Goal: Task Accomplishment & Management: Manage account settings

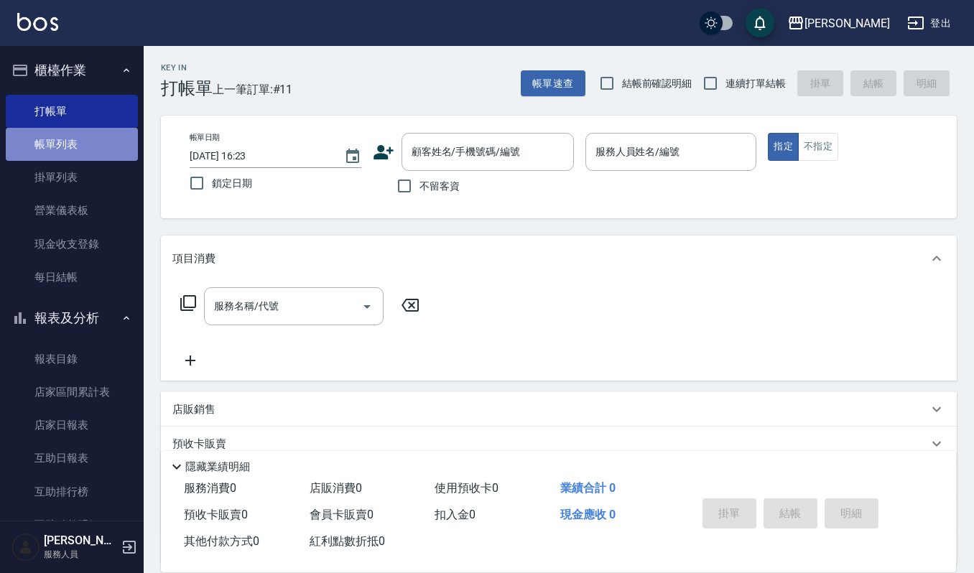
click at [101, 154] on link "帳單列表" at bounding box center [72, 144] width 132 height 33
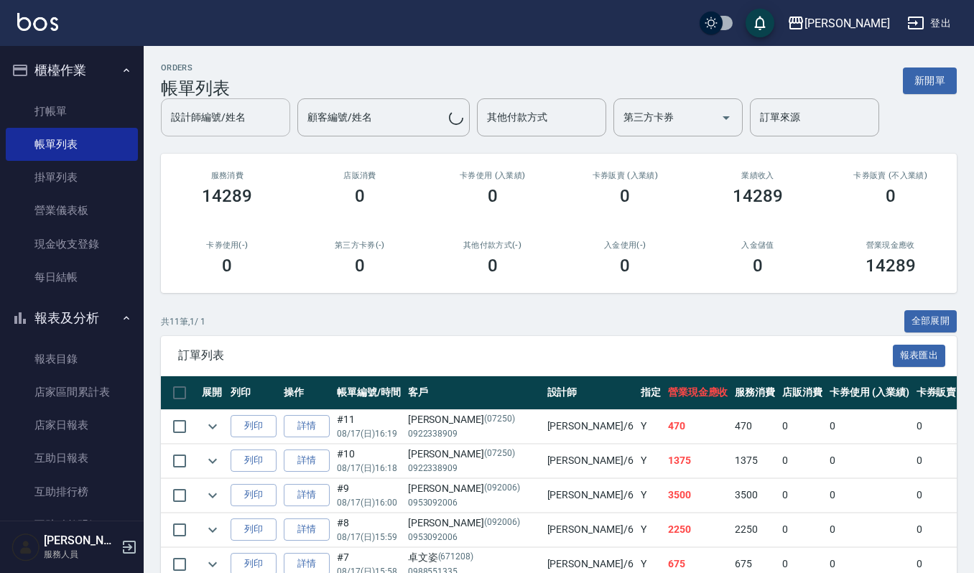
click at [259, 121] on input "設計師編號/姓名" at bounding box center [225, 117] width 116 height 25
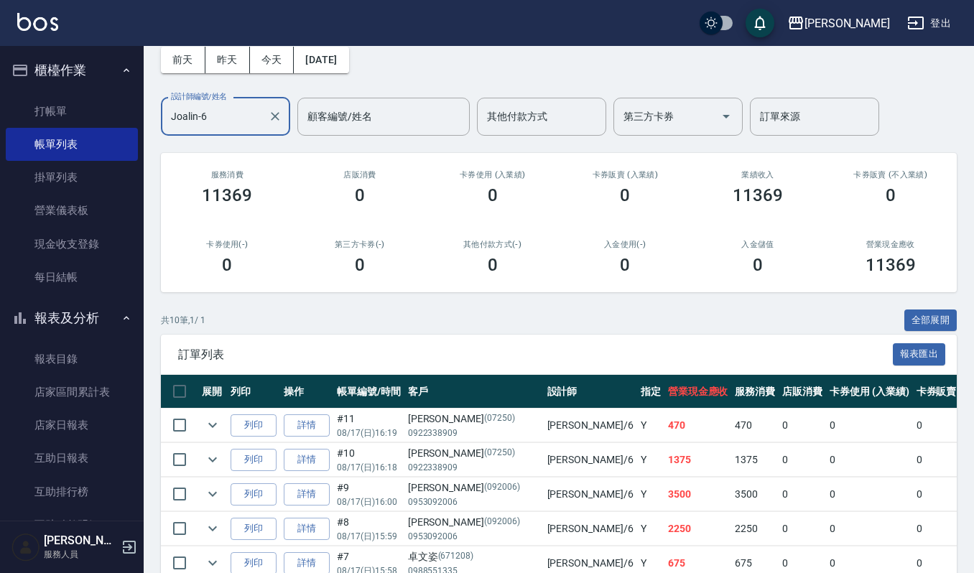
scroll to position [75, 0]
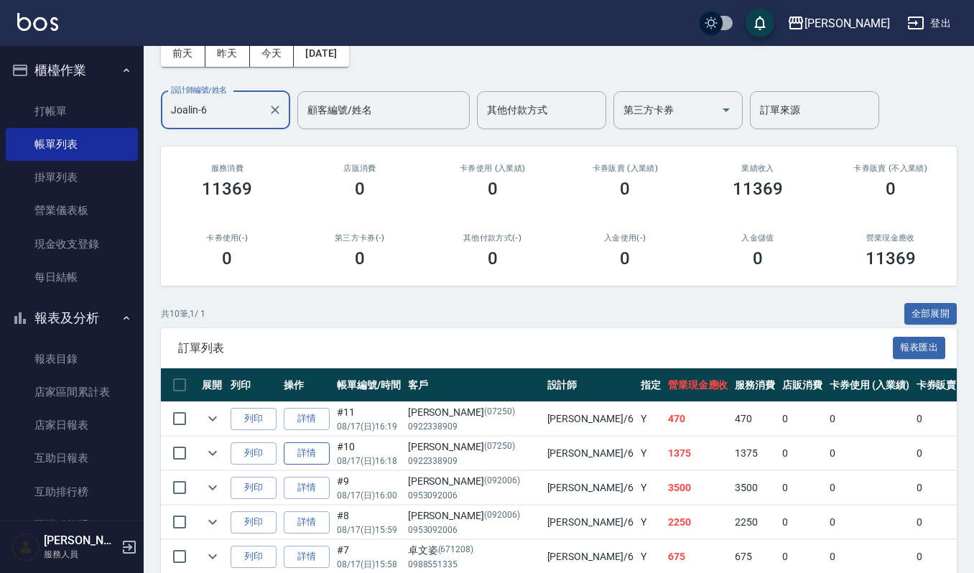
type input "Joalin-6"
click at [302, 451] on link "詳情" at bounding box center [307, 454] width 46 height 22
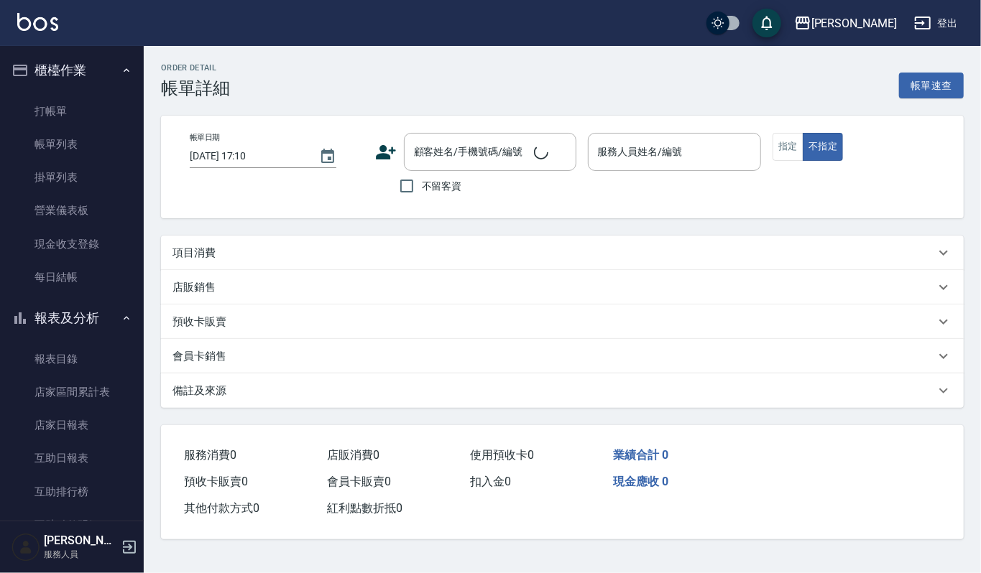
type input "[DATE] 16:18"
type input "Joalin-6"
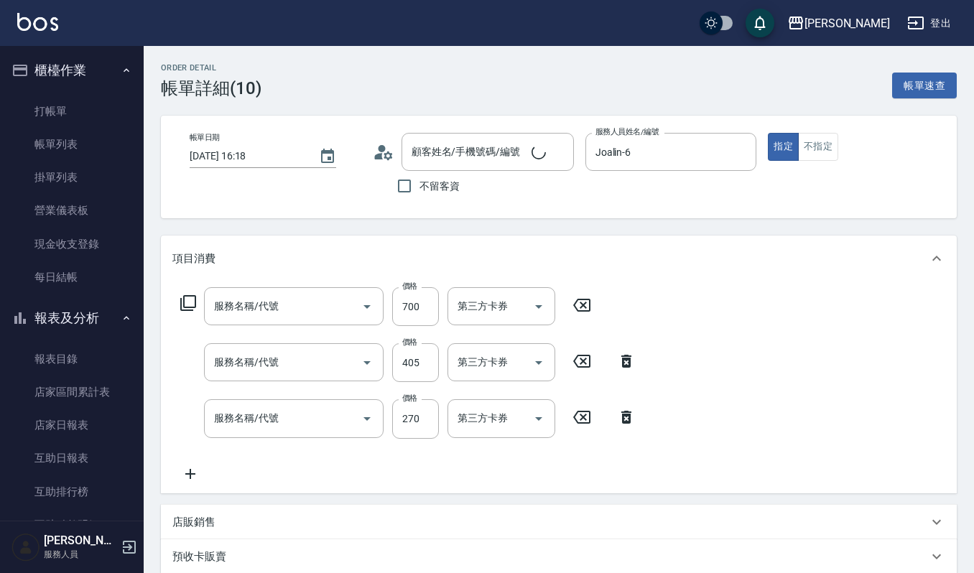
type input "[PERSON_NAME]/0922338909/07250"
type input "複方精油(5ml)(629)"
type input "創意剪髮(301)"
type input "一般洗髮(101)"
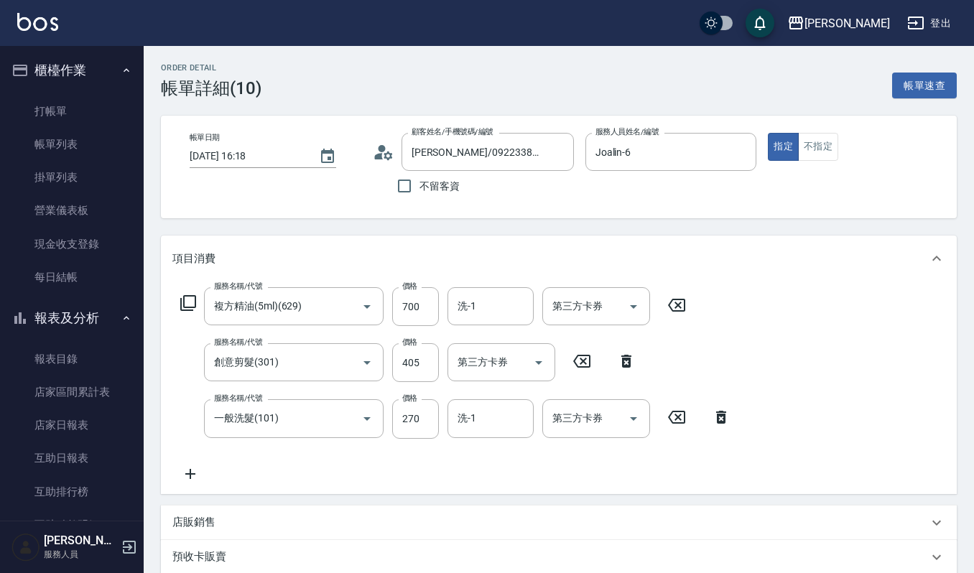
click at [683, 305] on icon at bounding box center [677, 305] width 36 height 17
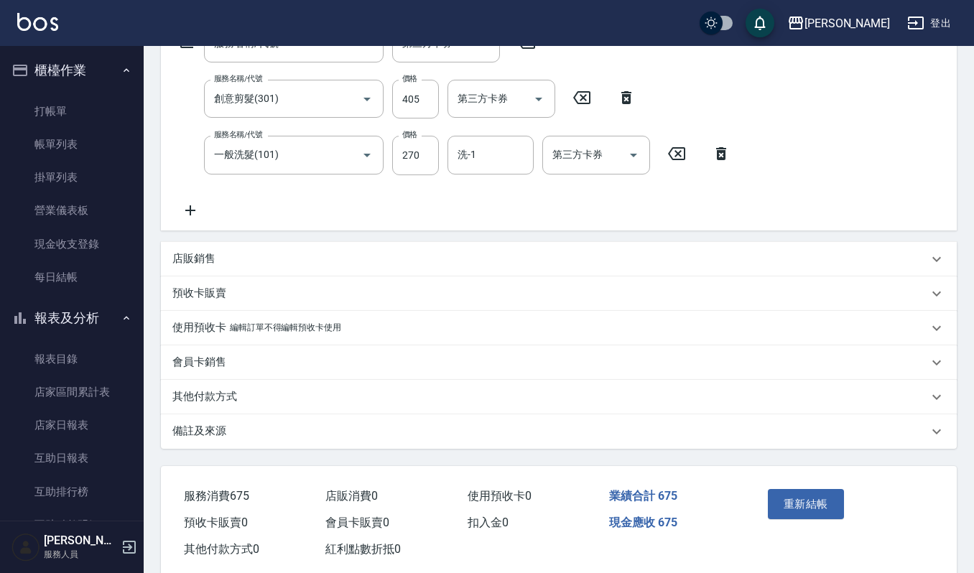
scroll to position [290, 0]
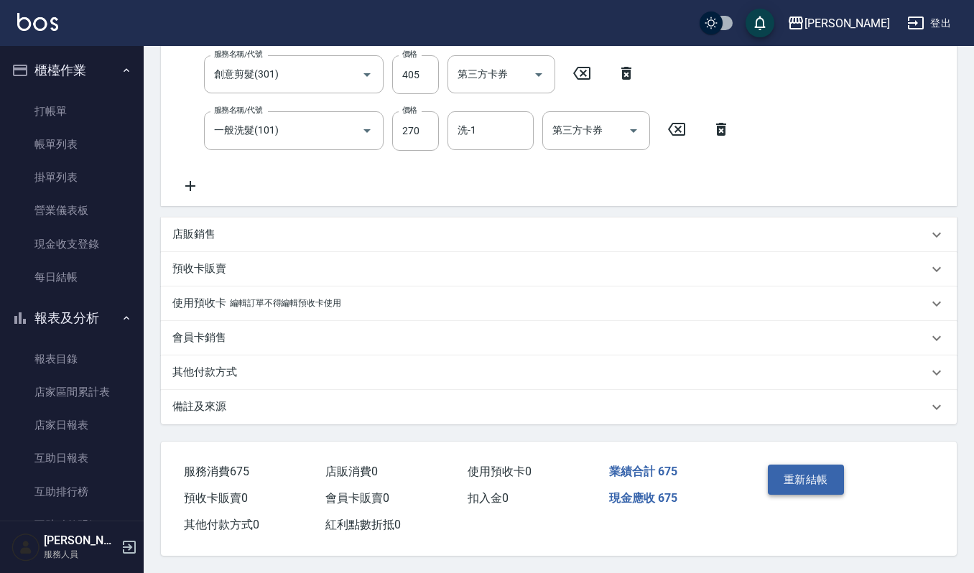
click at [828, 487] on button "重新結帳" at bounding box center [806, 480] width 76 height 30
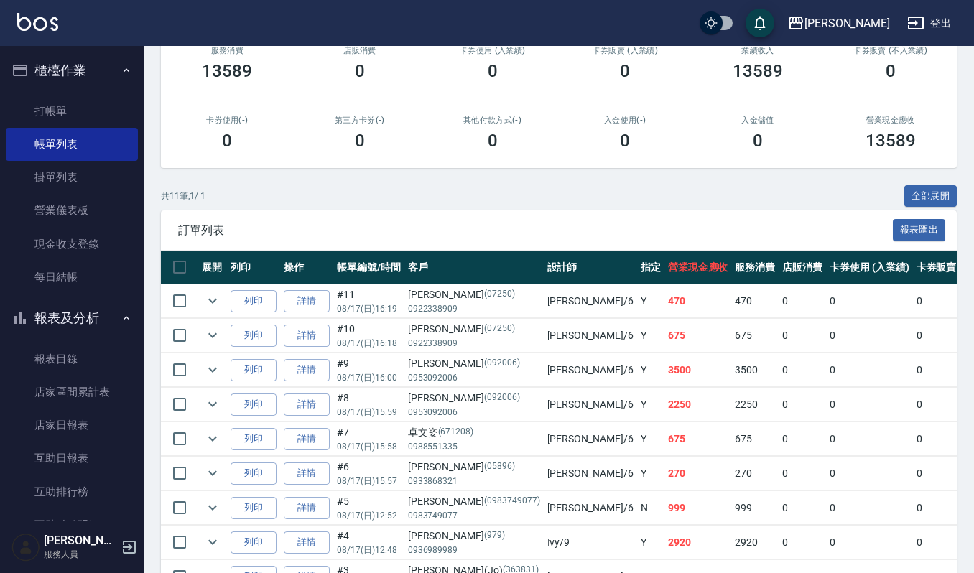
scroll to position [196, 0]
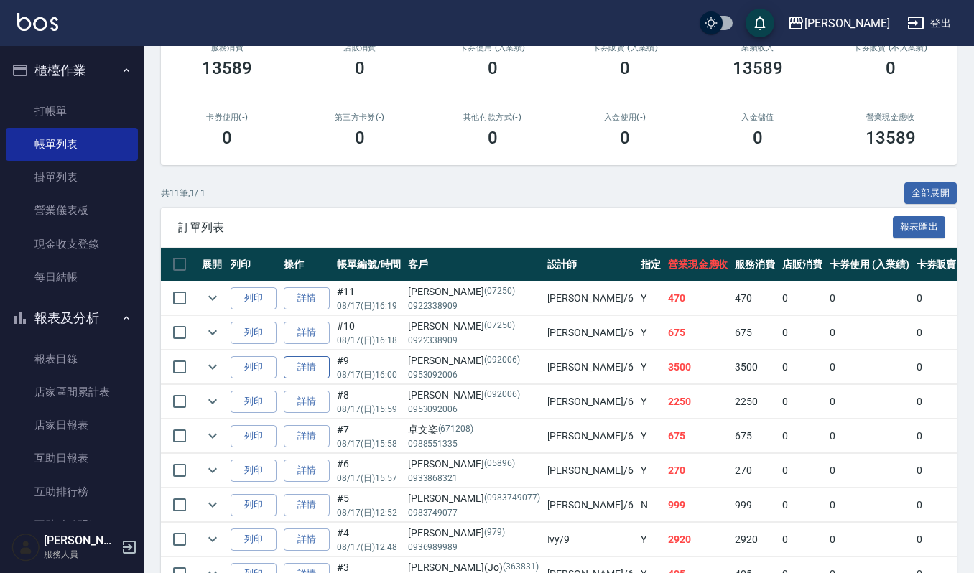
click at [313, 366] on link "詳情" at bounding box center [307, 367] width 46 height 22
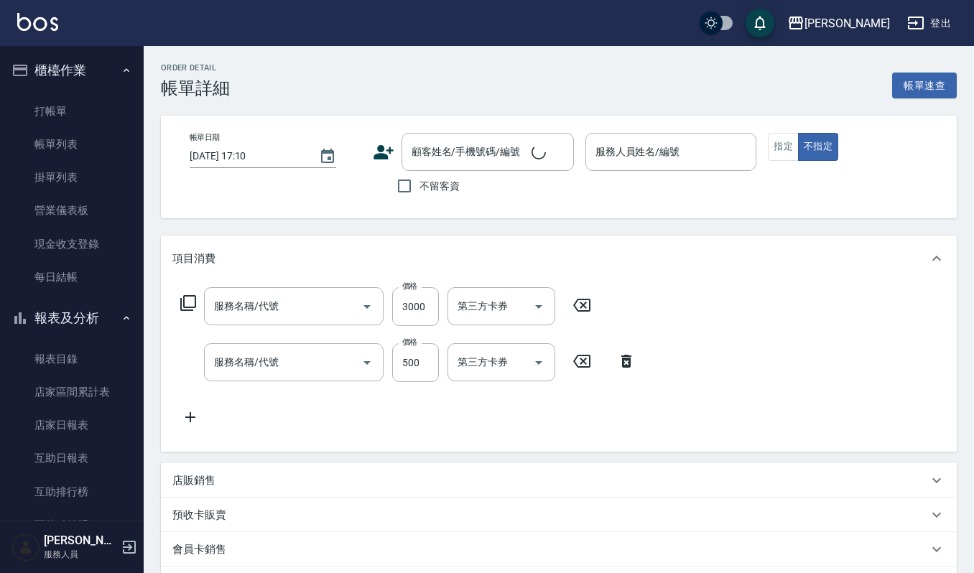
type input "[DATE] 16:00"
type input "Joalin-6"
type input "打底染髮(402)"
type input "(雲提)燙染前頭皮防護(518)"
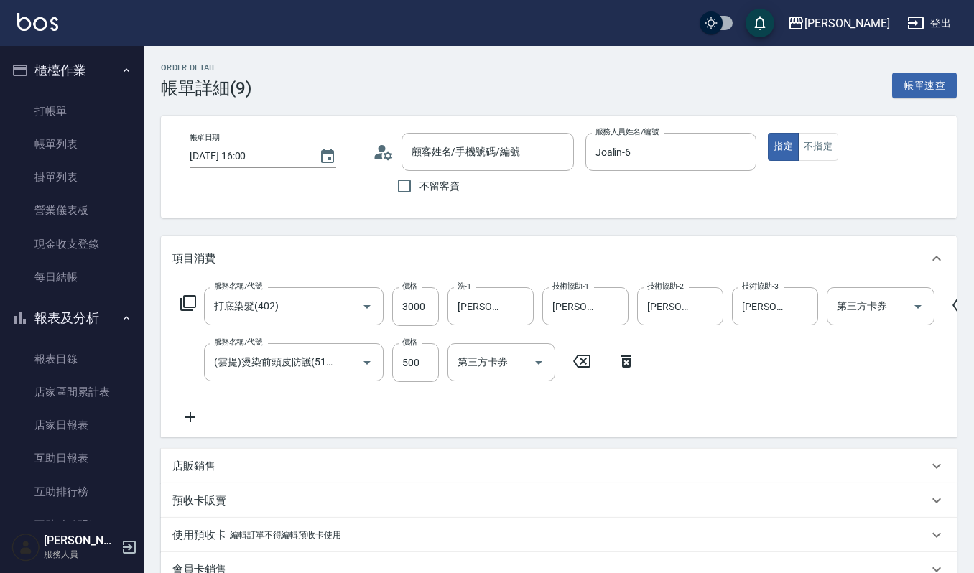
type input "[PERSON_NAME]/0953092006/092006"
click at [195, 415] on icon at bounding box center [190, 417] width 36 height 17
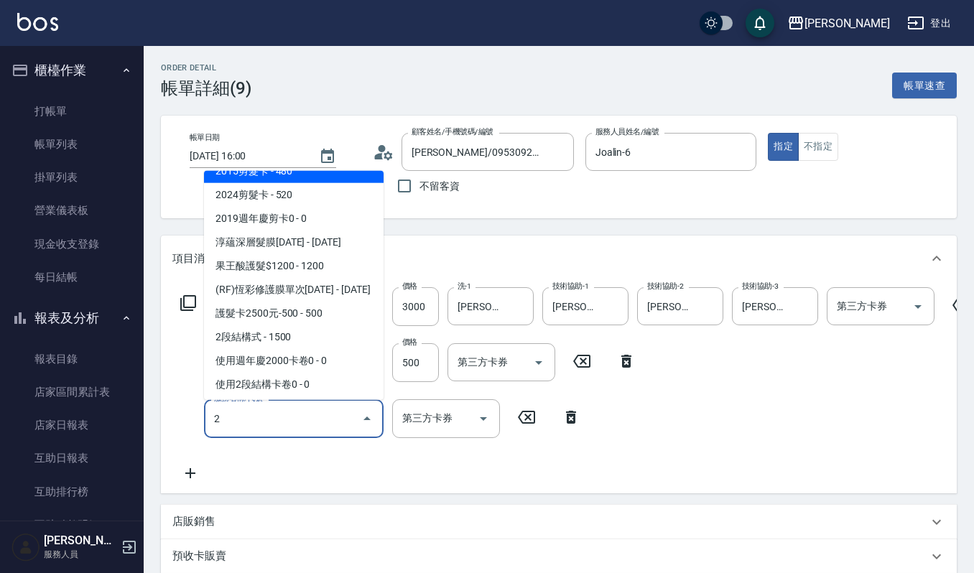
scroll to position [114, 0]
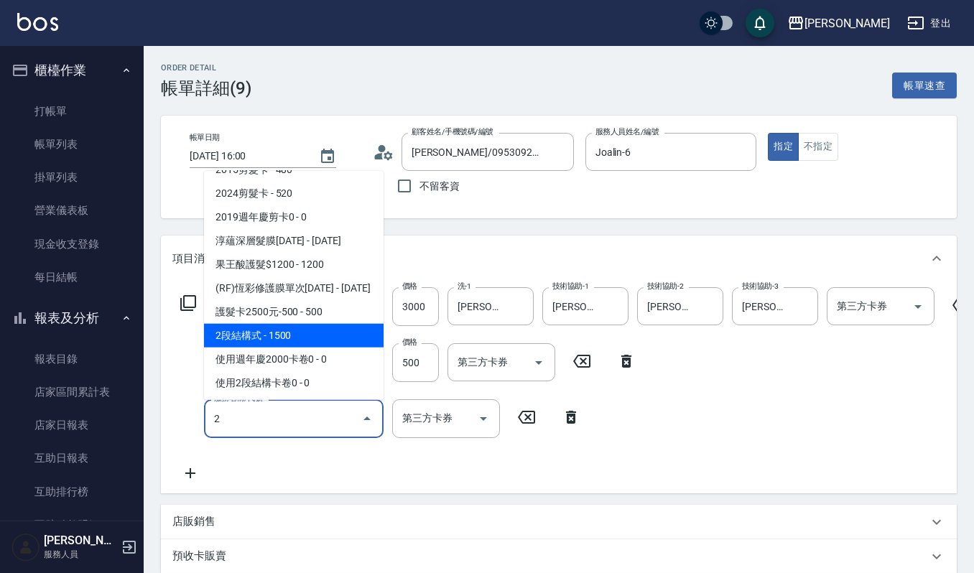
click at [311, 333] on span "2段結構式 - 1500" at bounding box center [294, 335] width 180 height 24
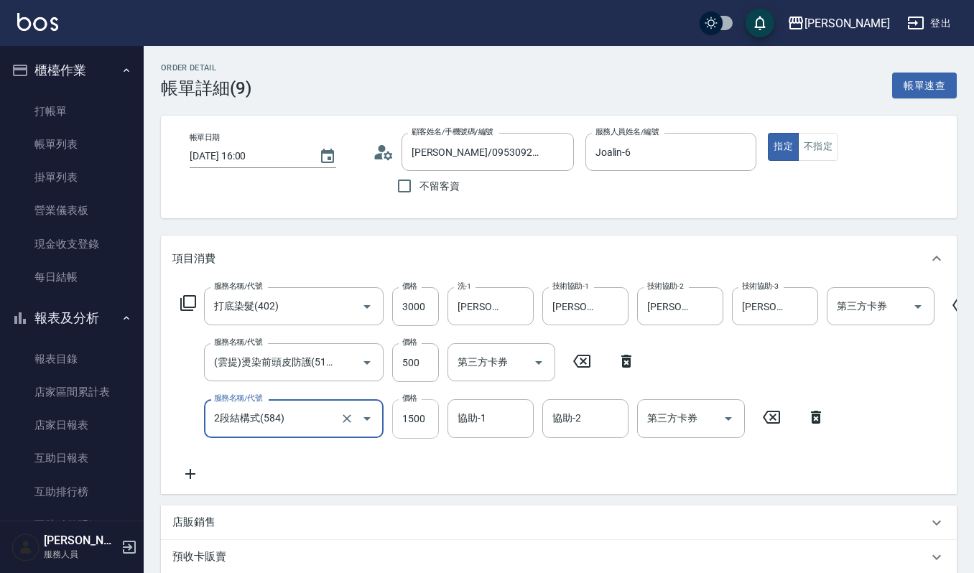
type input "2段結構式(584)"
click at [431, 417] on input "1500" at bounding box center [415, 419] width 47 height 39
type input "1700"
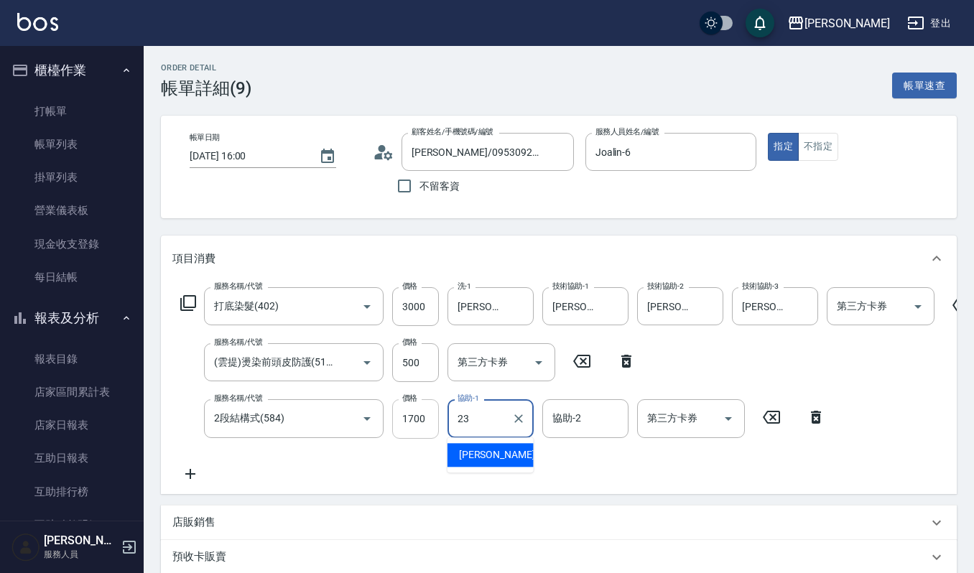
type input "[PERSON_NAME]-23"
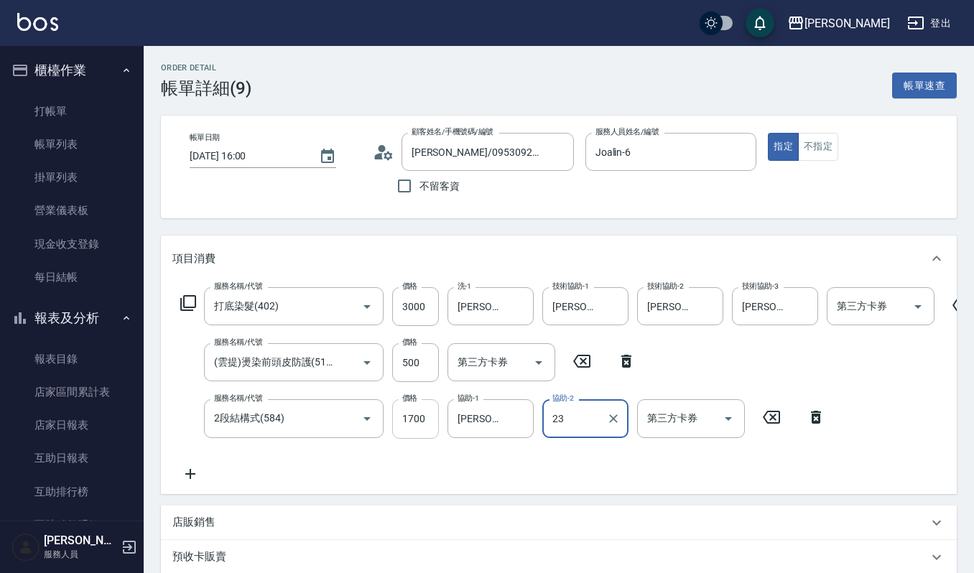
type input "[PERSON_NAME]-23"
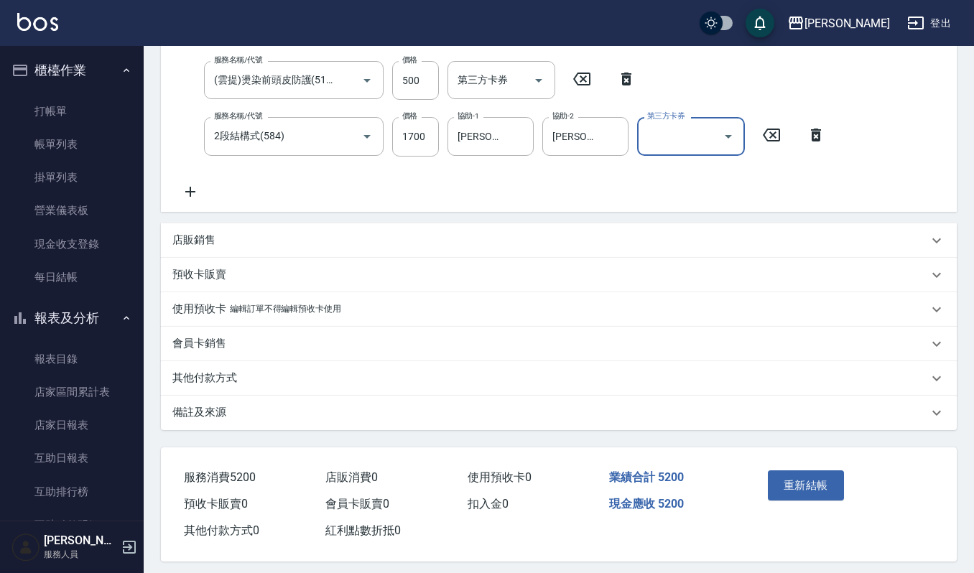
scroll to position [305, 0]
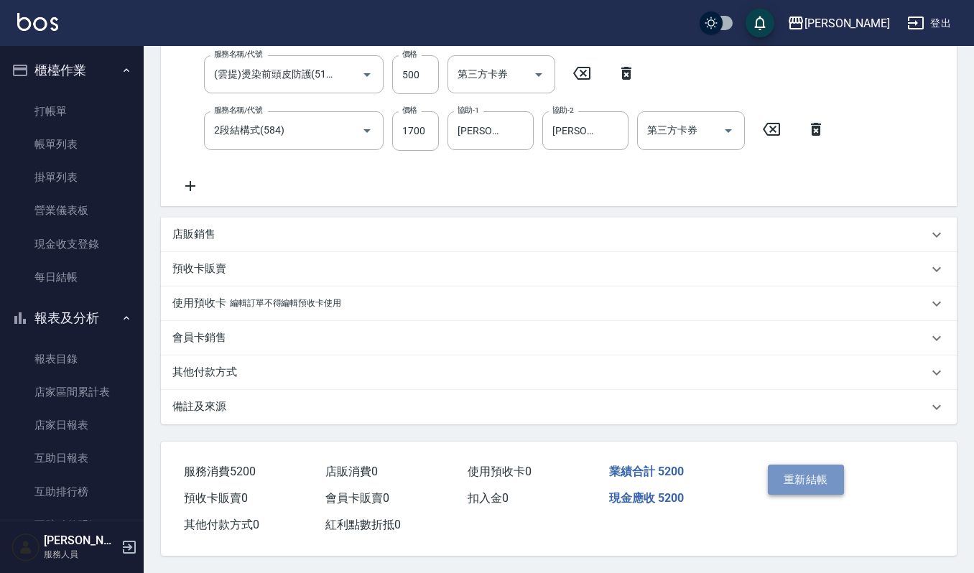
click at [811, 475] on button "重新結帳" at bounding box center [806, 480] width 76 height 30
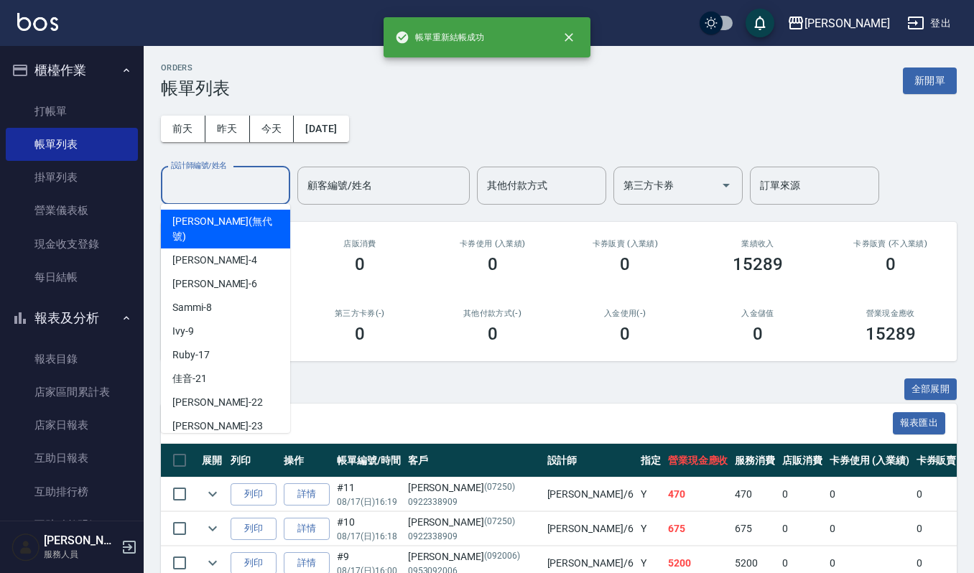
click at [256, 177] on input "設計師編號/姓名" at bounding box center [225, 185] width 116 height 25
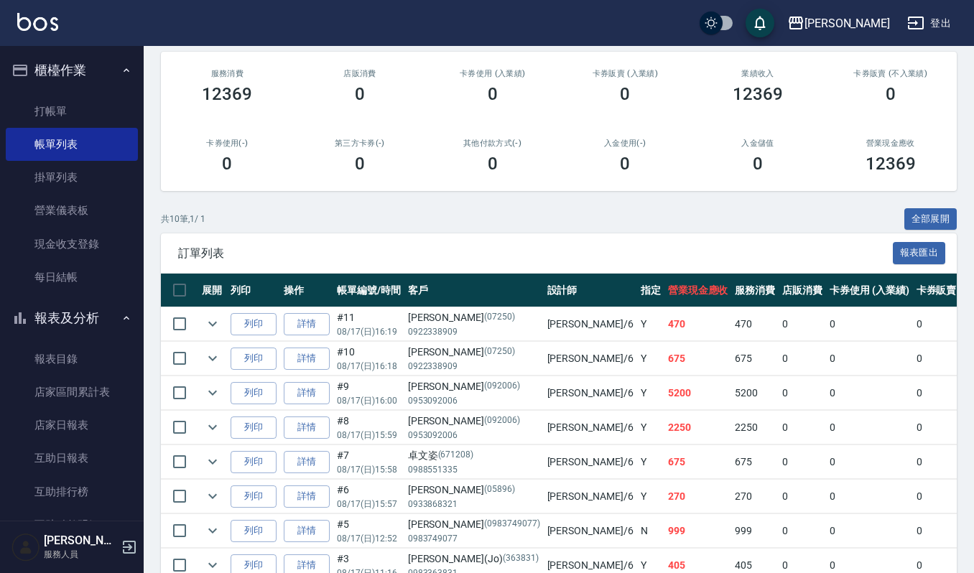
scroll to position [179, 0]
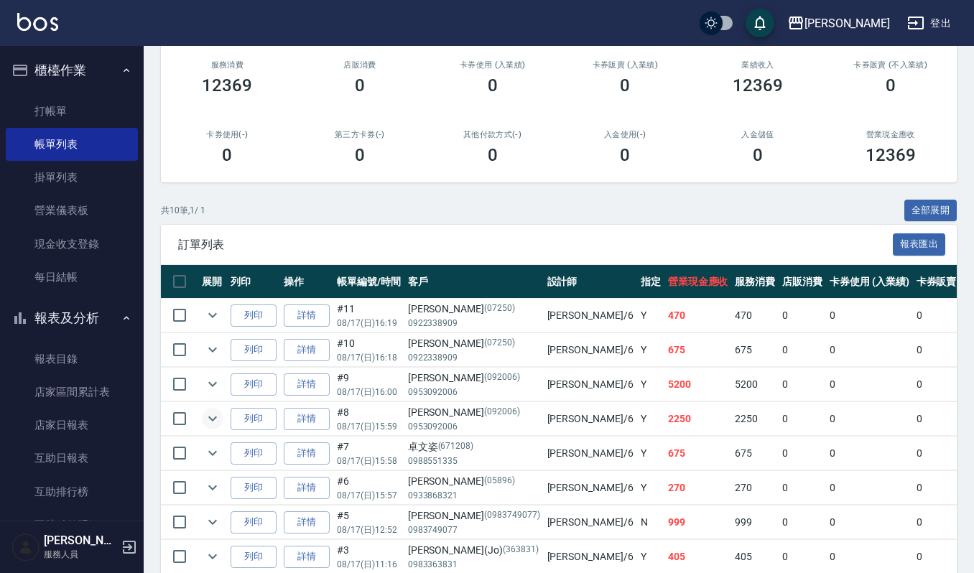
type input "Joalin-6"
click at [208, 415] on icon "expand row" at bounding box center [212, 418] width 17 height 17
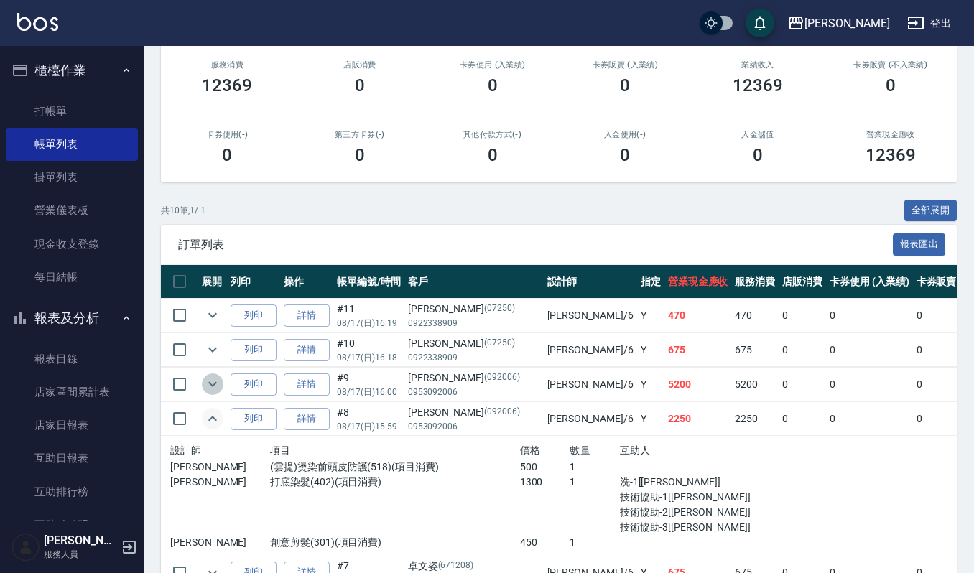
click at [214, 385] on icon "expand row" at bounding box center [212, 384] width 9 height 5
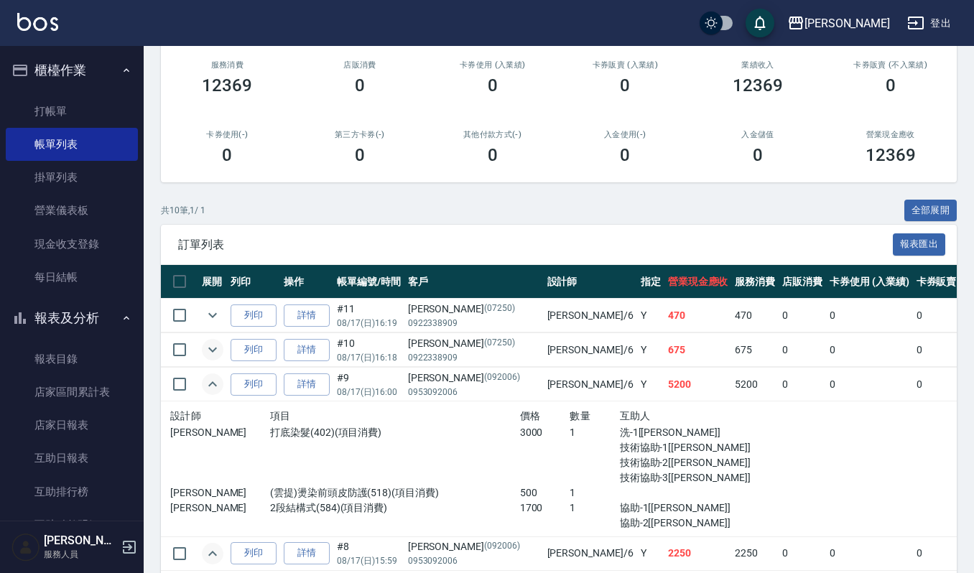
click at [213, 348] on icon "expand row" at bounding box center [212, 349] width 17 height 17
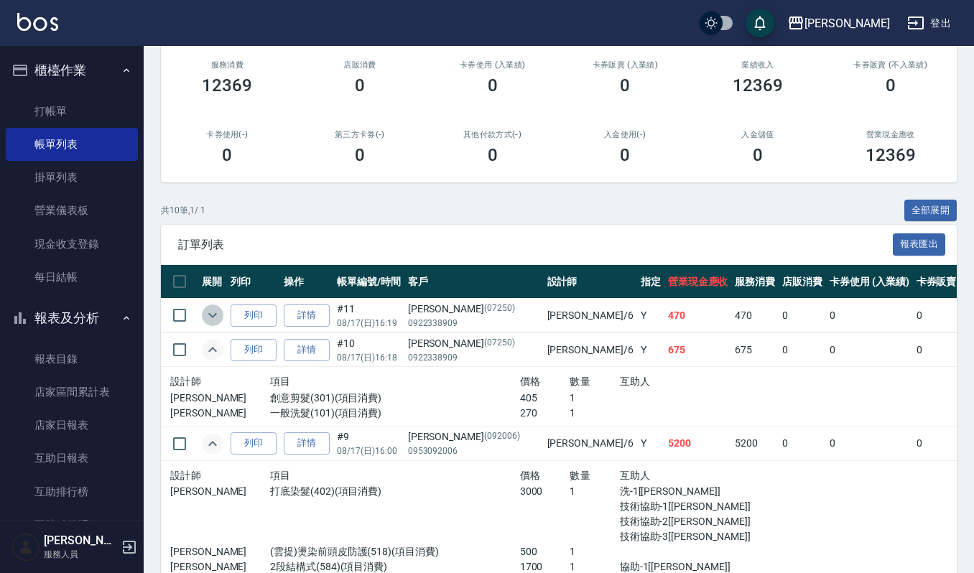
click at [208, 315] on icon "expand row" at bounding box center [212, 315] width 17 height 17
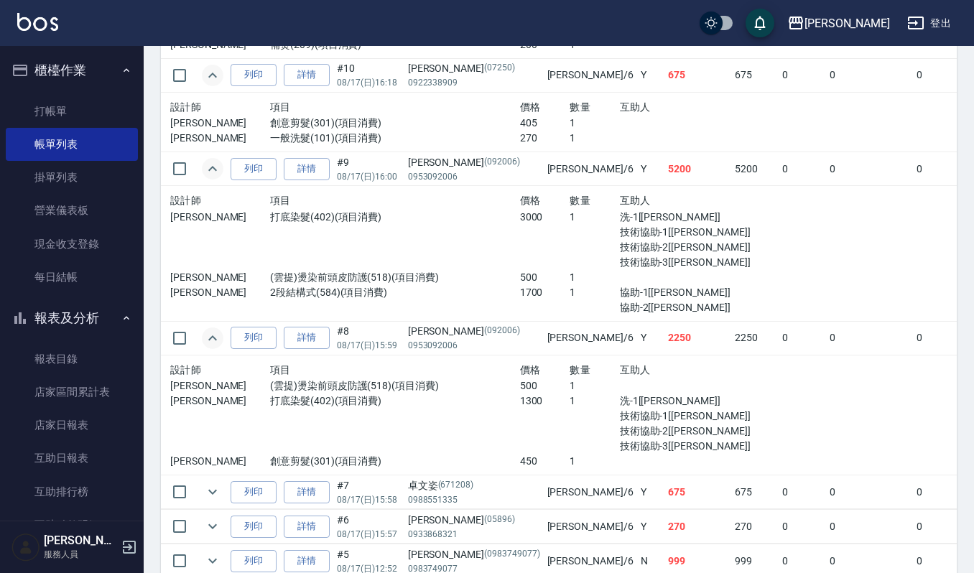
scroll to position [515, 0]
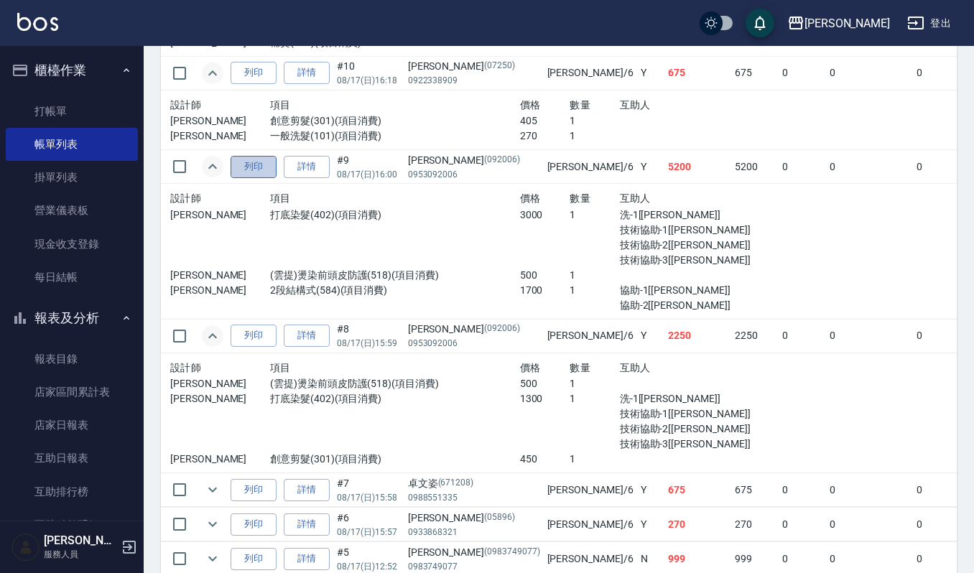
click at [250, 165] on button "列印" at bounding box center [254, 167] width 46 height 22
click at [254, 329] on button "列印" at bounding box center [254, 336] width 46 height 22
click at [68, 106] on link "打帳單" at bounding box center [72, 111] width 132 height 33
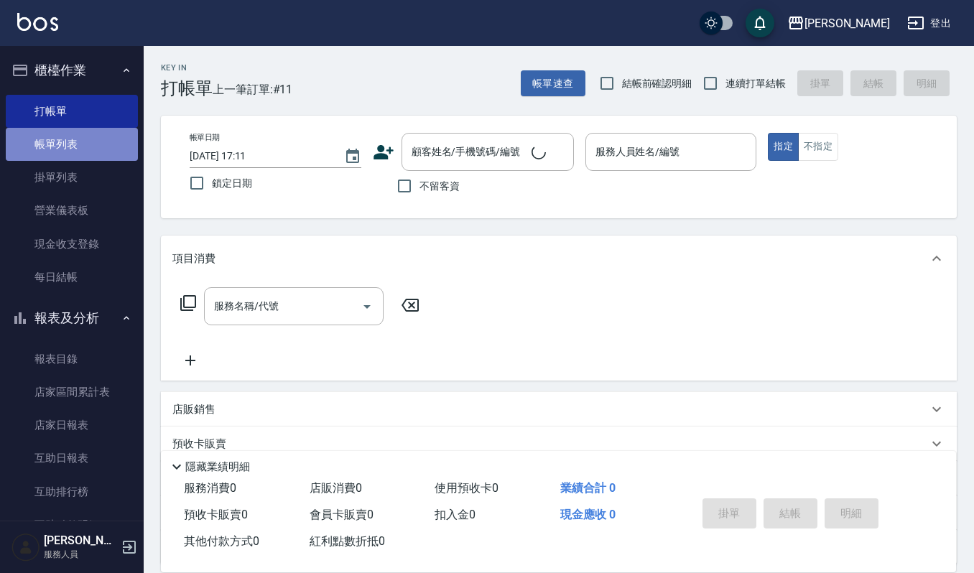
click at [82, 145] on link "帳單列表" at bounding box center [72, 144] width 132 height 33
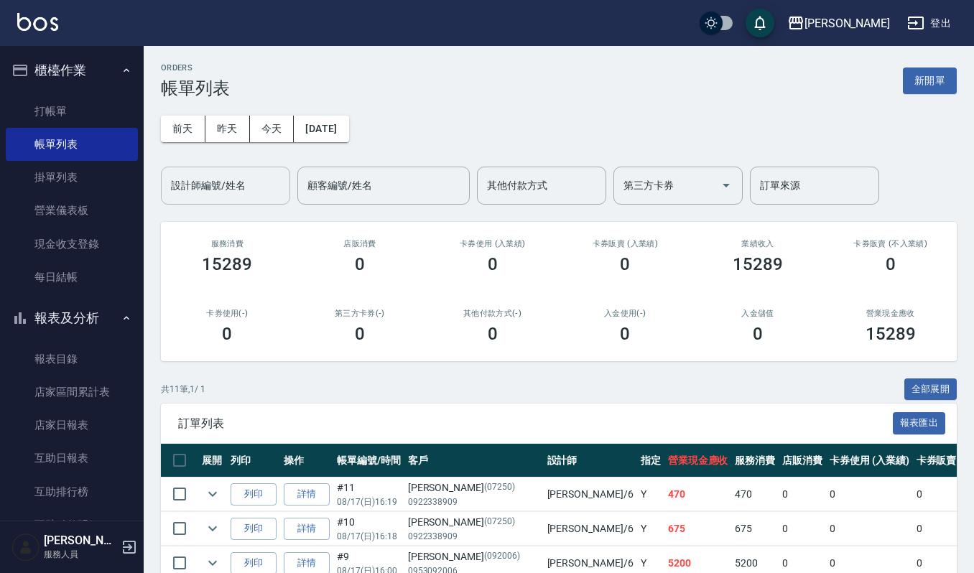
click at [241, 177] on input "設計師編號/姓名" at bounding box center [225, 185] width 116 height 25
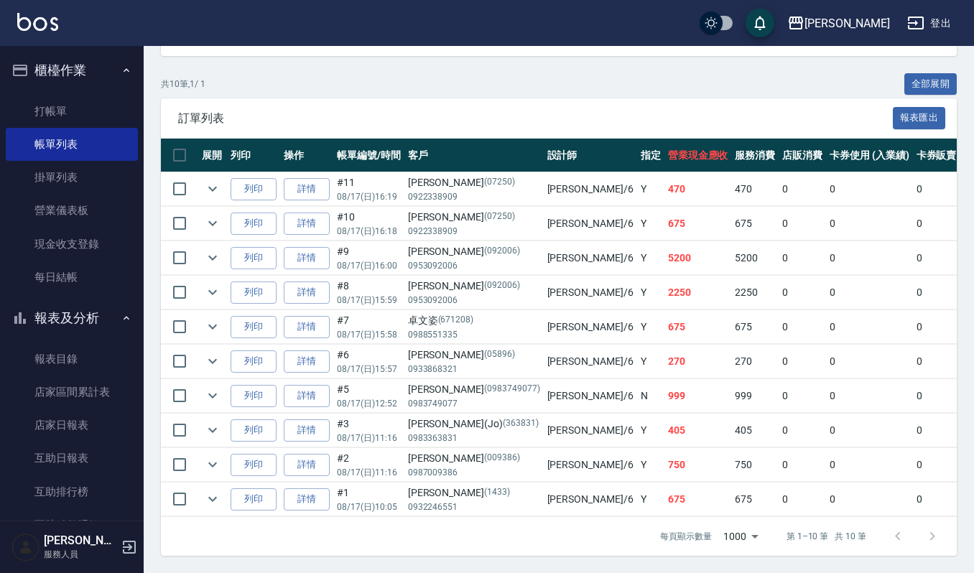
scroll to position [325, 0]
type input "Joalin-6"
drag, startPoint x: 39, startPoint y: 110, endPoint x: 27, endPoint y: 115, distance: 13.2
click at [37, 110] on link "打帳單" at bounding box center [72, 111] width 132 height 33
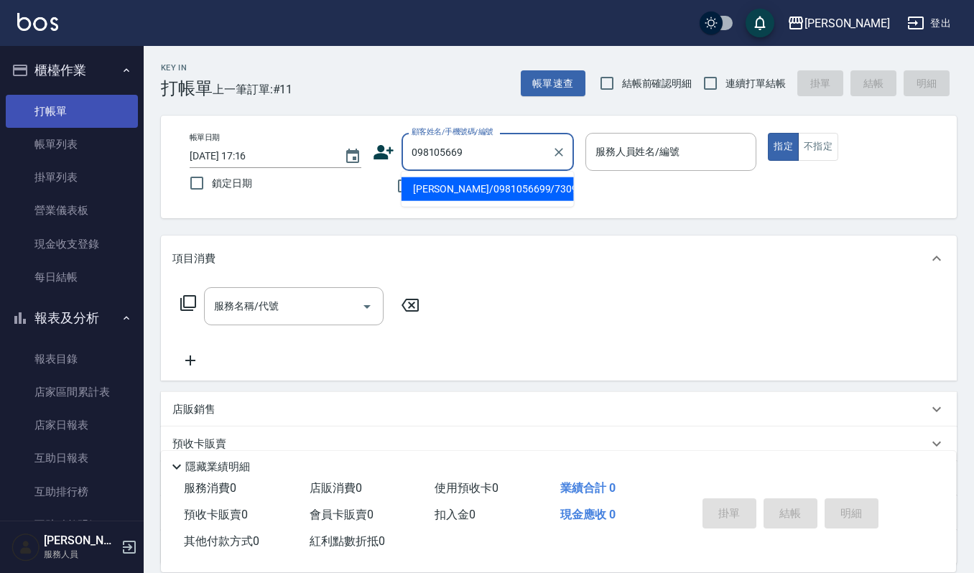
type input "0981056699"
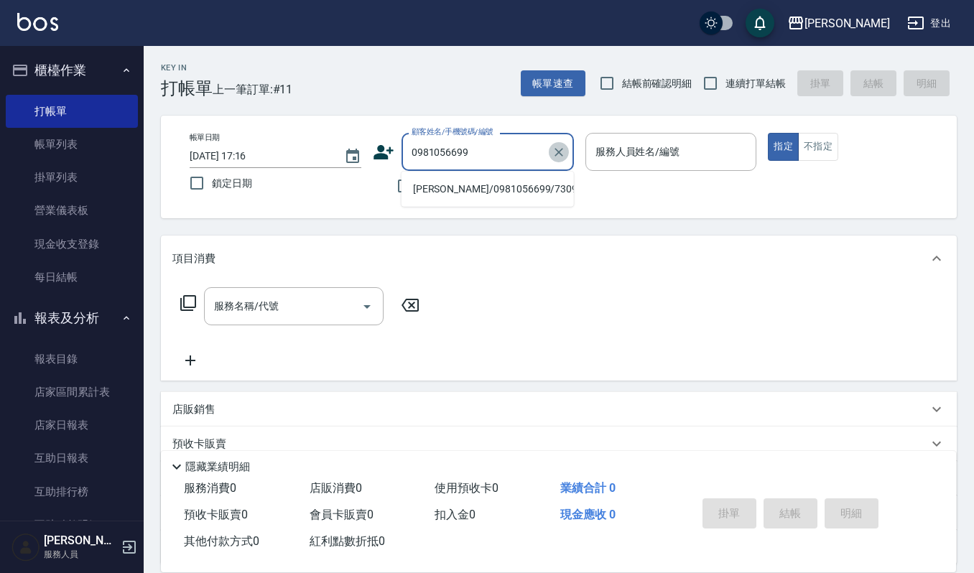
click at [561, 155] on icon "Clear" at bounding box center [559, 152] width 9 height 9
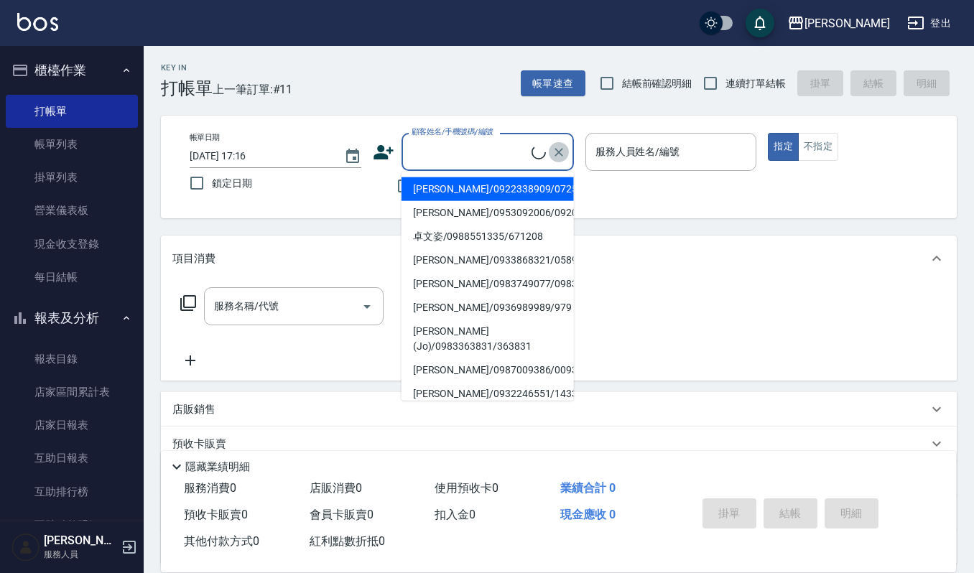
click at [567, 155] on button "Clear" at bounding box center [559, 152] width 20 height 20
click at [562, 150] on icon "Clear" at bounding box center [559, 152] width 14 height 14
click at [555, 150] on icon "Clear" at bounding box center [559, 152] width 14 height 14
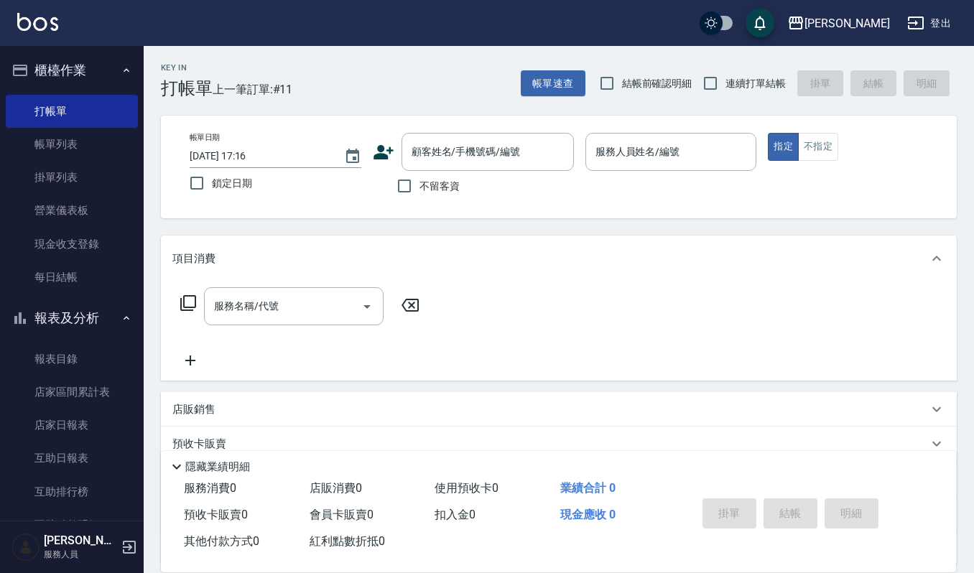
click at [606, 188] on div "帳單日期 [DATE] 17:16 鎖定日期 顧客姓名/手機號碼/編號 顧客姓名/手機號碼/編號 不留客資 服務人員姓名/編號 服務人員姓名/編號 指定 不指定" at bounding box center [559, 167] width 762 height 68
click at [105, 136] on link "帳單列表" at bounding box center [72, 144] width 132 height 33
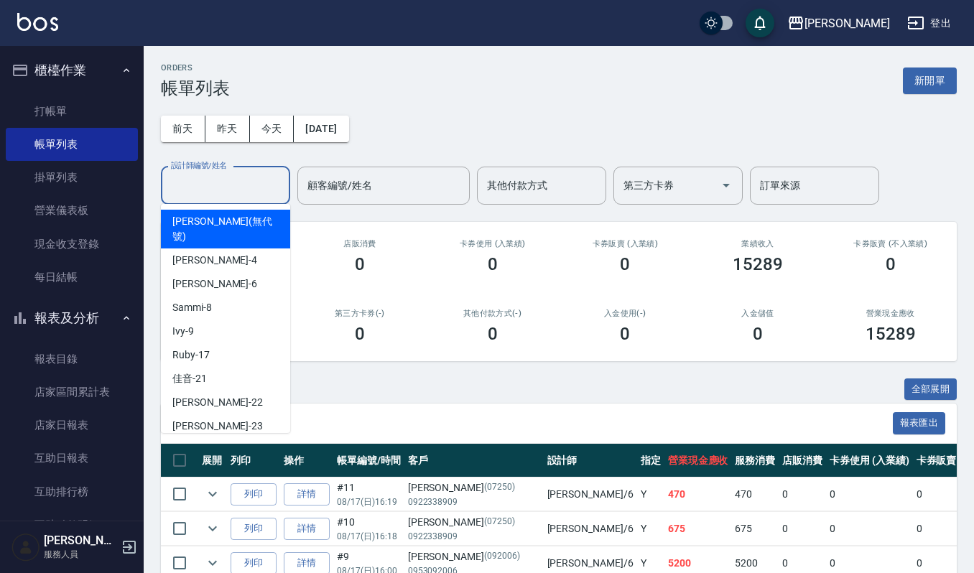
click at [243, 185] on input "設計師編號/姓名" at bounding box center [225, 185] width 116 height 25
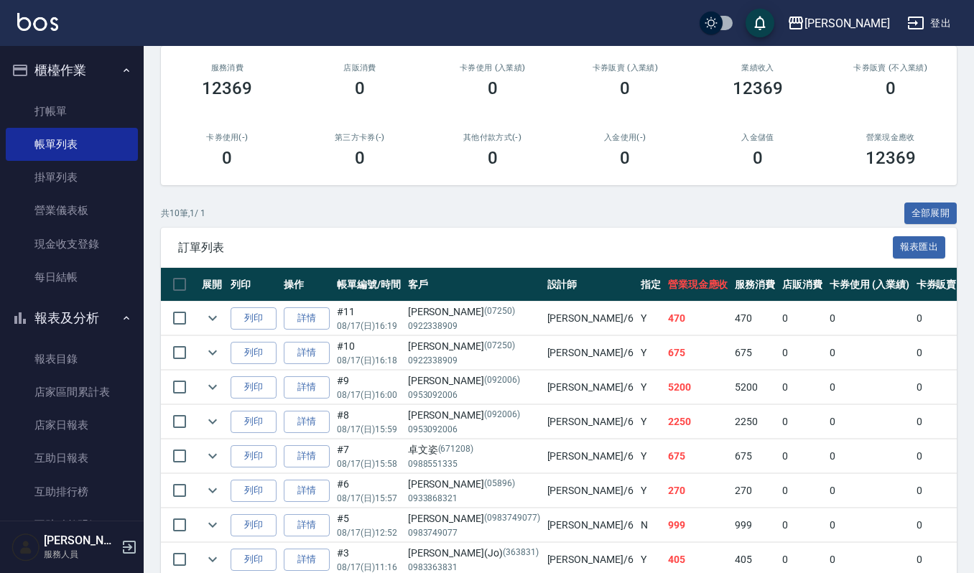
scroll to position [208, 0]
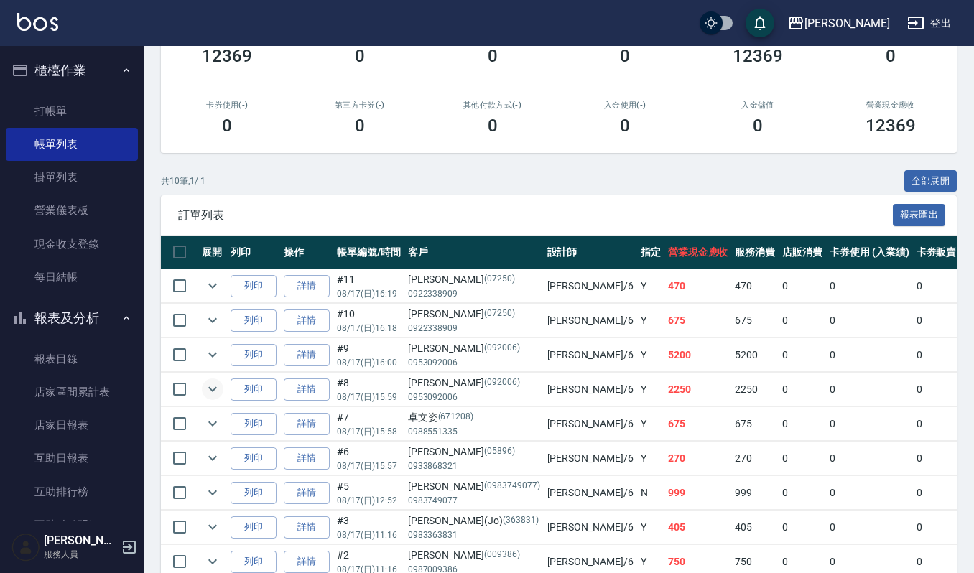
type input "Joalin-6"
click at [211, 383] on icon "expand row" at bounding box center [212, 389] width 17 height 17
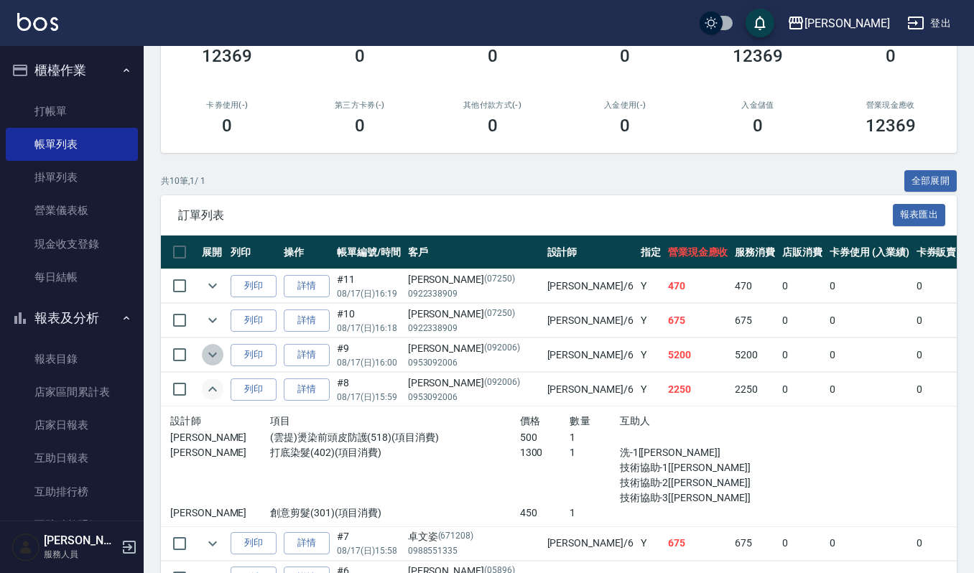
click at [216, 357] on icon "expand row" at bounding box center [212, 354] width 17 height 17
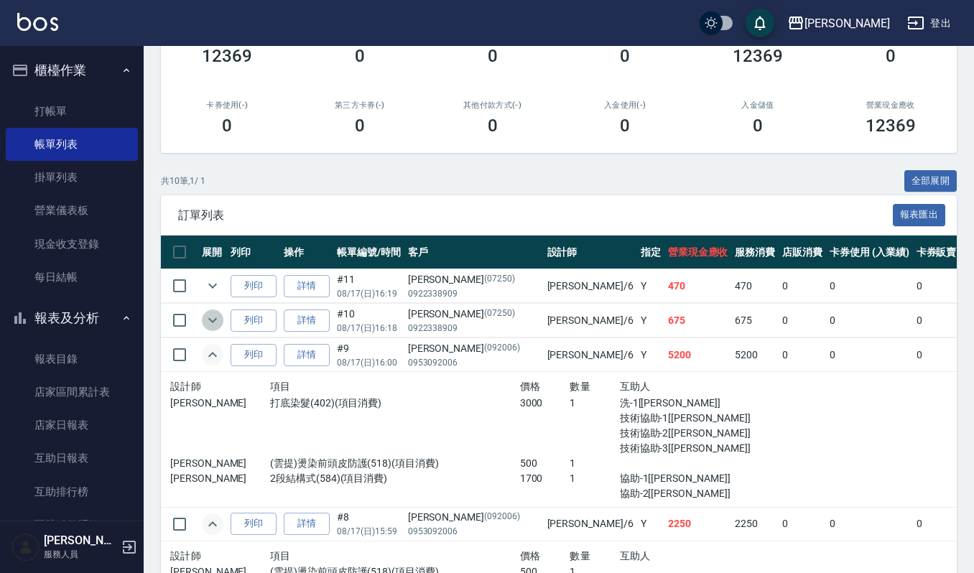
click at [214, 323] on icon "expand row" at bounding box center [212, 320] width 17 height 17
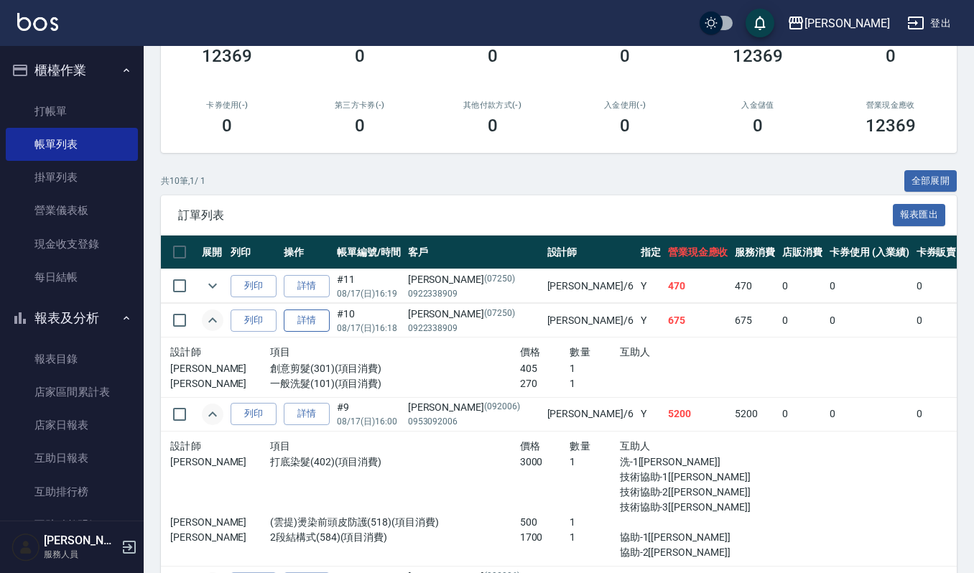
click at [305, 319] on link "詳情" at bounding box center [307, 321] width 46 height 22
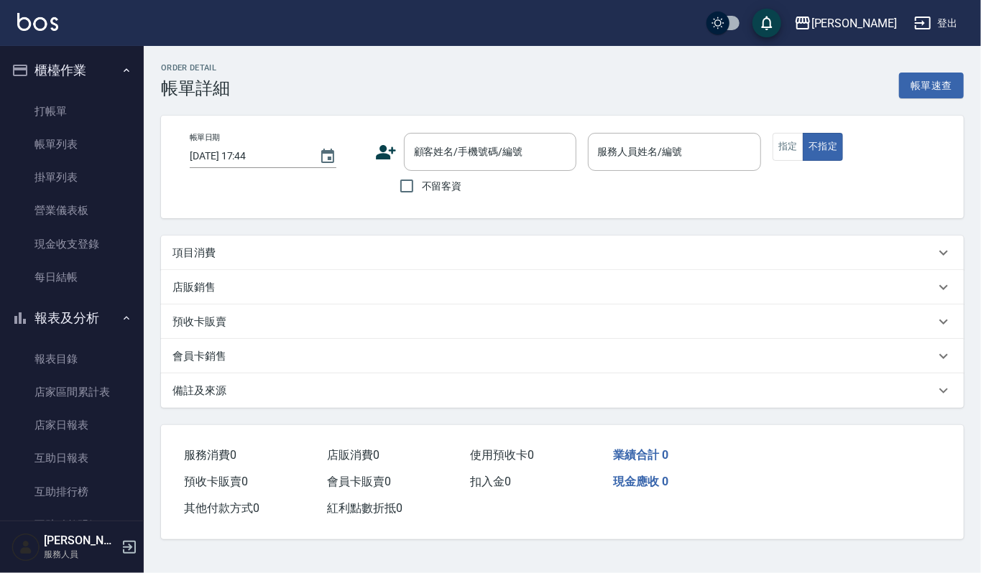
type input "[DATE] 16:18"
type input "Joalin-6"
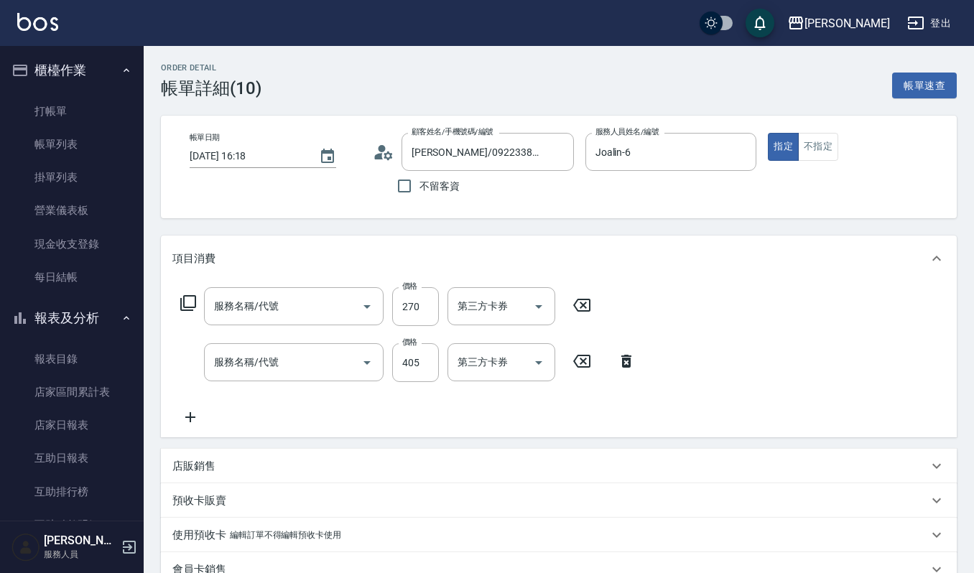
type input "[PERSON_NAME]/0922338909/07250"
type input "一般洗髮(101)"
type input "創意剪髮(301)"
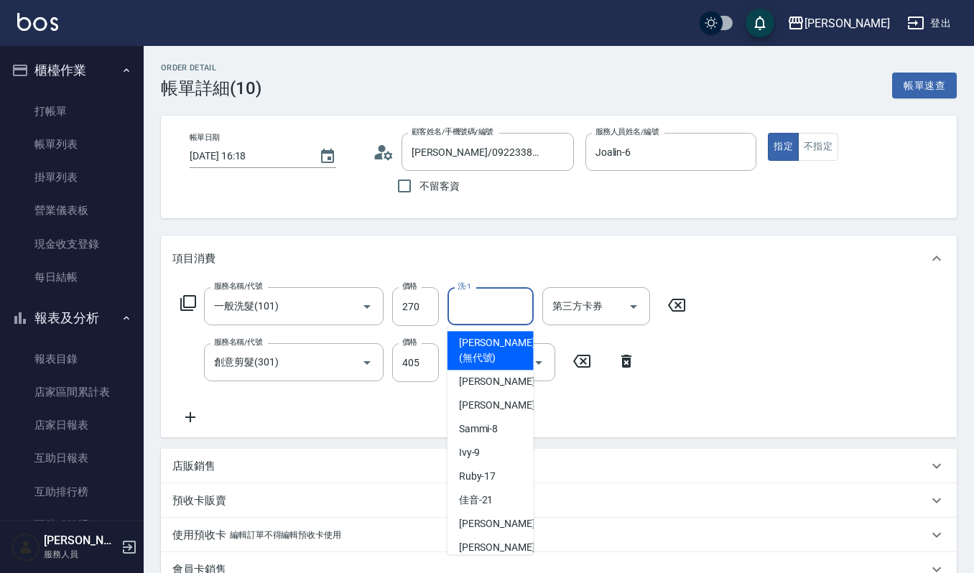
click at [489, 308] on input "洗-1" at bounding box center [490, 306] width 73 height 25
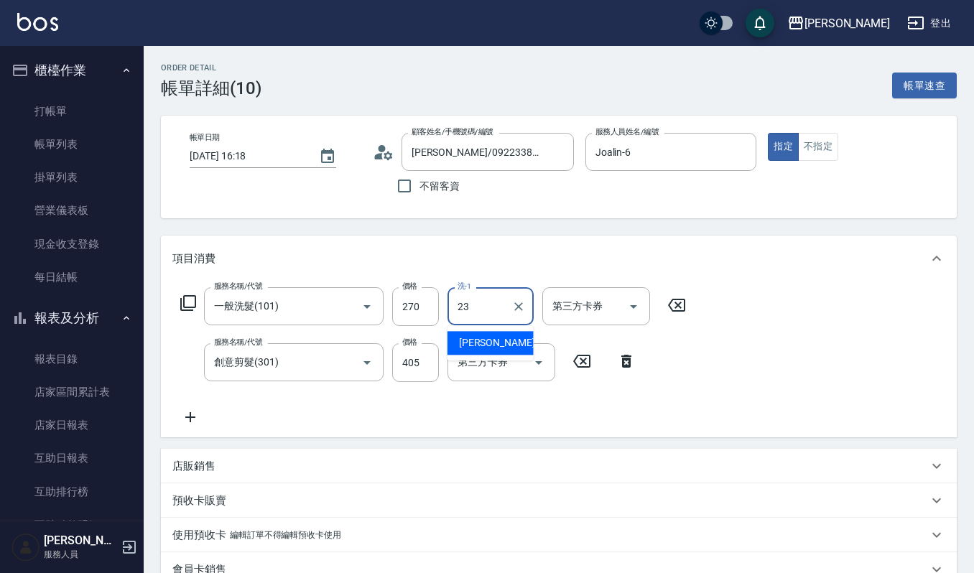
type input "[PERSON_NAME]-23"
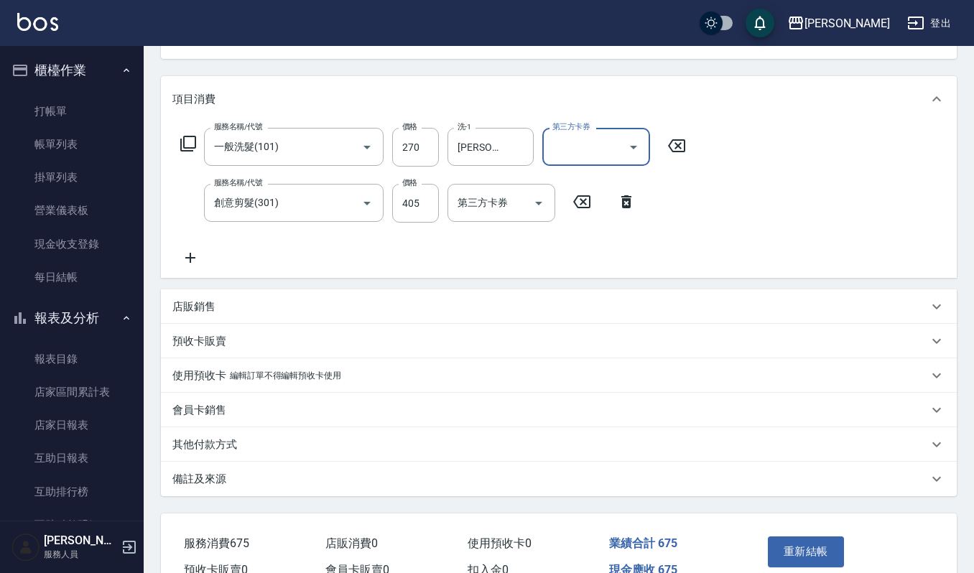
scroll to position [234, 0]
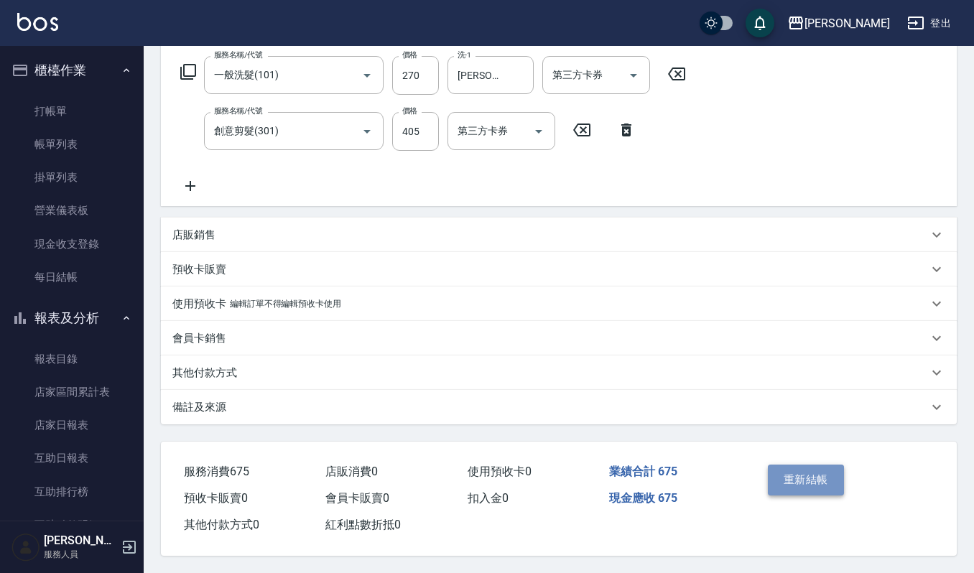
click at [811, 473] on button "重新結帳" at bounding box center [806, 480] width 76 height 30
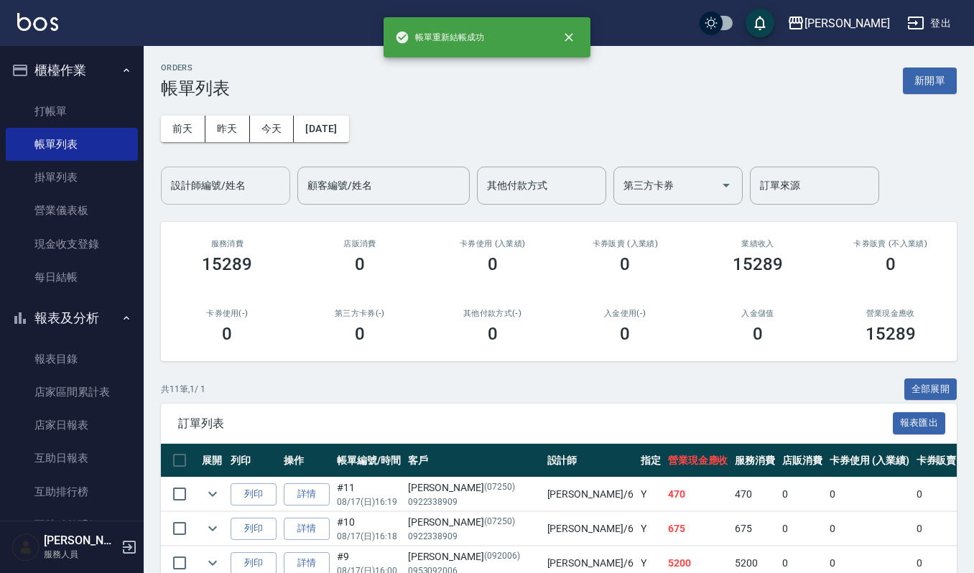
click at [217, 200] on div "設計師編號/姓名" at bounding box center [225, 186] width 129 height 38
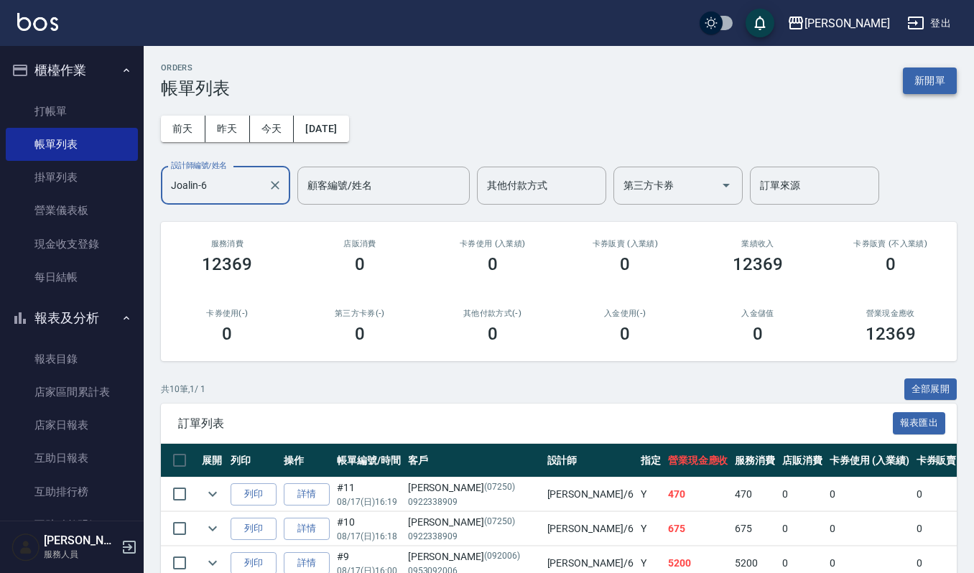
type input "Joalin-6"
click at [929, 84] on button "新開單" at bounding box center [930, 81] width 54 height 27
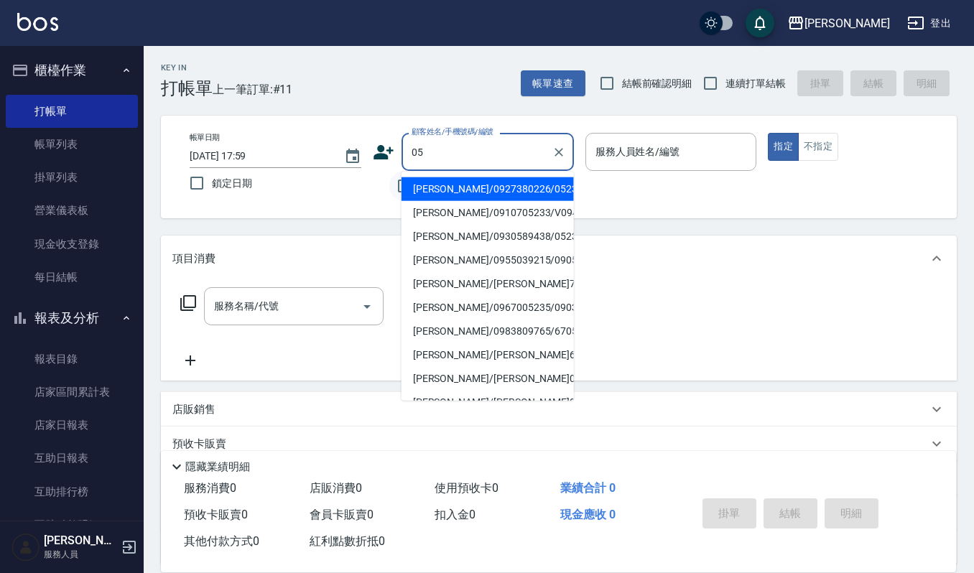
type input "0"
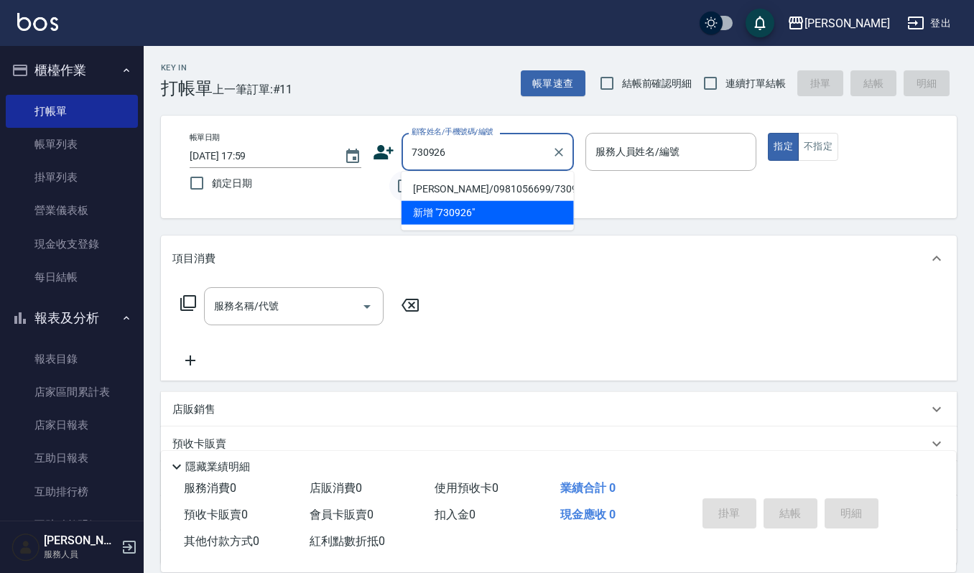
type input "[PERSON_NAME]/0981056699/730926"
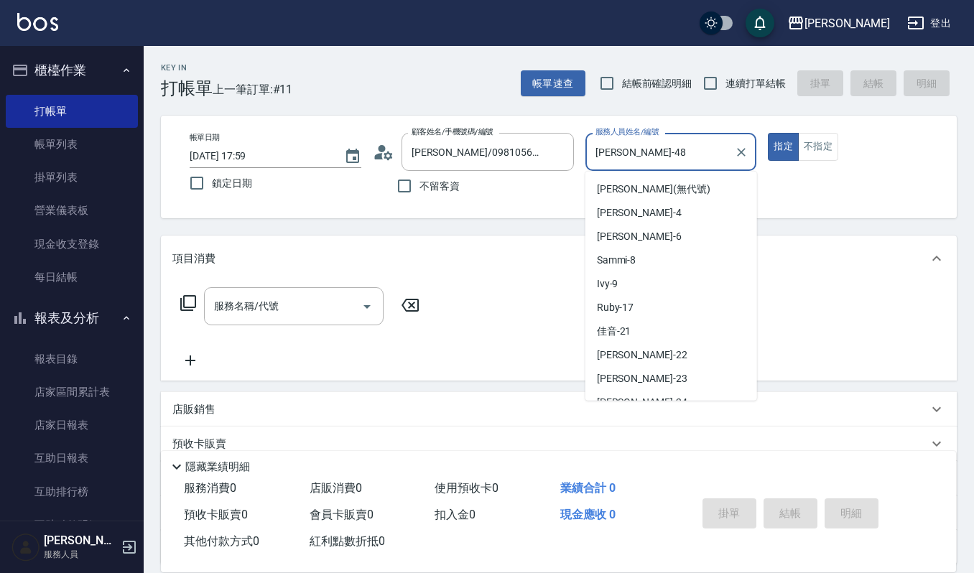
click at [705, 161] on input "[PERSON_NAME]-48" at bounding box center [660, 151] width 137 height 25
click at [637, 292] on div "Ivy -9" at bounding box center [672, 284] width 172 height 24
type input "Ivy-9"
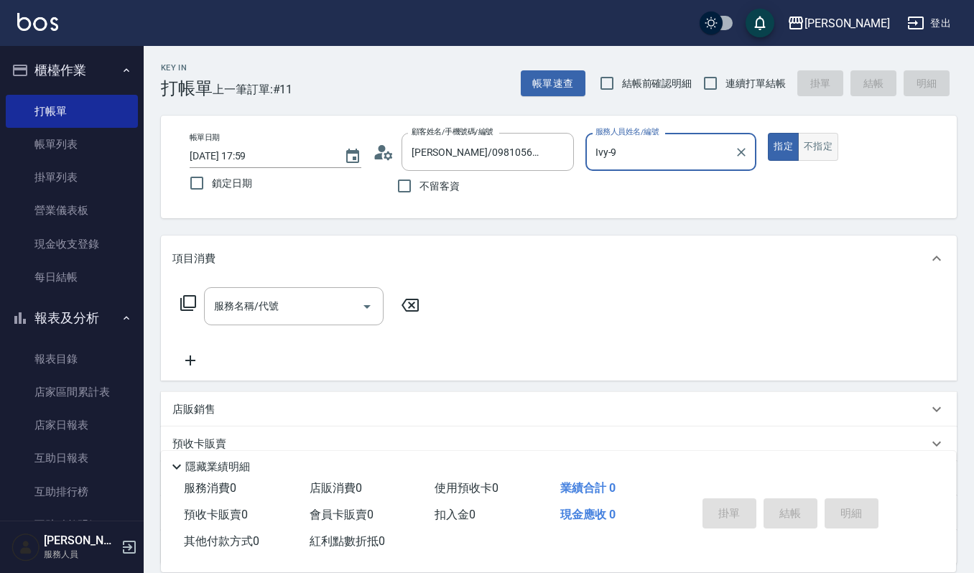
click at [834, 158] on button "不指定" at bounding box center [818, 147] width 40 height 28
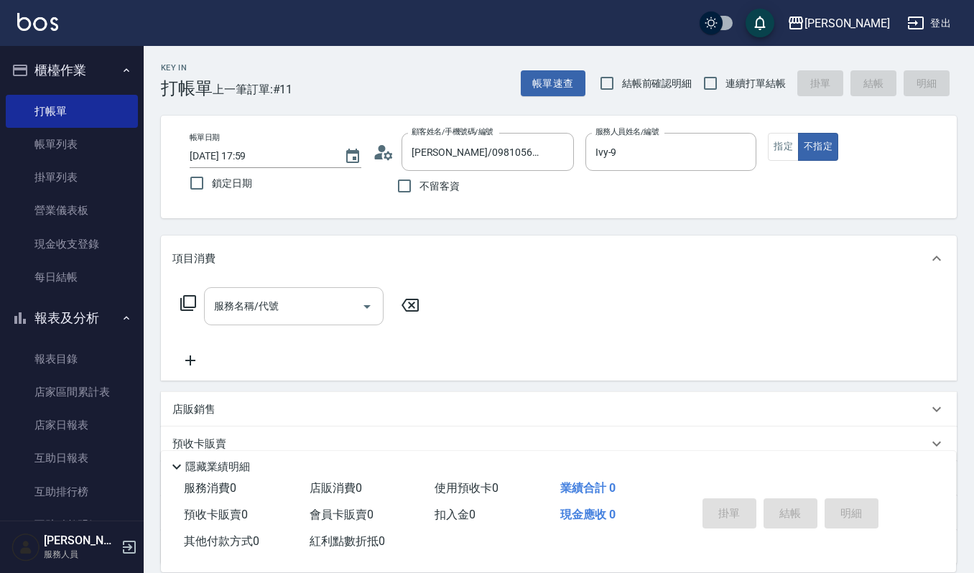
click at [236, 312] on input "服務名稱/代號" at bounding box center [283, 306] width 145 height 25
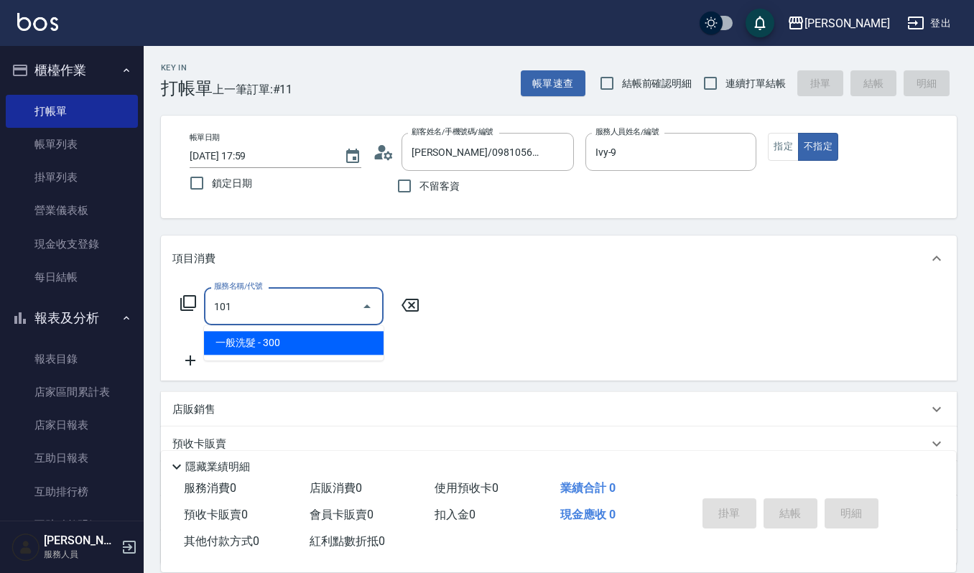
type input "一般洗髮(101)"
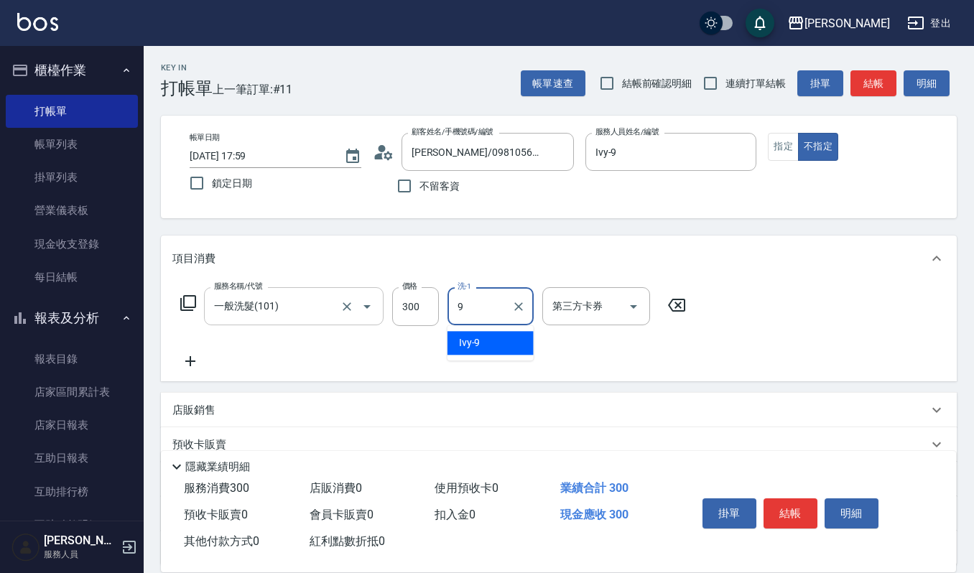
type input "Ivy-9"
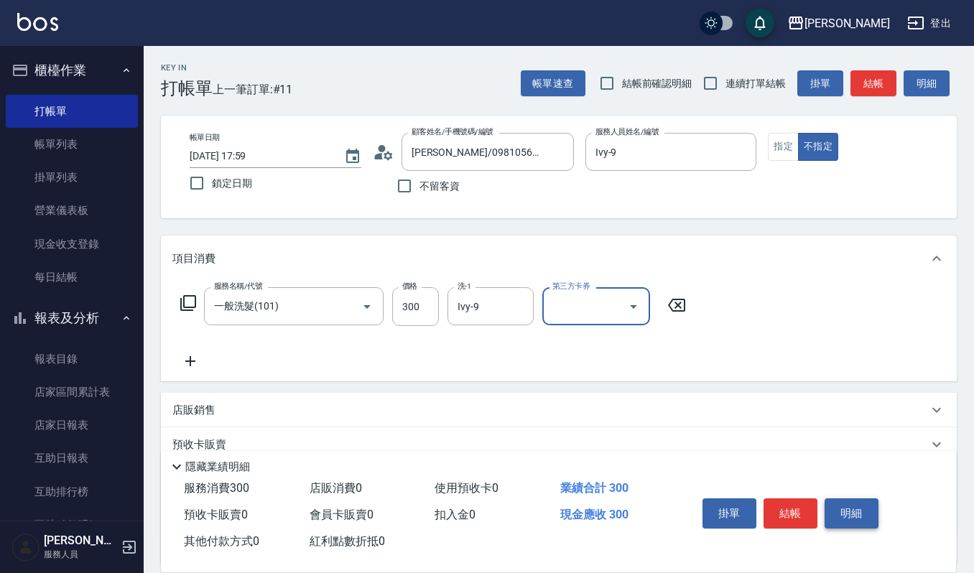
click at [838, 499] on button "明細" at bounding box center [852, 514] width 54 height 30
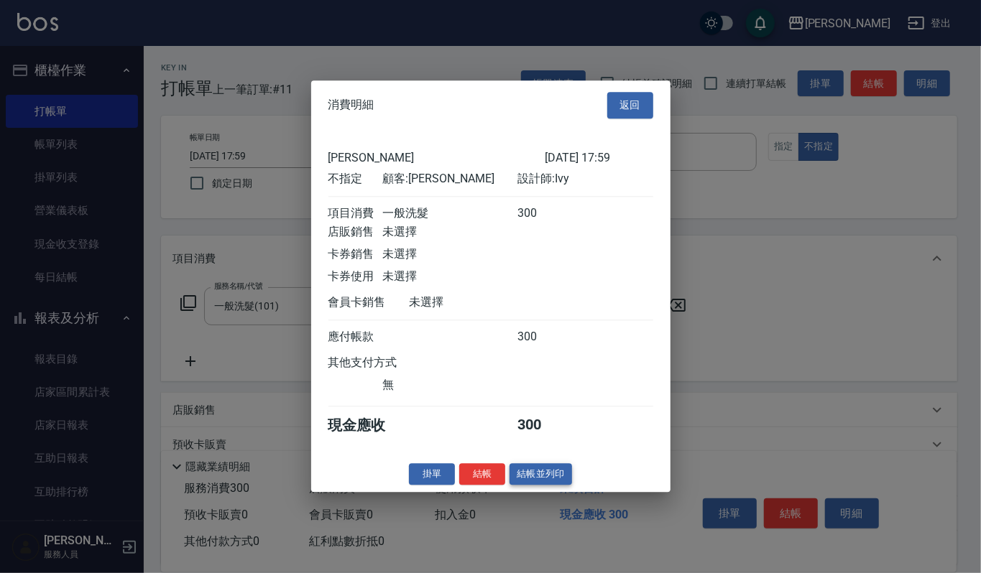
click at [561, 476] on button "結帳並列印" at bounding box center [540, 474] width 63 height 22
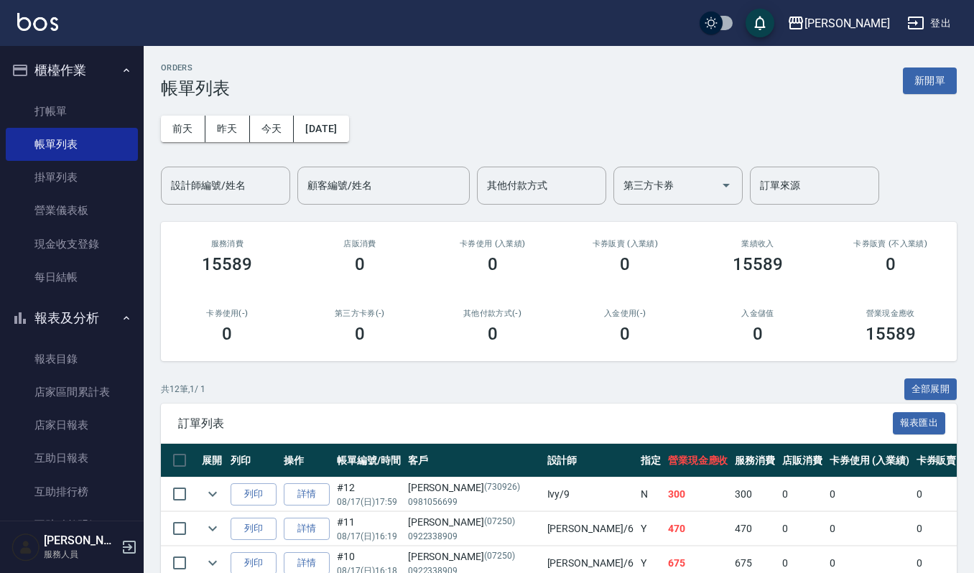
scroll to position [191, 0]
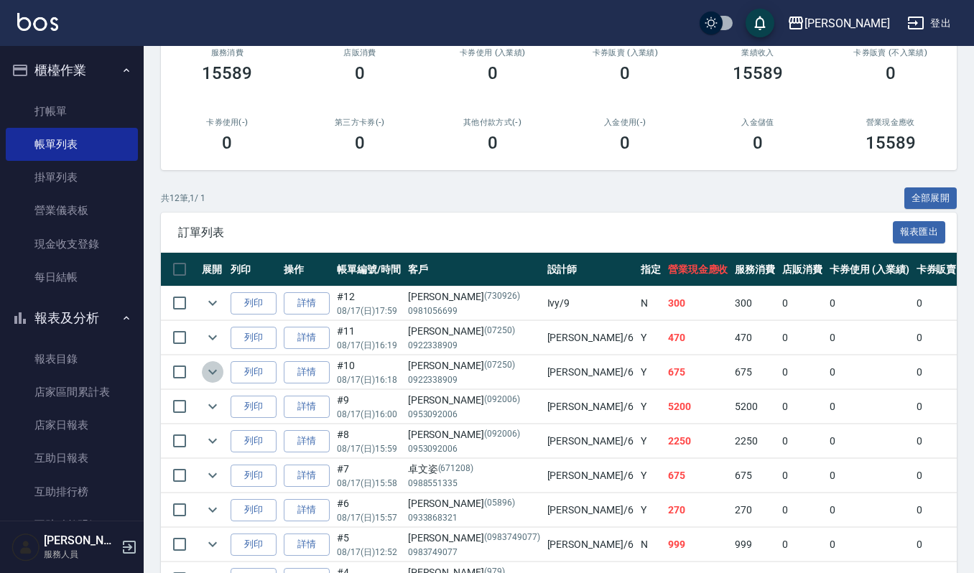
click at [208, 369] on icon "expand row" at bounding box center [212, 372] width 17 height 17
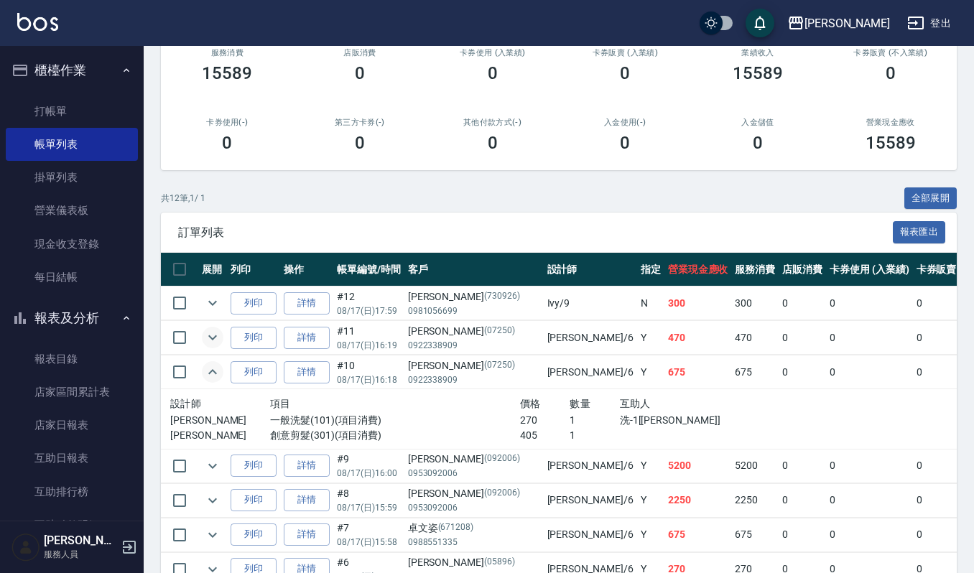
click at [211, 346] on icon "expand row" at bounding box center [212, 337] width 17 height 17
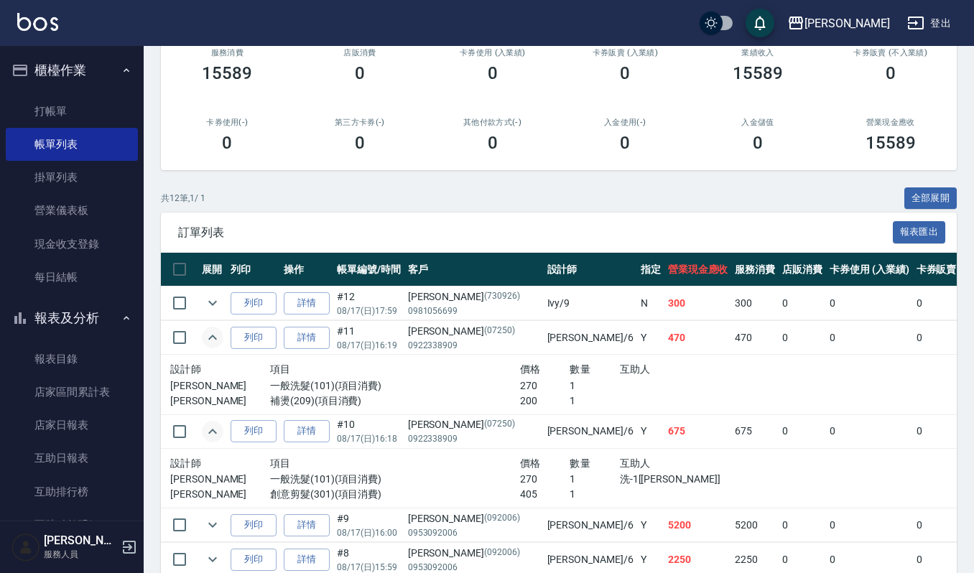
click at [202, 327] on button "expand row" at bounding box center [213, 338] width 22 height 22
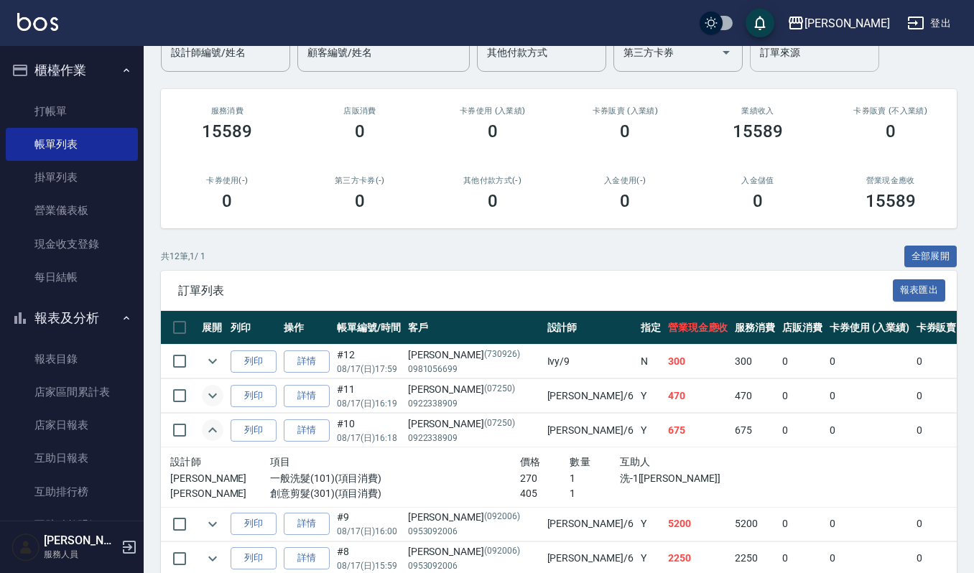
scroll to position [0, 0]
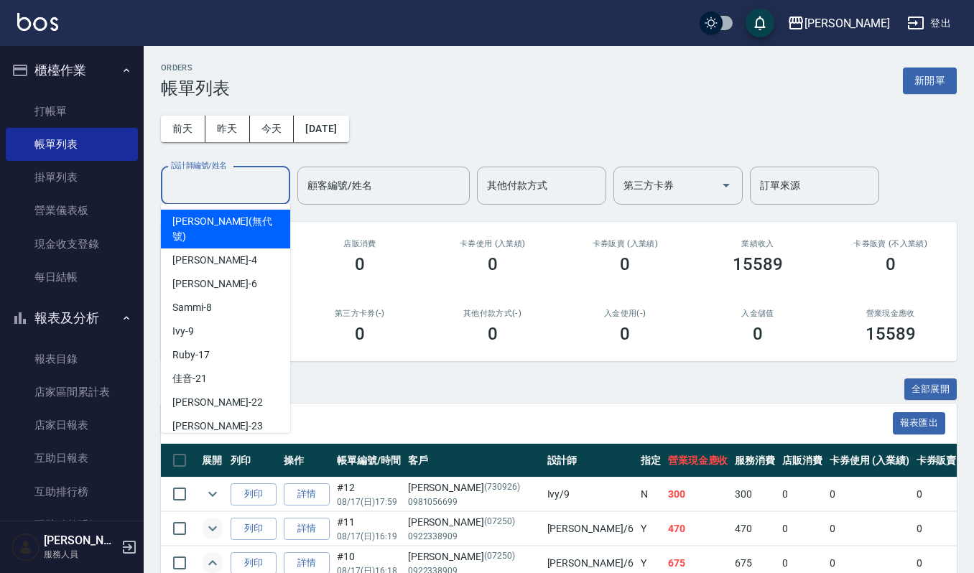
click at [230, 194] on input "設計師編號/姓名" at bounding box center [225, 185] width 116 height 25
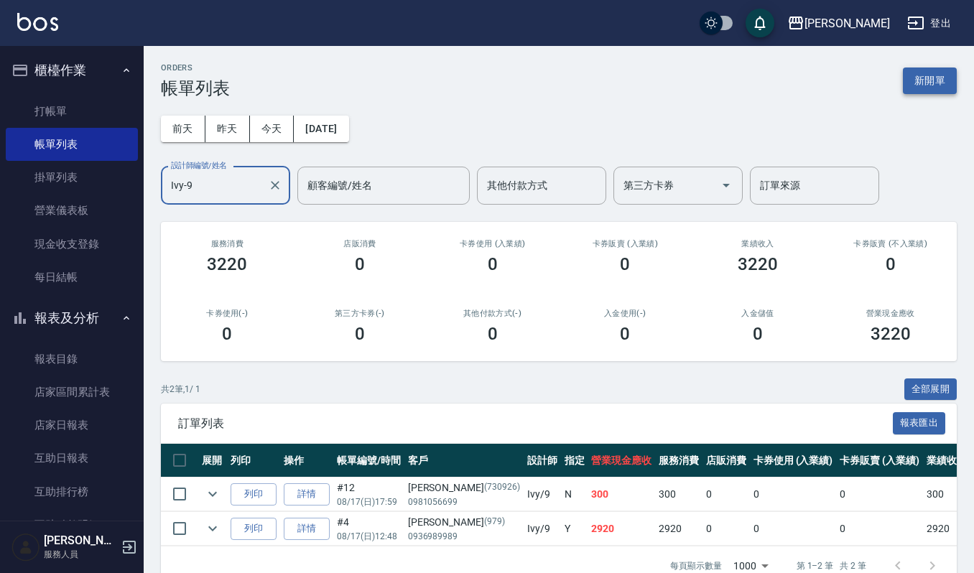
type input "Ivy-9"
drag, startPoint x: 932, startPoint y: 93, endPoint x: 935, endPoint y: 84, distance: 9.8
click at [932, 93] on button "新開單" at bounding box center [930, 81] width 54 height 27
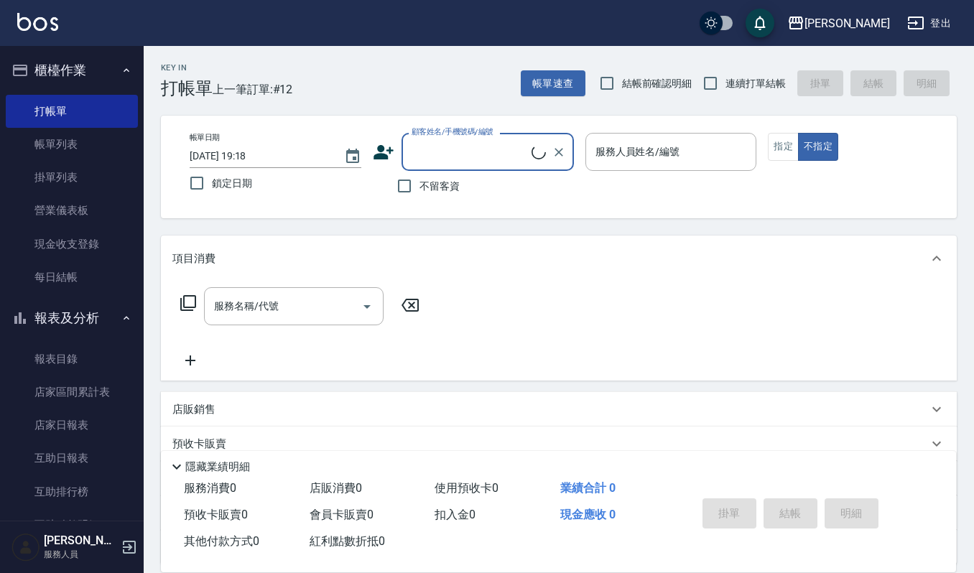
click at [468, 139] on input "顧客姓名/手機號碼/編號" at bounding box center [470, 151] width 124 height 25
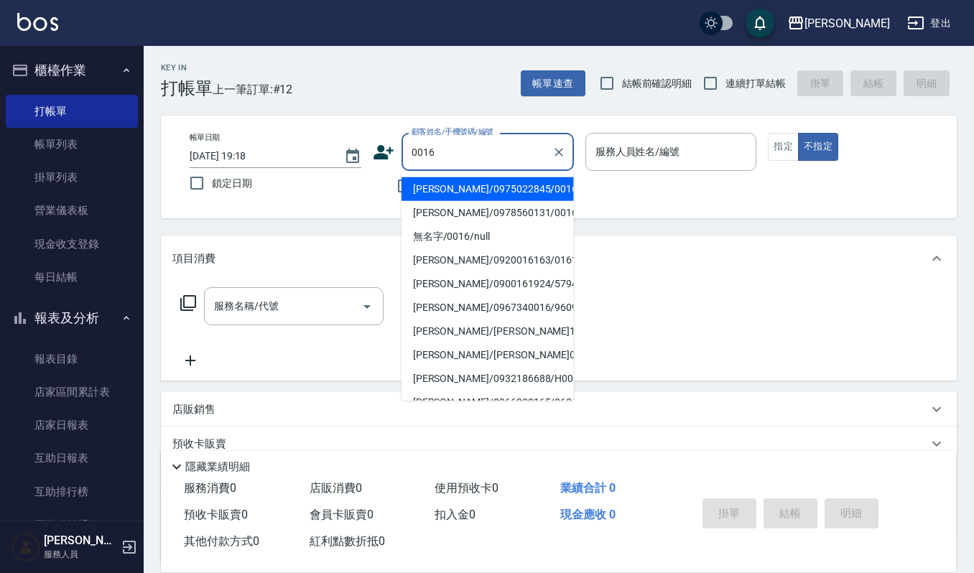
click at [481, 180] on li "[PERSON_NAME]/0975022845/0016" at bounding box center [488, 189] width 172 height 24
type input "[PERSON_NAME]/0975022845/0016"
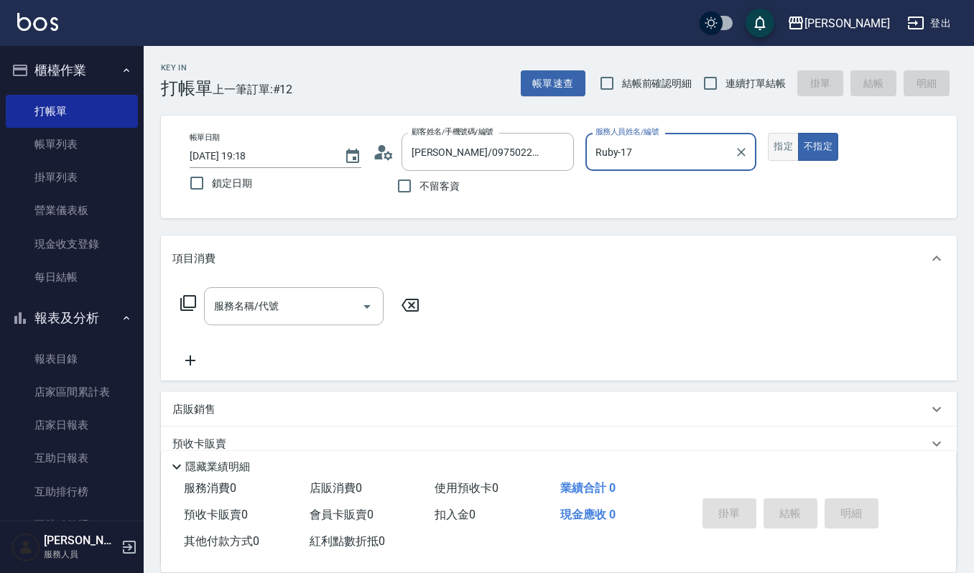
click at [785, 157] on button "指定" at bounding box center [783, 147] width 31 height 28
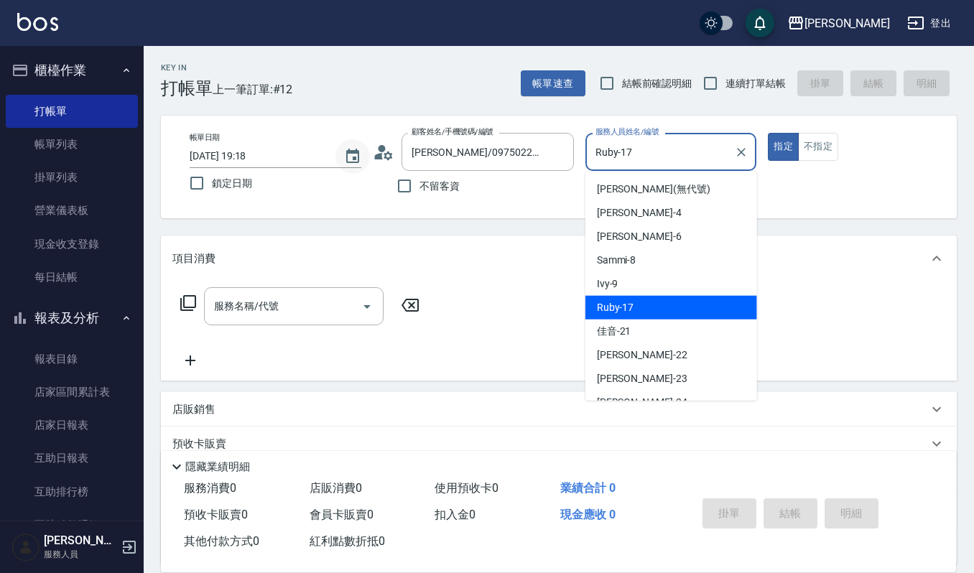
drag, startPoint x: 642, startPoint y: 154, endPoint x: 366, endPoint y: 162, distance: 276.7
click at [369, 160] on div "帳單日期 [DATE] 19:18 鎖定日期 顧客姓名/手機號碼/編號 [PERSON_NAME]/0975022845/0016 顧客姓名/手機號碼/編號 …" at bounding box center [559, 167] width 762 height 68
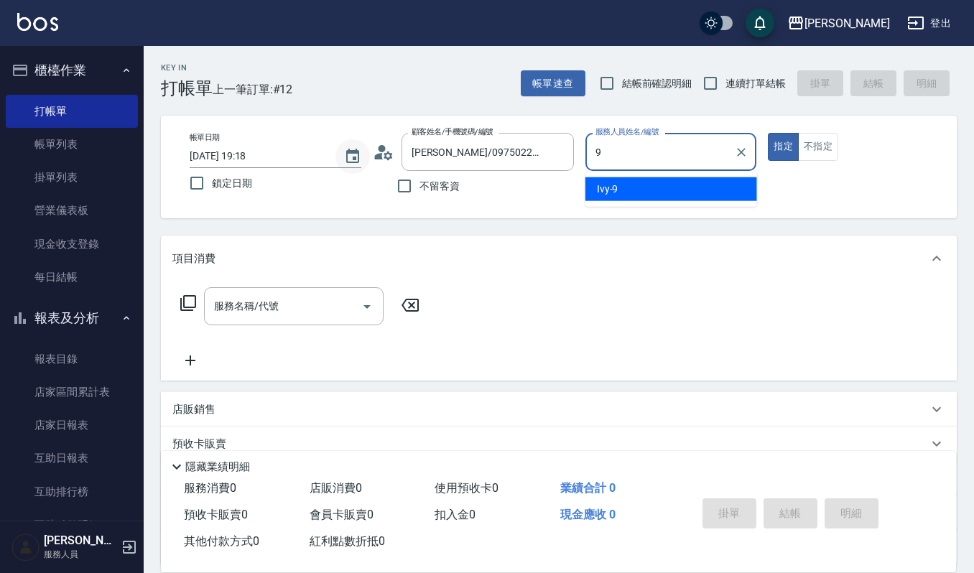
type input "Ivy-9"
type button "true"
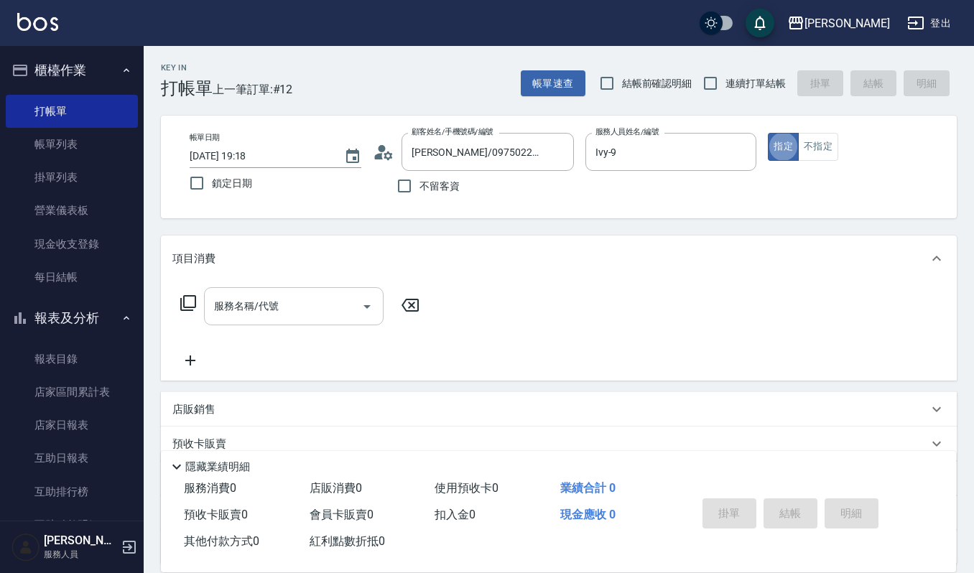
click at [308, 309] on input "服務名稱/代號" at bounding box center [283, 306] width 145 height 25
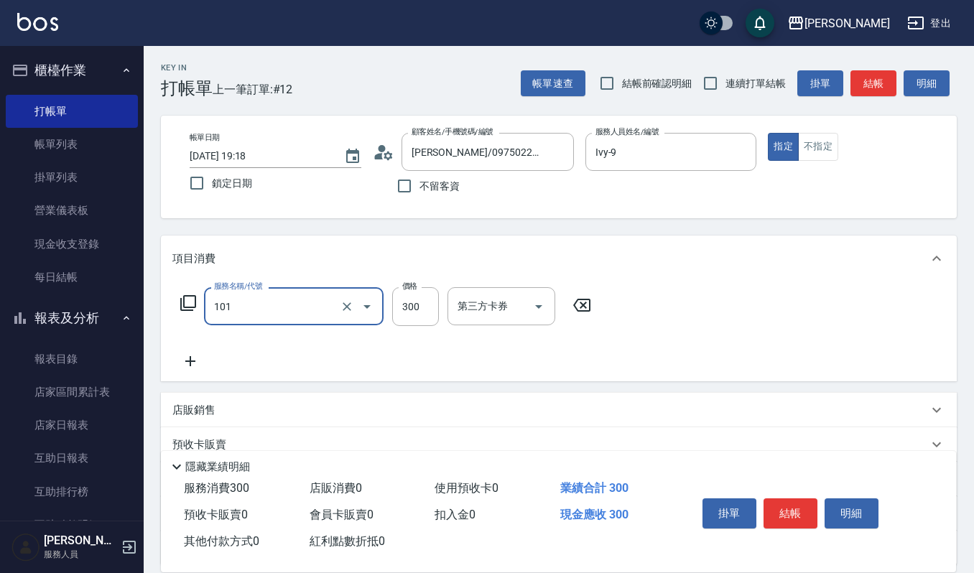
type input "一般洗髮(101)"
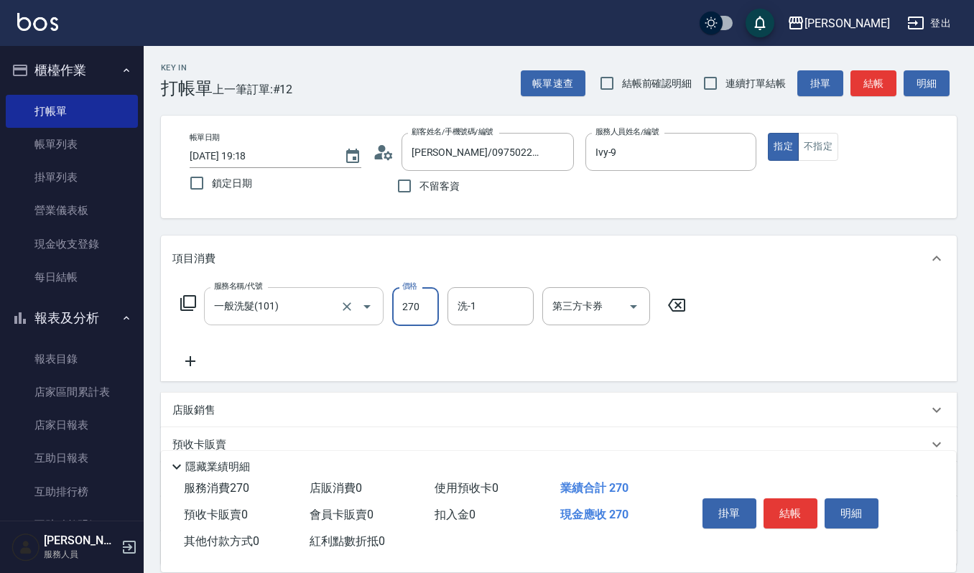
type input "270"
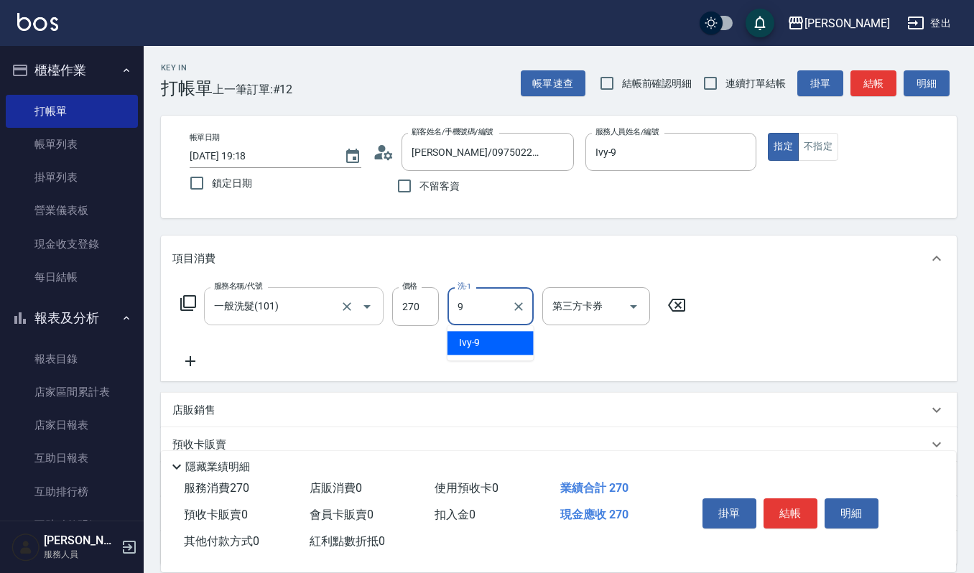
type input "Ivy-9"
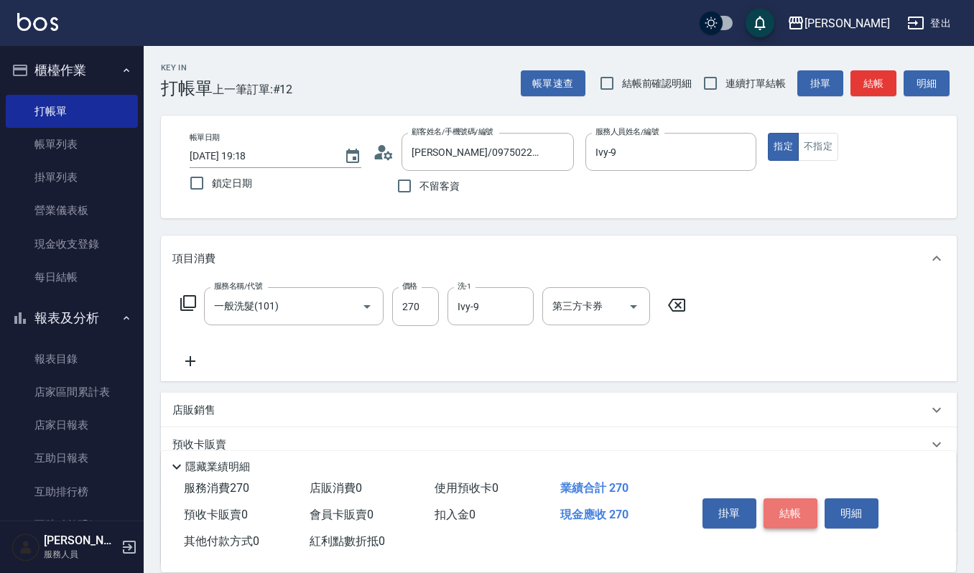
click at [808, 519] on button "結帳" at bounding box center [791, 514] width 54 height 30
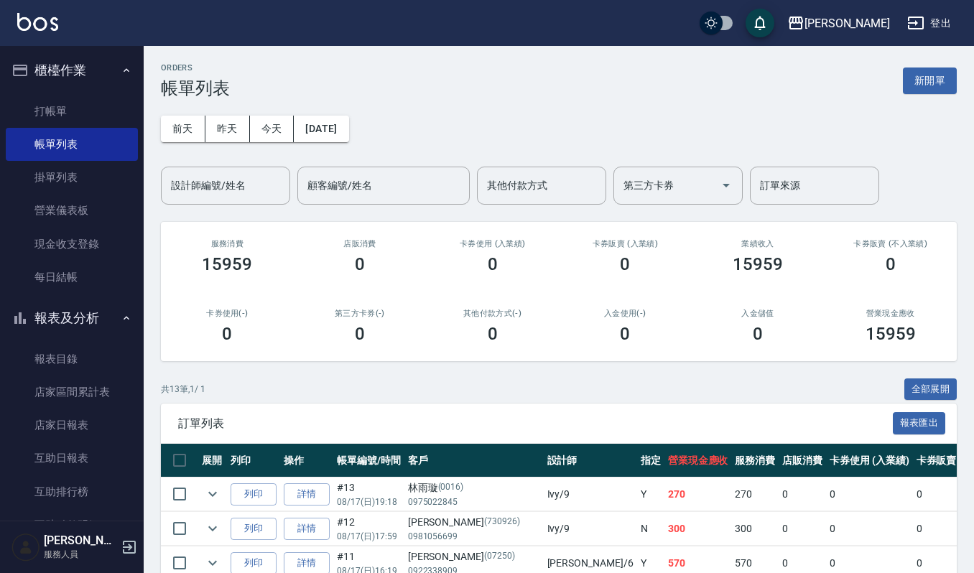
drag, startPoint x: 943, startPoint y: 78, endPoint x: 918, endPoint y: 83, distance: 26.5
click at [943, 78] on button "新開單" at bounding box center [930, 81] width 54 height 27
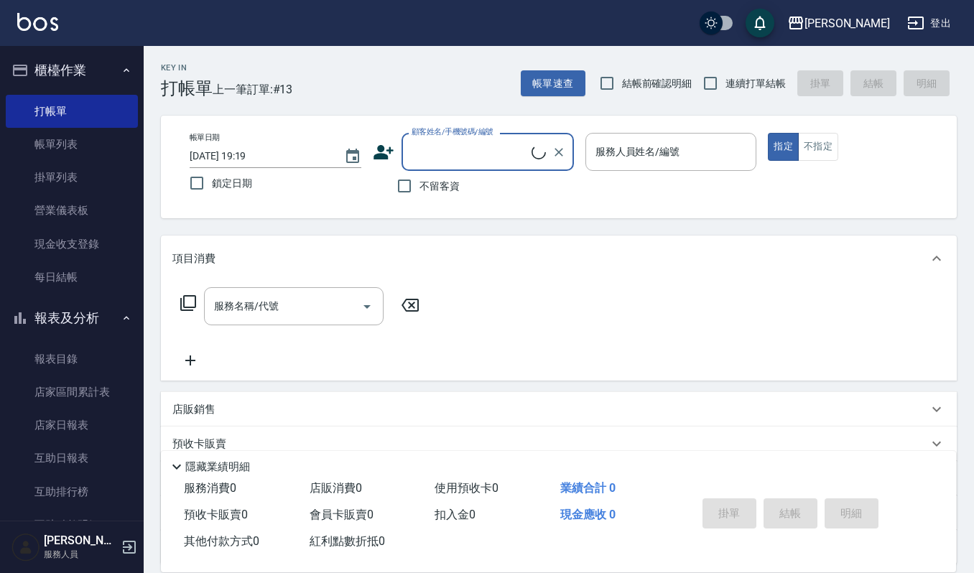
click at [483, 137] on label "顧客姓名/手機號碼/編號" at bounding box center [453, 131] width 82 height 11
click at [483, 139] on input "顧客姓名/手機號碼/編號" at bounding box center [470, 151] width 124 height 25
type input "诶"
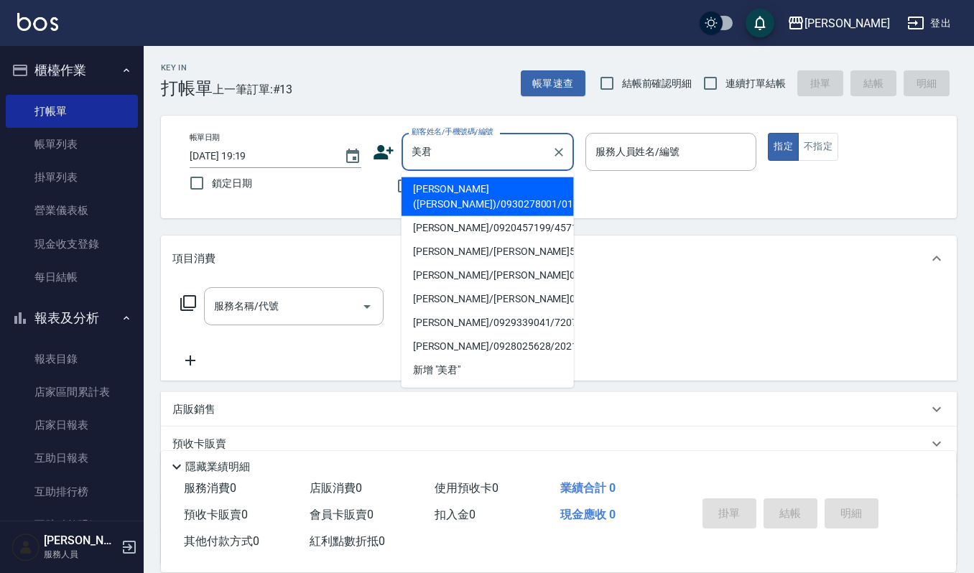
click at [448, 185] on li "[PERSON_NAME]([PERSON_NAME])/0930278001/01494" at bounding box center [488, 196] width 172 height 39
type input "[PERSON_NAME]([PERSON_NAME])/0930278001/01494"
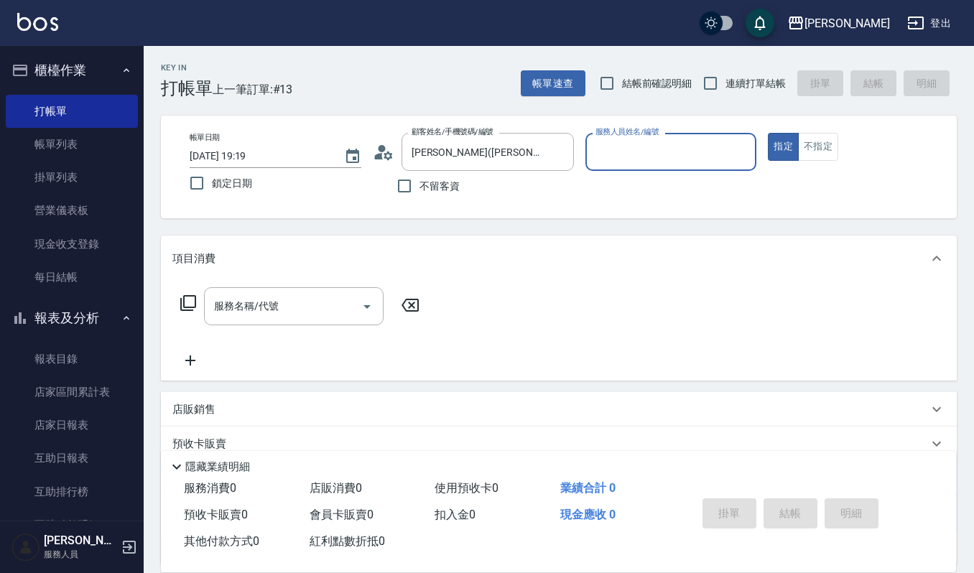
click at [673, 151] on input "服務人員姓名/編號" at bounding box center [671, 151] width 159 height 25
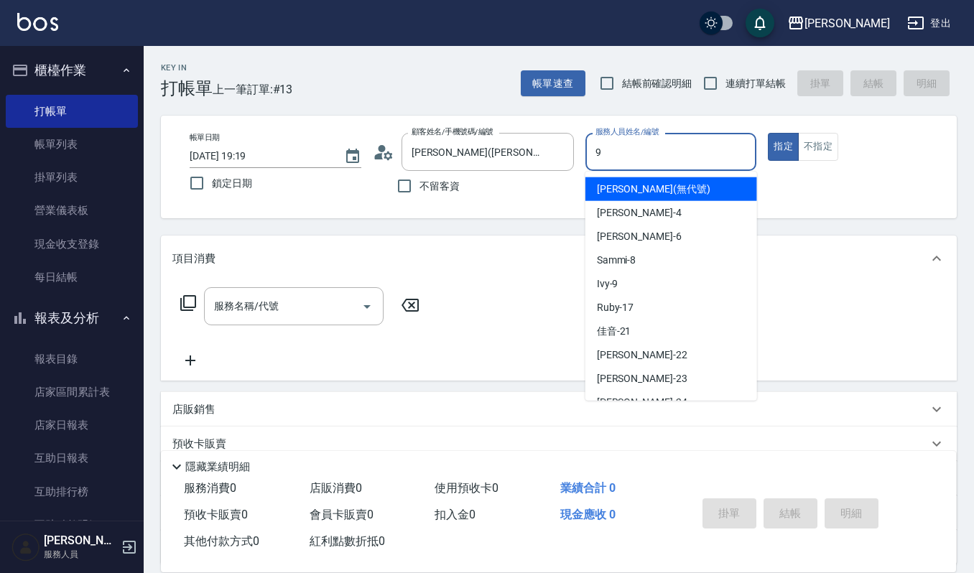
type input "Ivy-9"
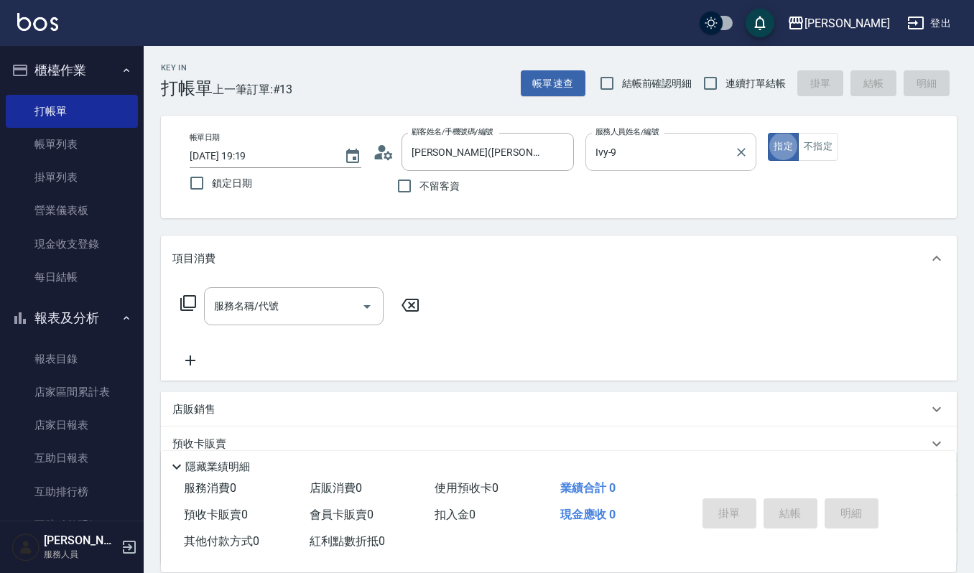
type button "true"
click at [251, 314] on input "服務名稱/代號" at bounding box center [283, 306] width 145 height 25
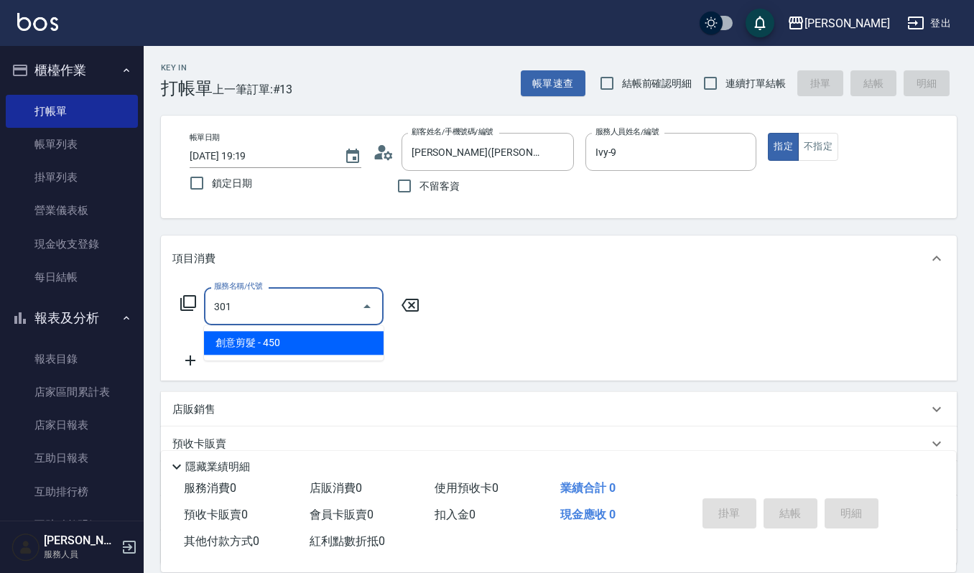
type input "創意剪髮(301)"
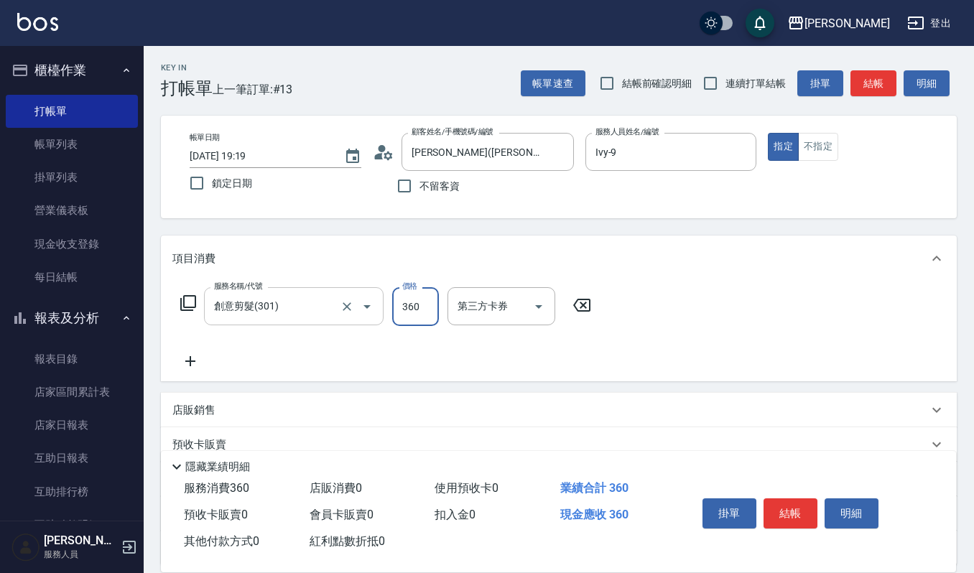
type input "360"
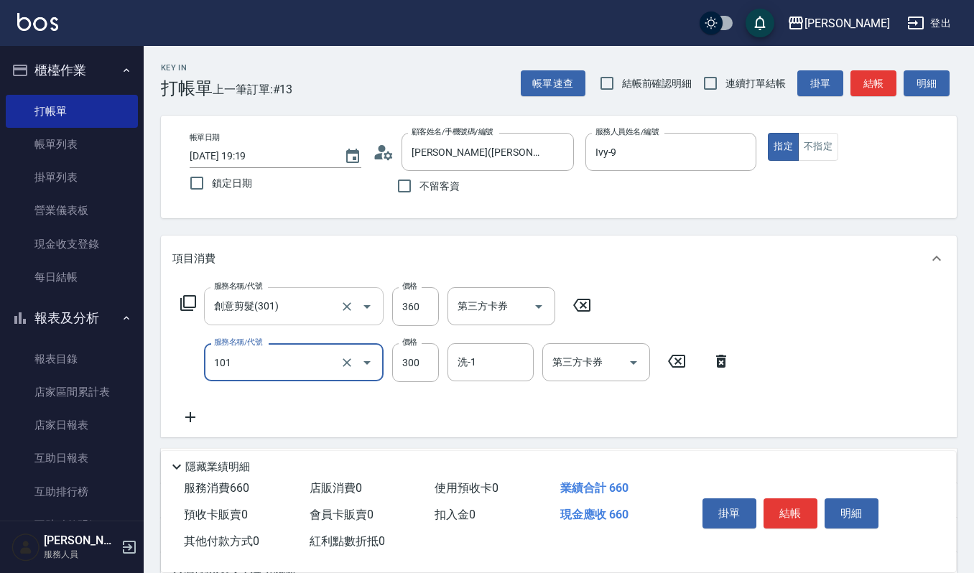
type input "一般洗髮(101)"
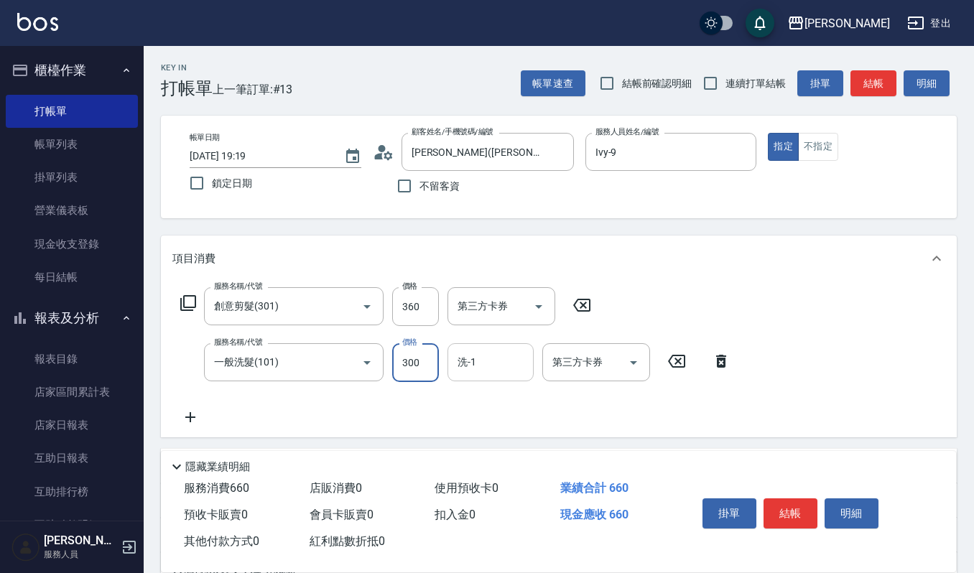
click at [486, 364] on input "洗-1" at bounding box center [490, 362] width 73 height 25
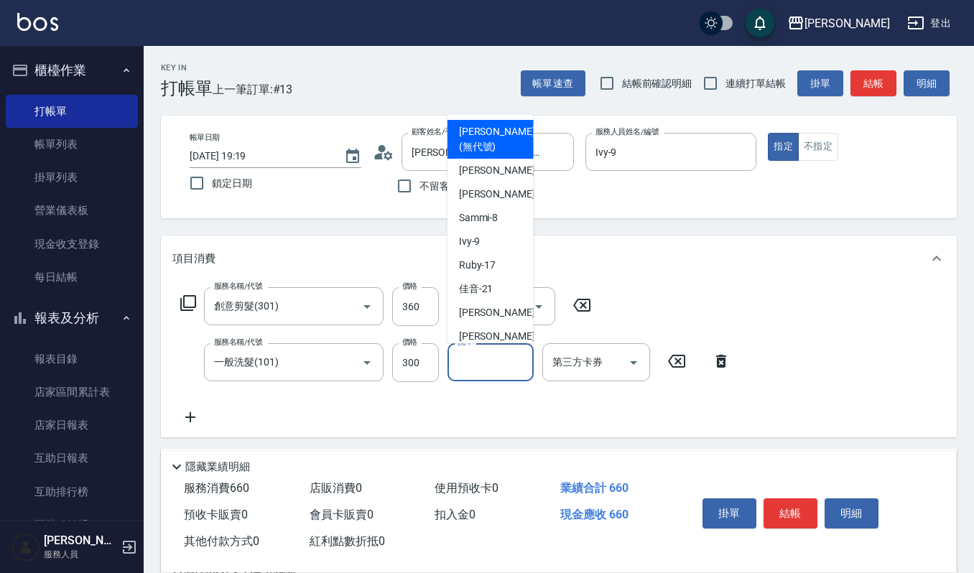
type input "9"
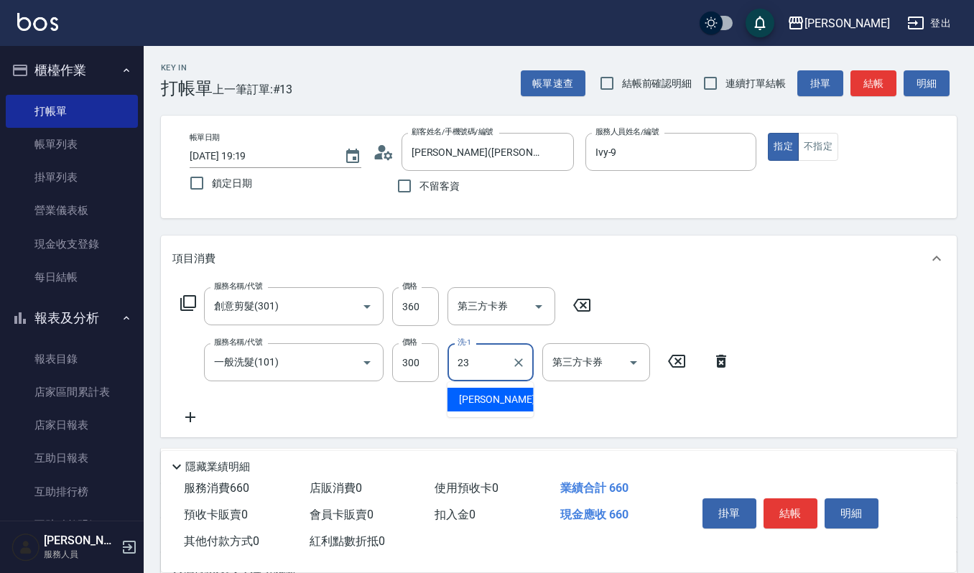
type input "[PERSON_NAME]-23"
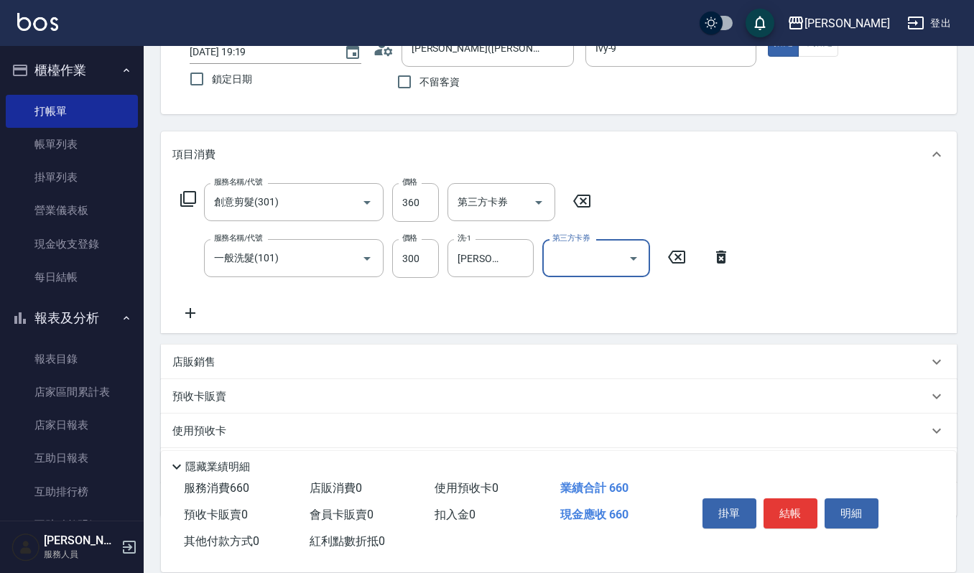
scroll to position [183, 0]
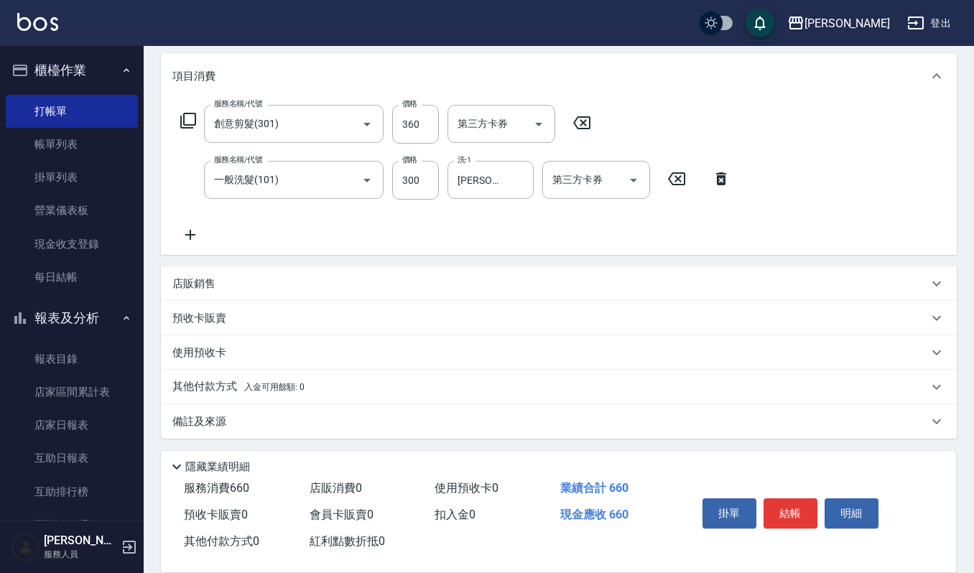
click at [792, 530] on div "掛單 結帳 明細" at bounding box center [791, 515] width 188 height 45
click at [800, 513] on button "結帳" at bounding box center [791, 514] width 54 height 30
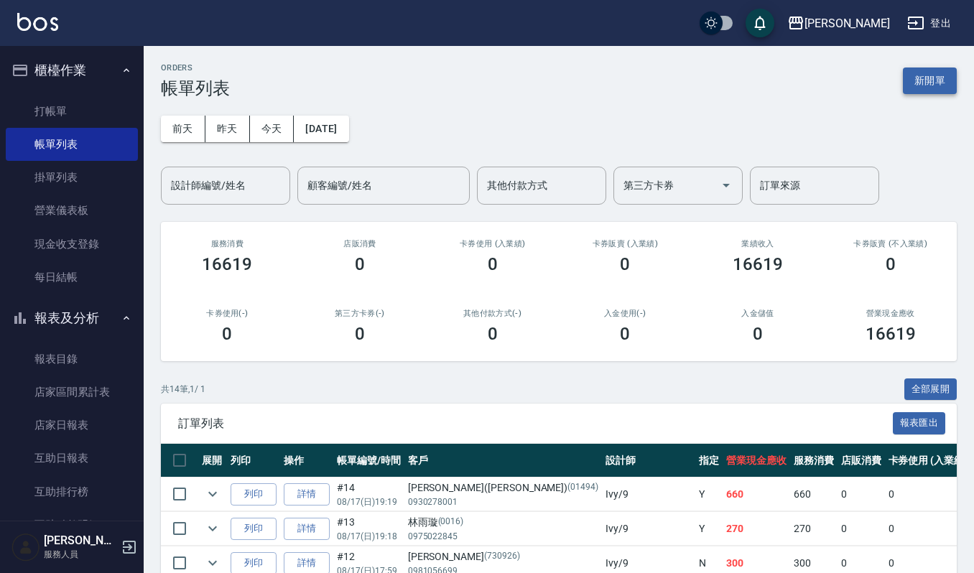
click at [948, 80] on button "新開單" at bounding box center [930, 81] width 54 height 27
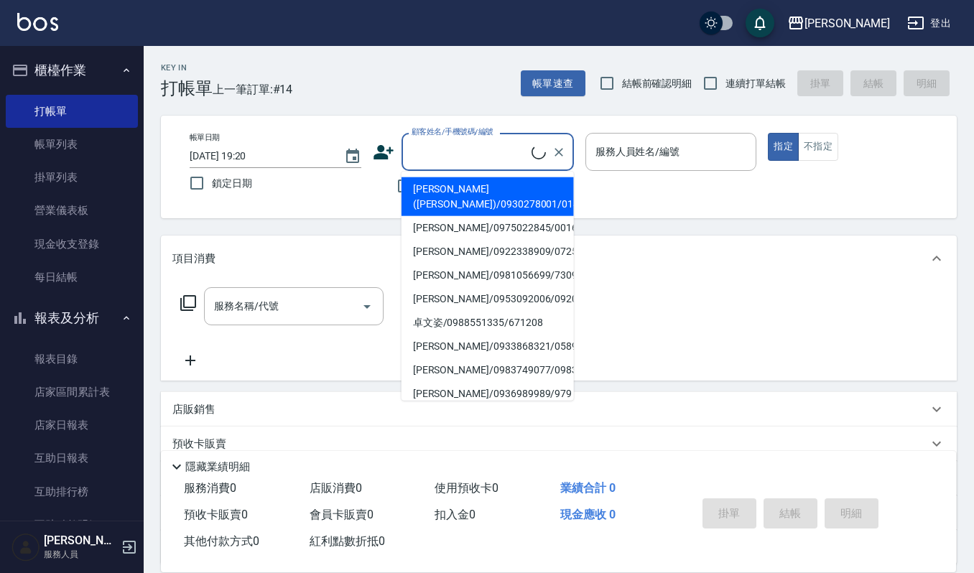
click at [520, 157] on input "顧客姓名/手機號碼/編號" at bounding box center [470, 151] width 124 height 25
type input "ㄓ"
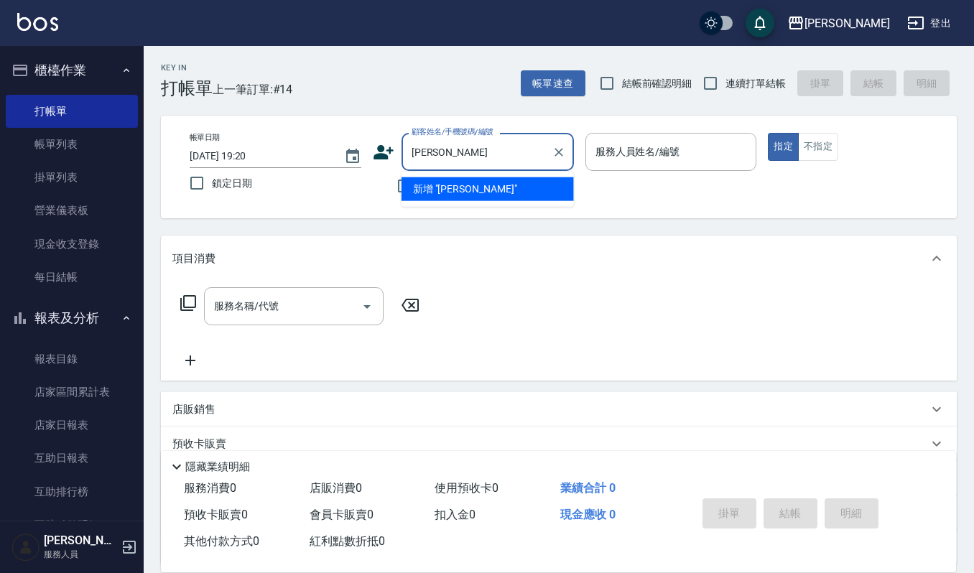
type input "[PERSON_NAME]"
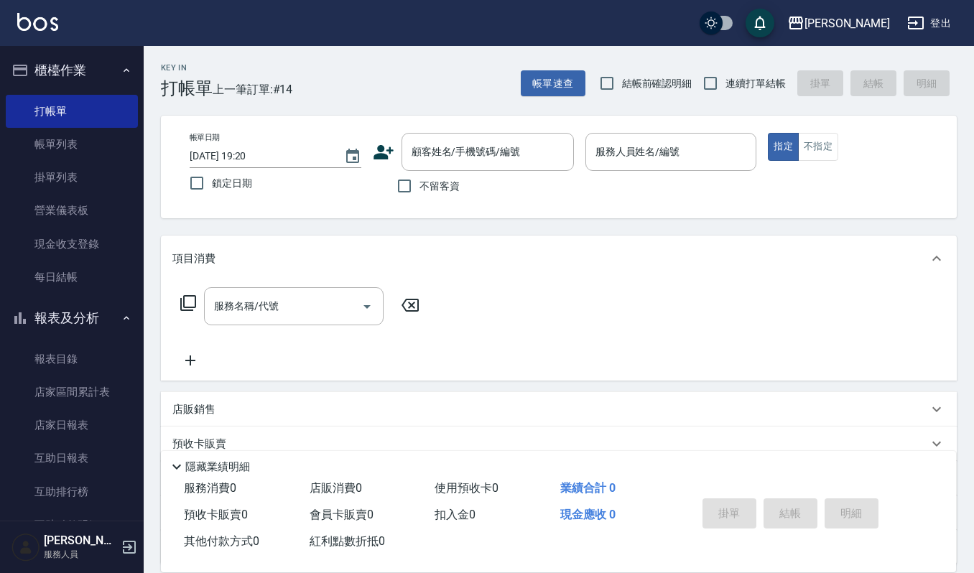
click at [374, 152] on icon at bounding box center [384, 153] width 22 height 22
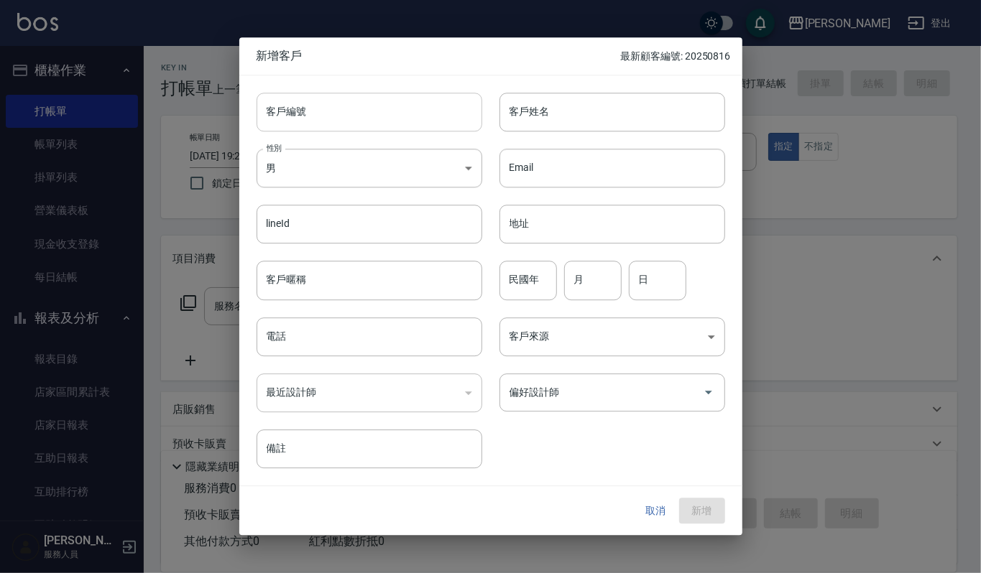
click at [386, 99] on input "客戶編號" at bounding box center [370, 112] width 226 height 39
type input "0928956001"
click at [368, 188] on div "lineId lineId" at bounding box center [360, 216] width 243 height 56
click at [322, 161] on body "上越[PERSON_NAME] 登出 櫃檯作業 打帳單 帳單列表 掛單列表 營業儀表板 現金收支登錄 每日結帳 報表及分析 報表目錄 店家區間累計表 店家日報…" at bounding box center [490, 350] width 981 height 700
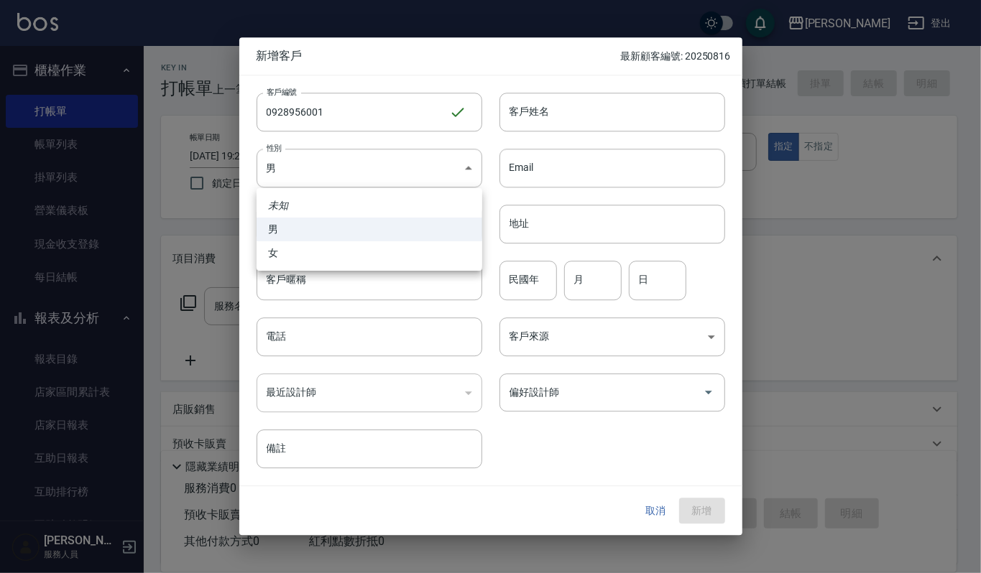
click at [320, 241] on li "女" at bounding box center [370, 253] width 226 height 24
type input "[DEMOGRAPHIC_DATA]"
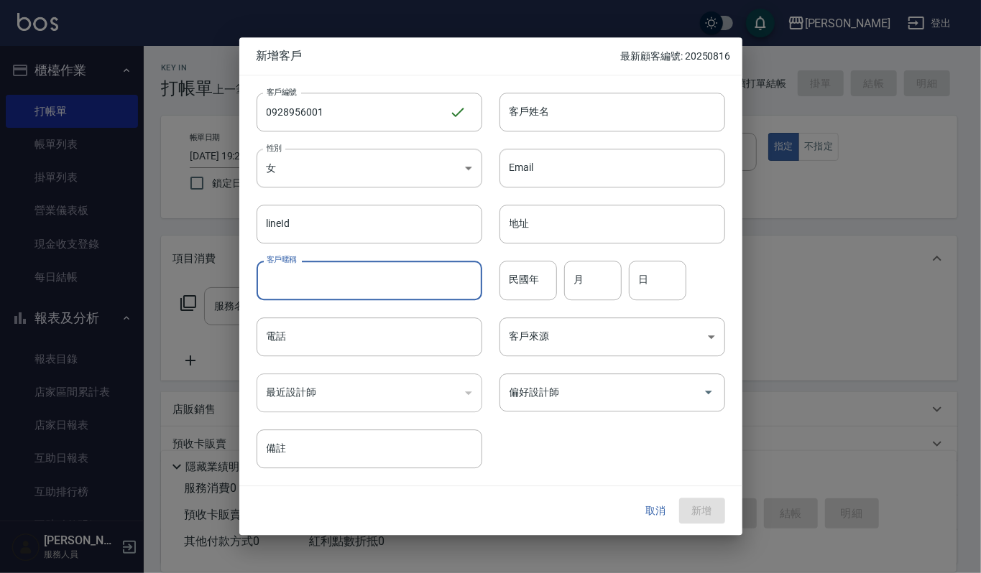
click at [317, 285] on input "客戶暱稱" at bounding box center [370, 281] width 226 height 39
drag, startPoint x: 317, startPoint y: 285, endPoint x: 245, endPoint y: 269, distance: 73.6
click at [245, 269] on div "客戶暱稱 [PERSON_NAME]暱稱" at bounding box center [360, 272] width 243 height 56
type input "[PERSON_NAME]"
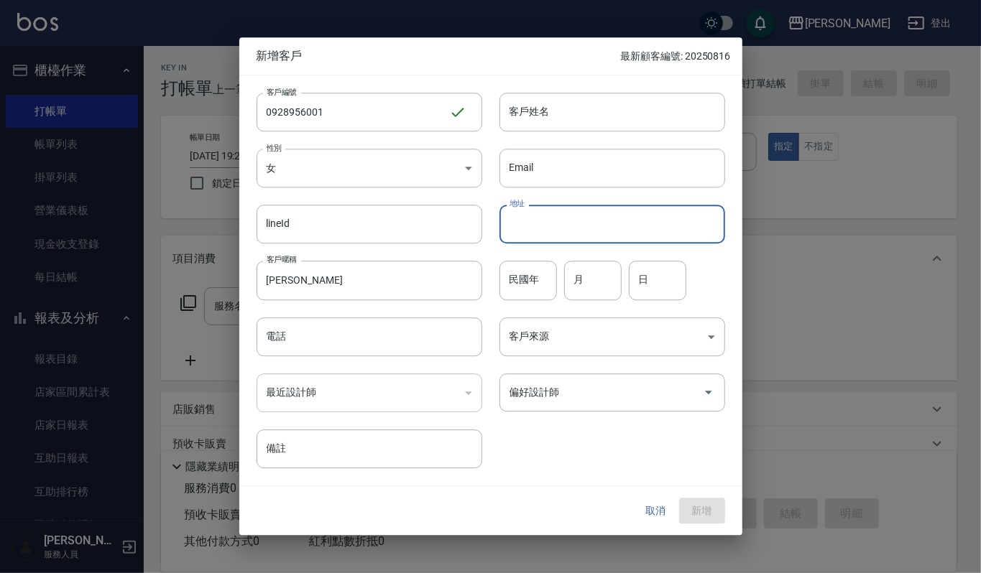
drag, startPoint x: 585, startPoint y: 230, endPoint x: 592, endPoint y: 204, distance: 26.8
click at [585, 230] on input "地址" at bounding box center [612, 224] width 226 height 39
click at [601, 124] on input "客戶姓名" at bounding box center [612, 112] width 226 height 39
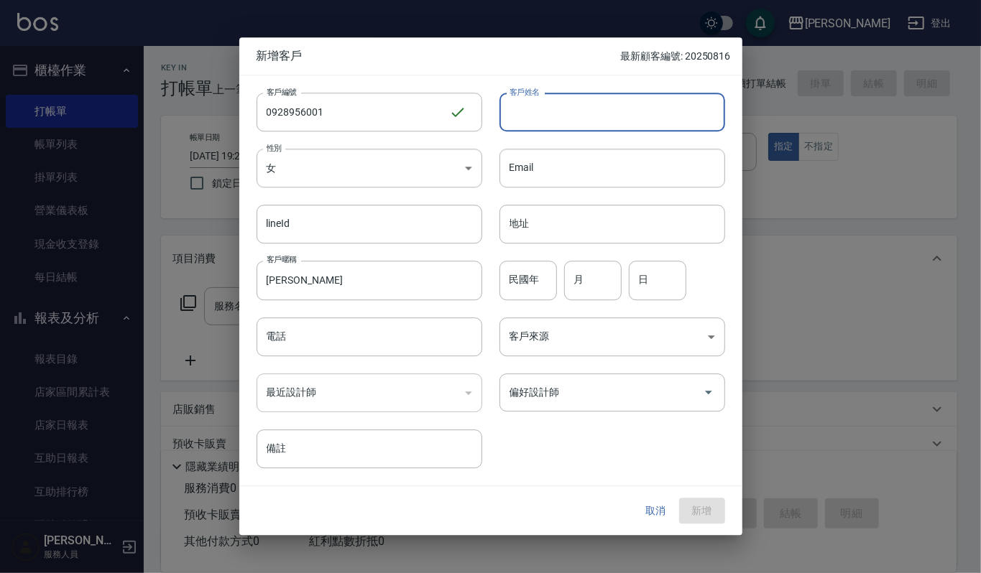
paste input "[PERSON_NAME]"
type input "[PERSON_NAME])"
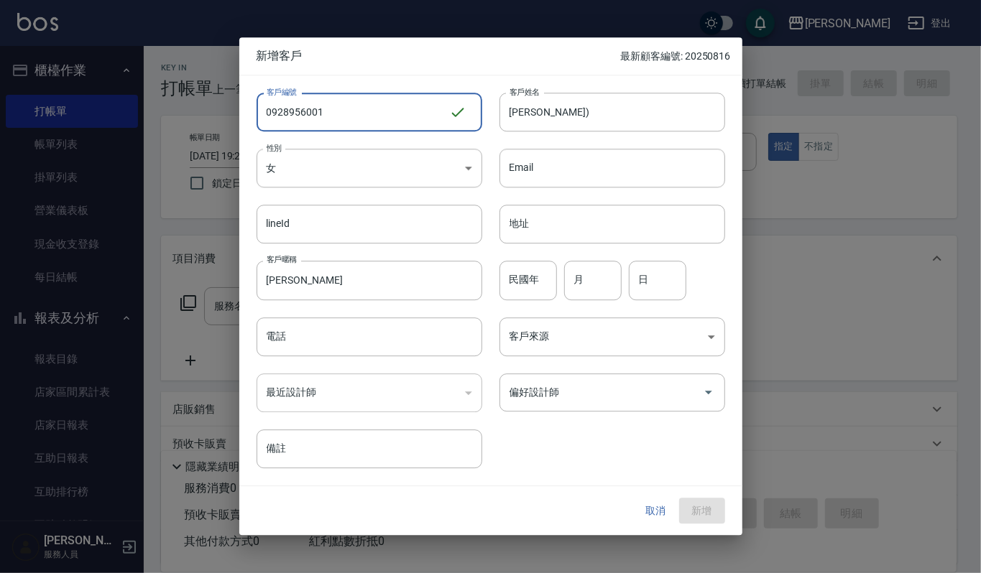
drag, startPoint x: 385, startPoint y: 108, endPoint x: 109, endPoint y: 113, distance: 276.0
click at [109, 113] on div "新增客戶 最新顧客編號: 20250816 客戶編號 0928956001 ​ 客戶編號 客戶姓名 [PERSON_NAME]) 客戶姓名 性別 女 [DEM…" at bounding box center [490, 286] width 981 height 573
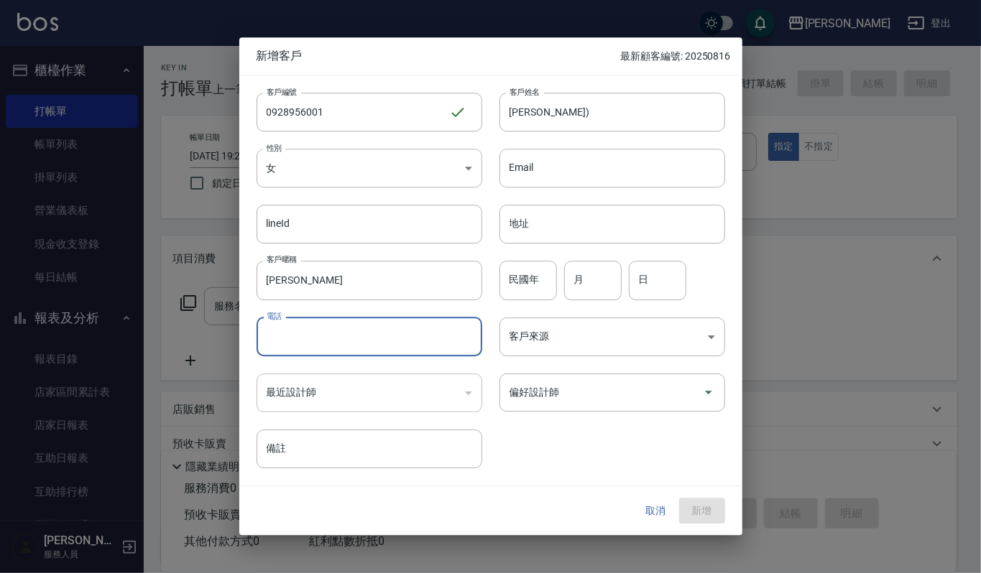
click at [320, 338] on input "電話" at bounding box center [370, 337] width 226 height 39
paste input "0928956001"
type input "0928956001"
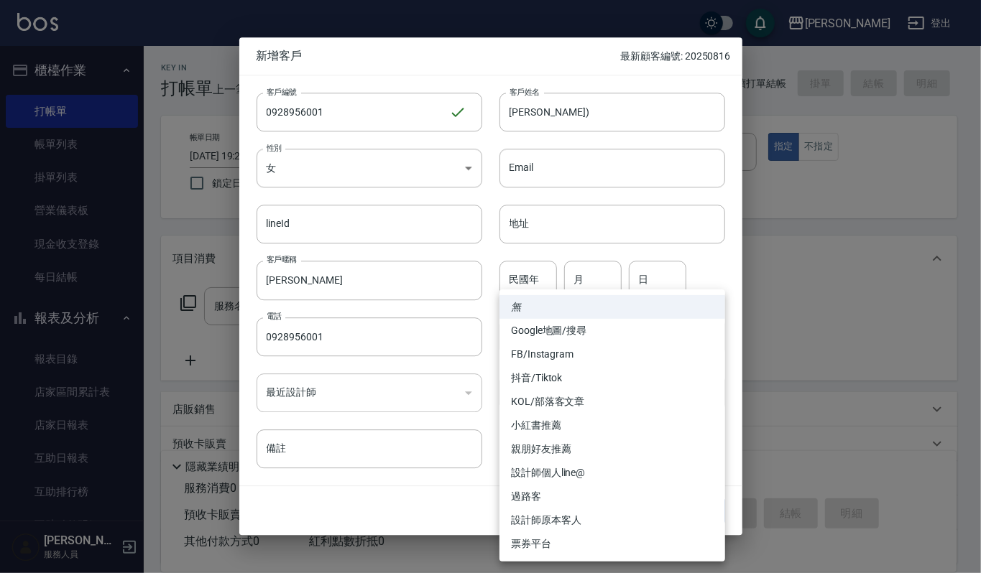
click at [578, 328] on body "上越[PERSON_NAME] 登出 櫃檯作業 打帳單 帳單列表 掛單列表 營業儀表板 現金收支登錄 每日結帳 報表及分析 報表目錄 店家區間累計表 店家日報…" at bounding box center [490, 350] width 981 height 700
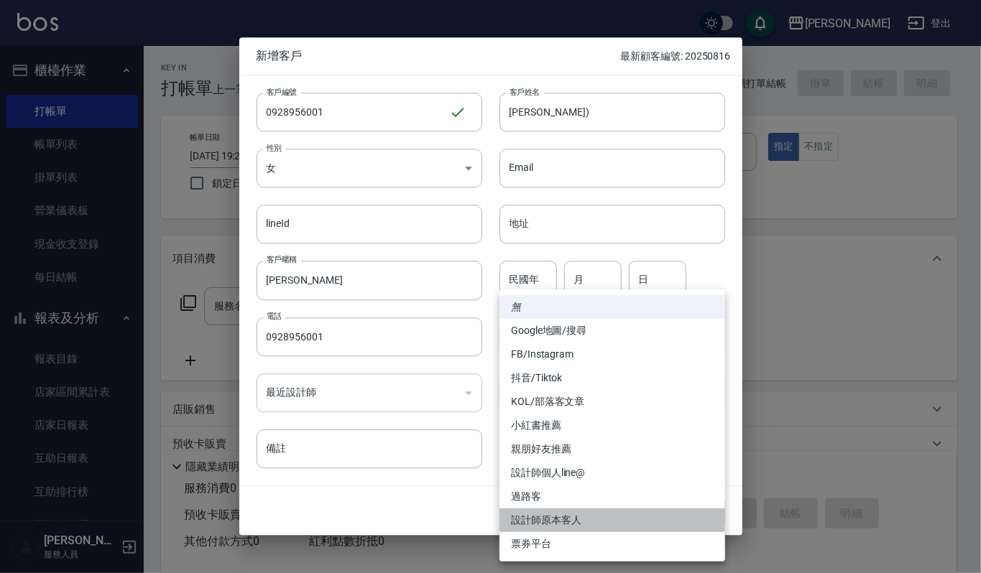
click at [556, 510] on li "設計師原本客人" at bounding box center [612, 521] width 226 height 24
type input "設計師原本客人"
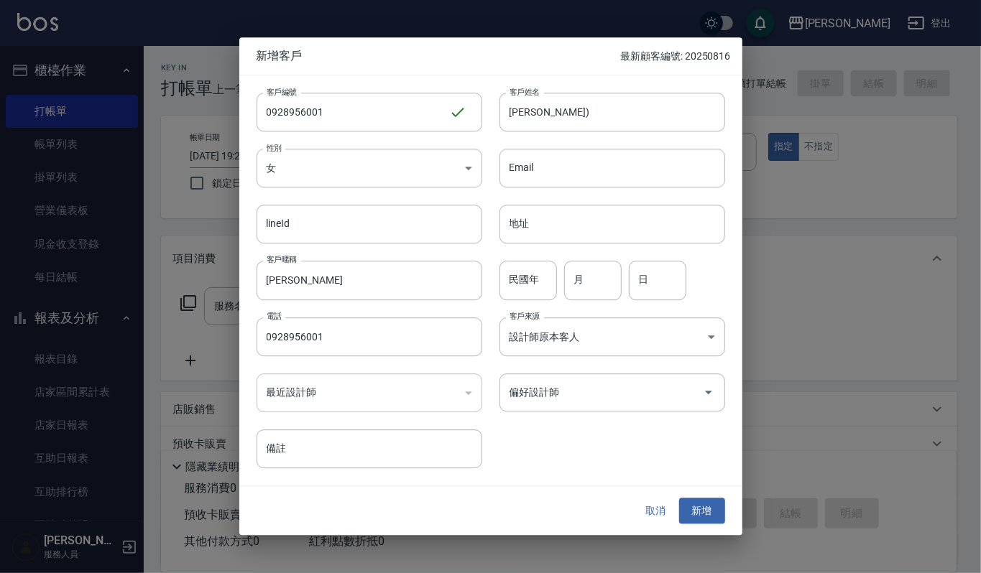
click at [520, 259] on div "民國年 民國年 月 月 日 日" at bounding box center [603, 272] width 243 height 56
click at [533, 279] on input "民國年" at bounding box center [527, 281] width 57 height 39
type input "89"
click at [629, 291] on input "日" at bounding box center [657, 281] width 57 height 39
click at [604, 282] on input "月" at bounding box center [592, 281] width 57 height 39
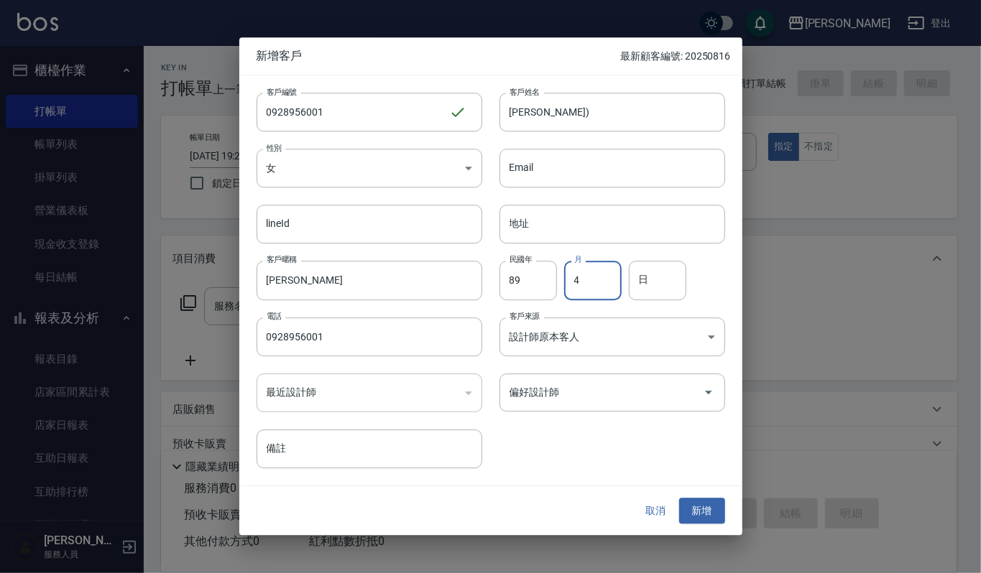
type input "4"
click at [688, 408] on div "偏好設計師" at bounding box center [612, 393] width 226 height 38
type input "24"
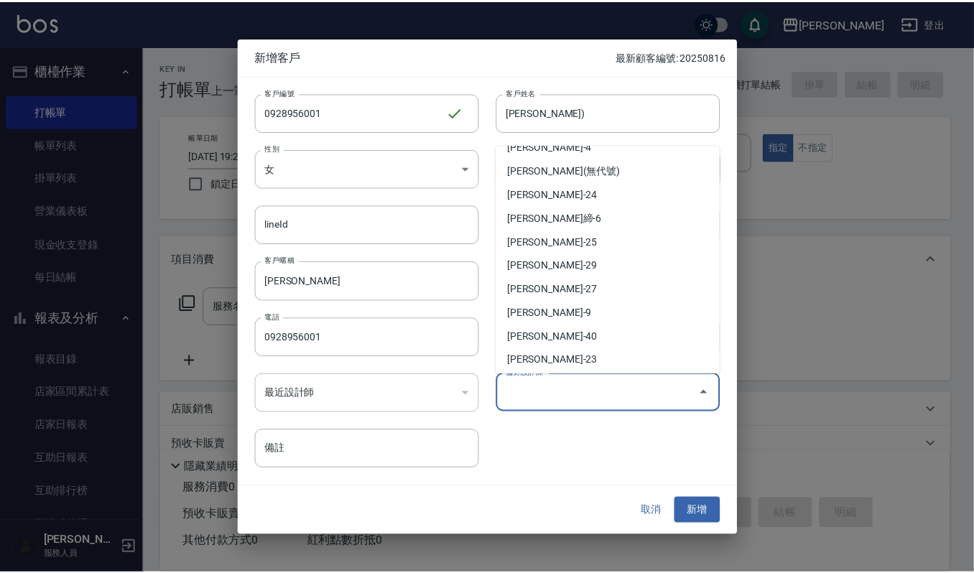
scroll to position [161, 0]
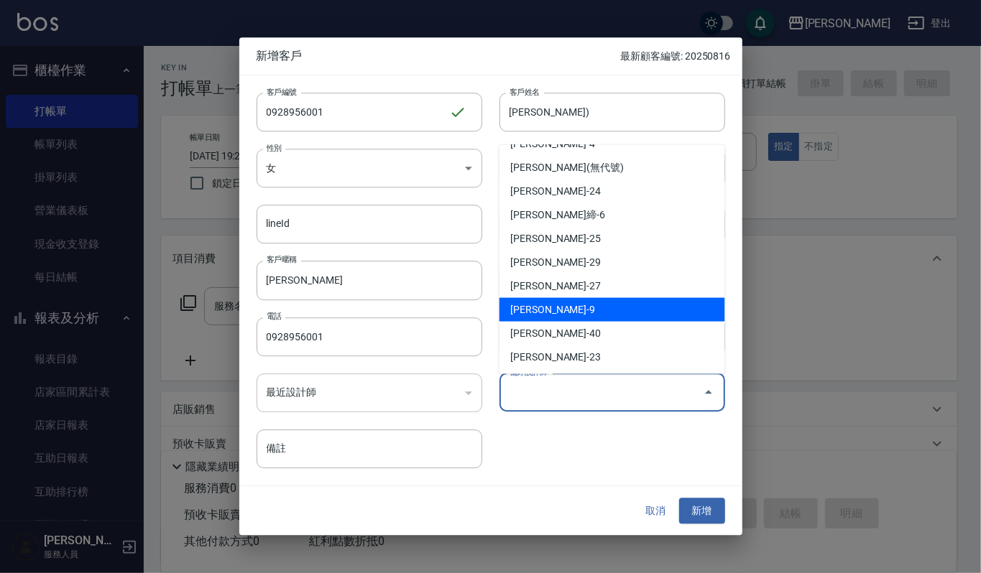
click at [624, 302] on li "[PERSON_NAME]-9" at bounding box center [612, 309] width 226 height 24
type input "[PERSON_NAME]"
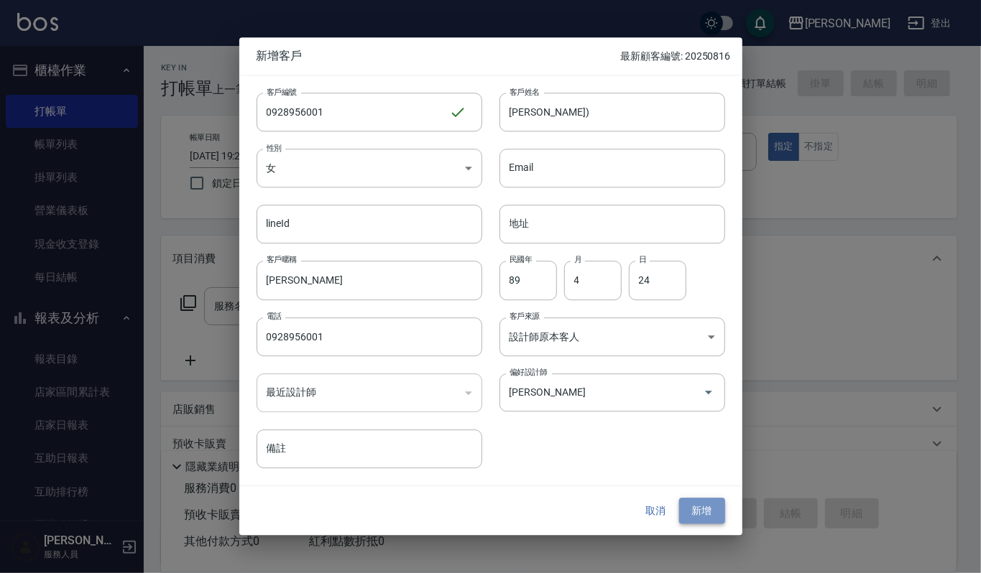
click at [688, 503] on button "新增" at bounding box center [702, 511] width 46 height 27
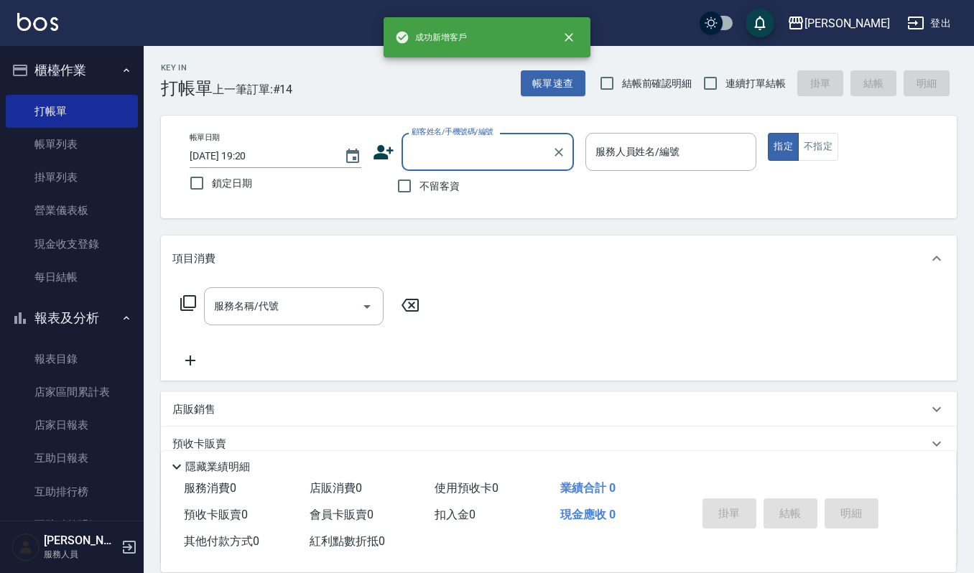
click at [464, 144] on input "顧客姓名/手機號碼/編號" at bounding box center [477, 151] width 138 height 25
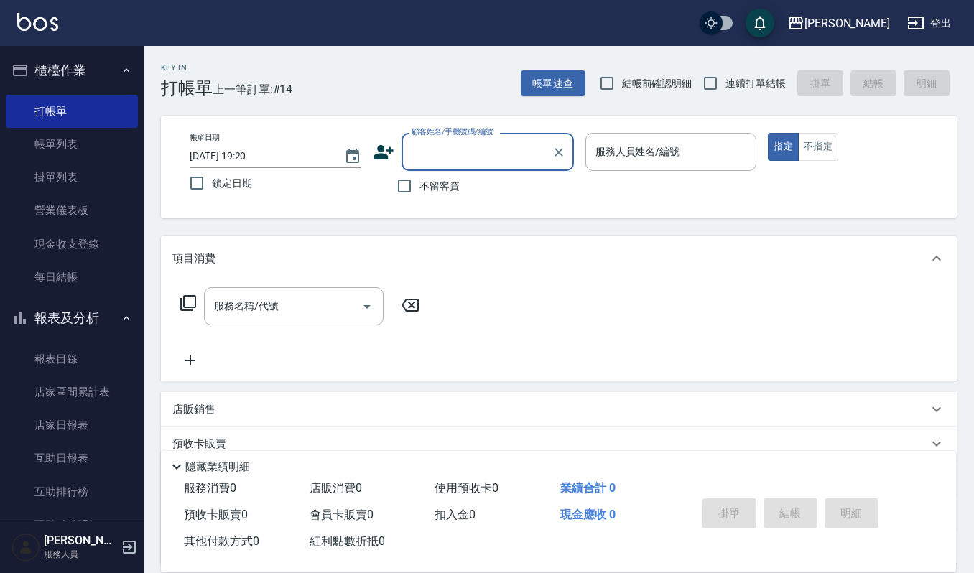
paste input "0928956001"
click at [501, 196] on li "[PERSON_NAME])/0928956001/0928956001" at bounding box center [488, 189] width 172 height 24
type input "[PERSON_NAME])/0928956001/0928956001"
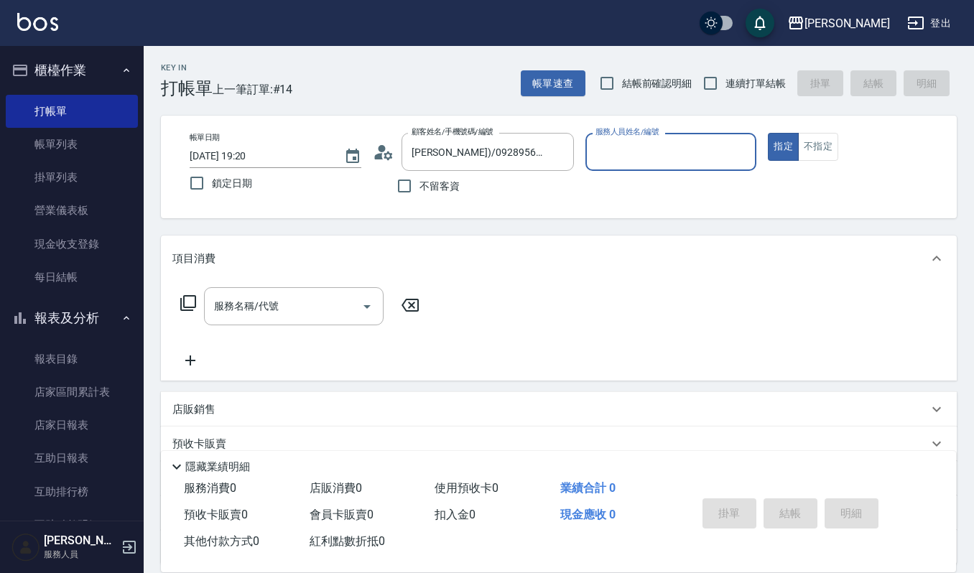
type input "Ivy-9"
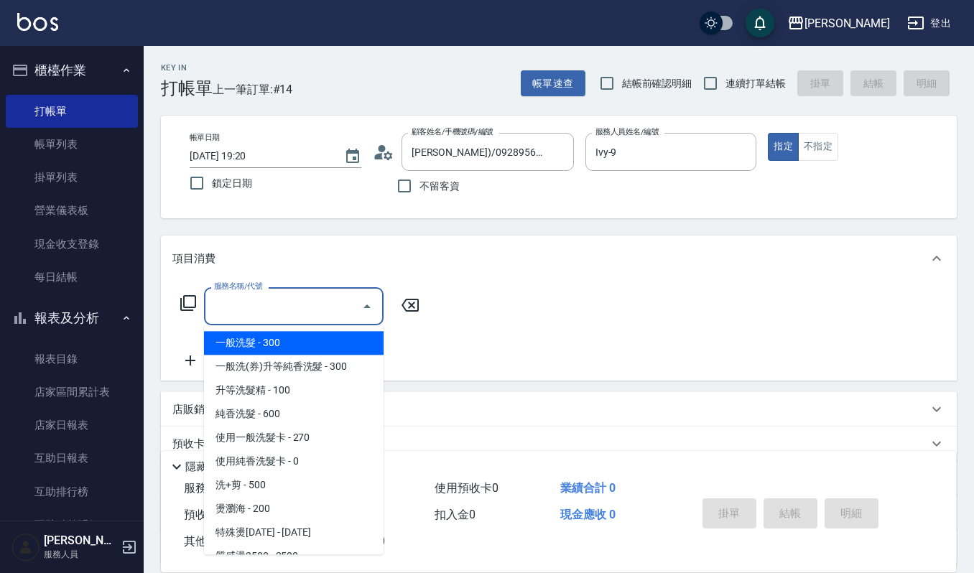
click at [333, 294] on input "服務名稱/代號" at bounding box center [283, 306] width 145 height 25
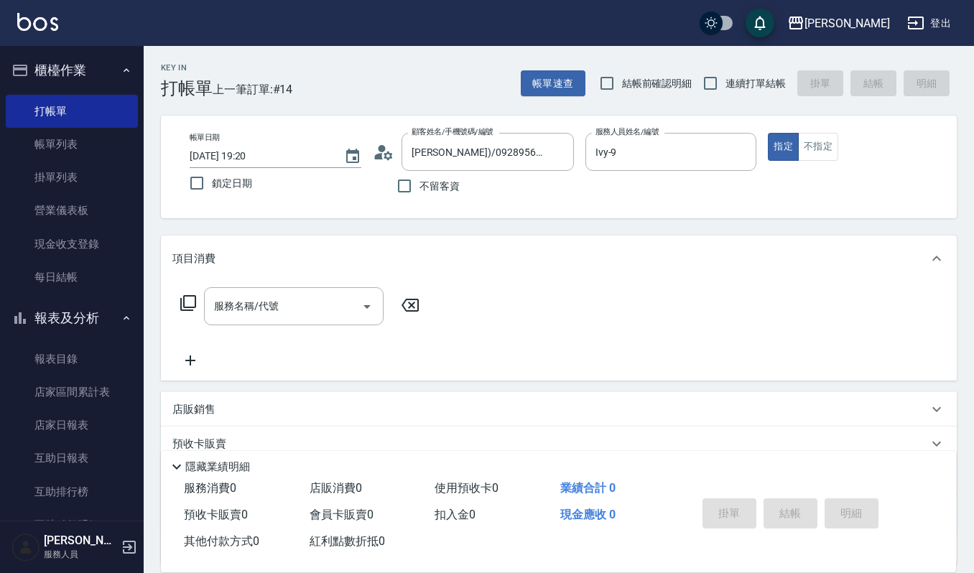
click at [852, 133] on div "指定 不指定" at bounding box center [854, 147] width 172 height 28
click at [837, 145] on button "不指定" at bounding box center [818, 147] width 40 height 28
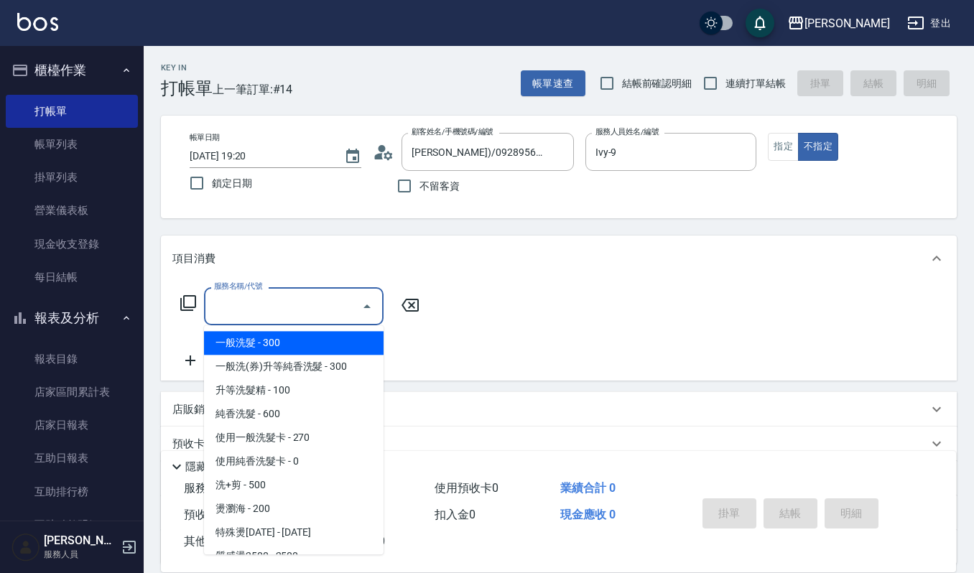
click at [228, 309] on input "服務名稱/代號" at bounding box center [283, 306] width 145 height 25
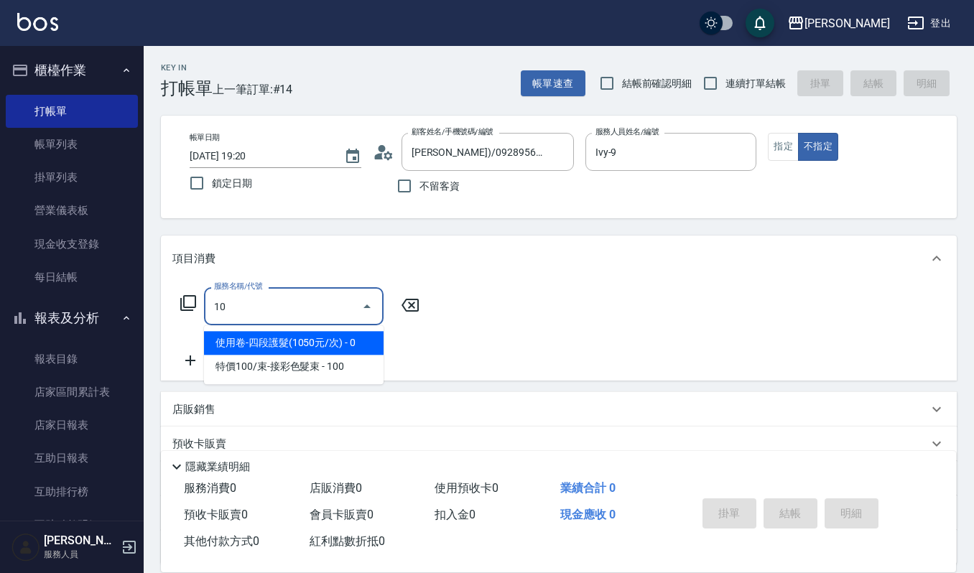
type input "使用卷-四段護髮(1050元/次)(557)"
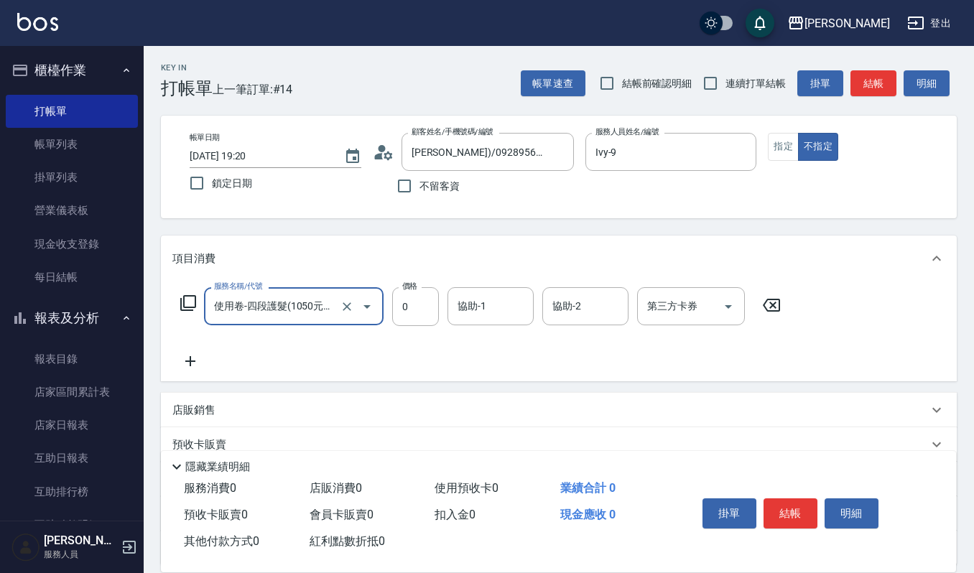
click at [369, 314] on icon "Open" at bounding box center [367, 306] width 17 height 17
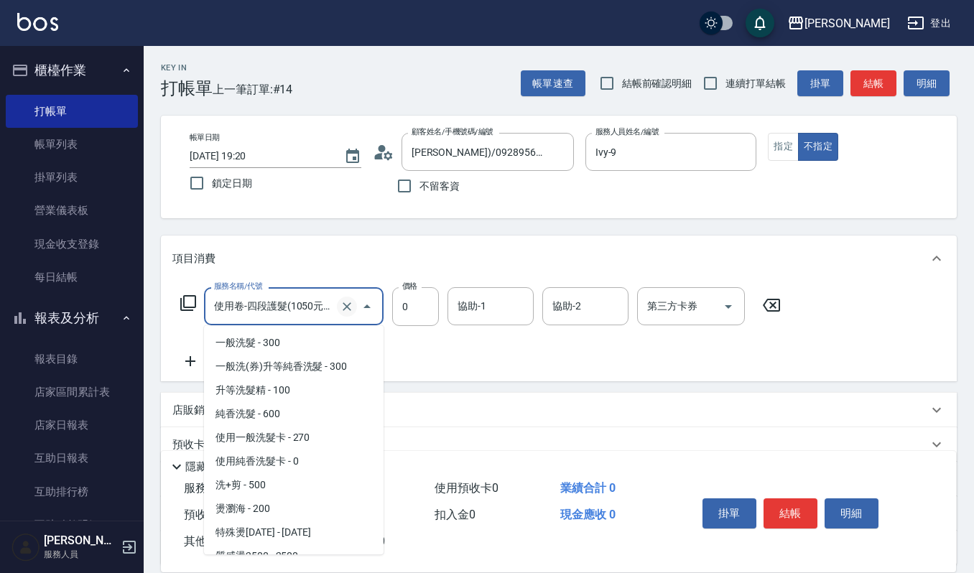
scroll to position [1357, 0]
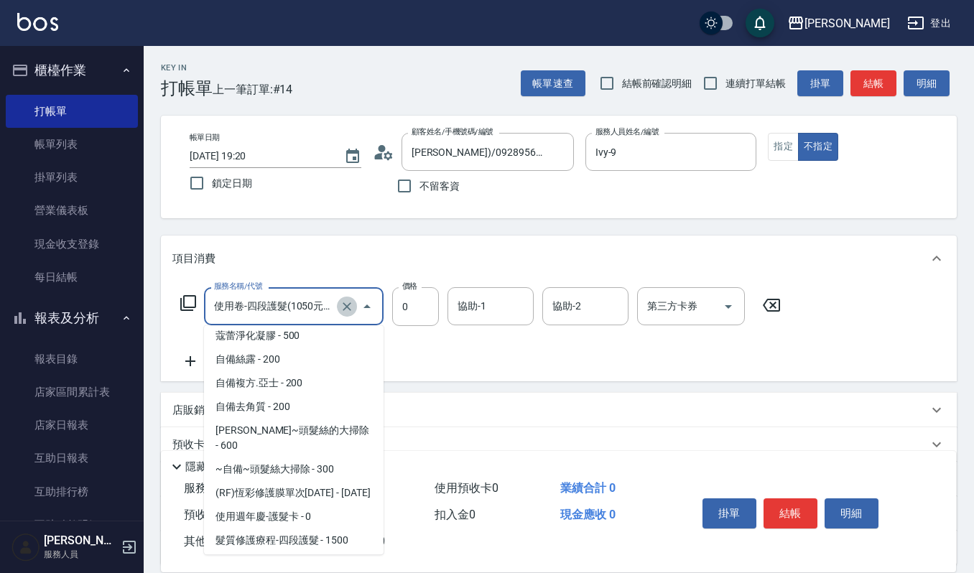
click at [346, 305] on icon "Clear" at bounding box center [347, 307] width 14 height 14
click at [320, 314] on input "服務名稱/代號" at bounding box center [274, 306] width 126 height 25
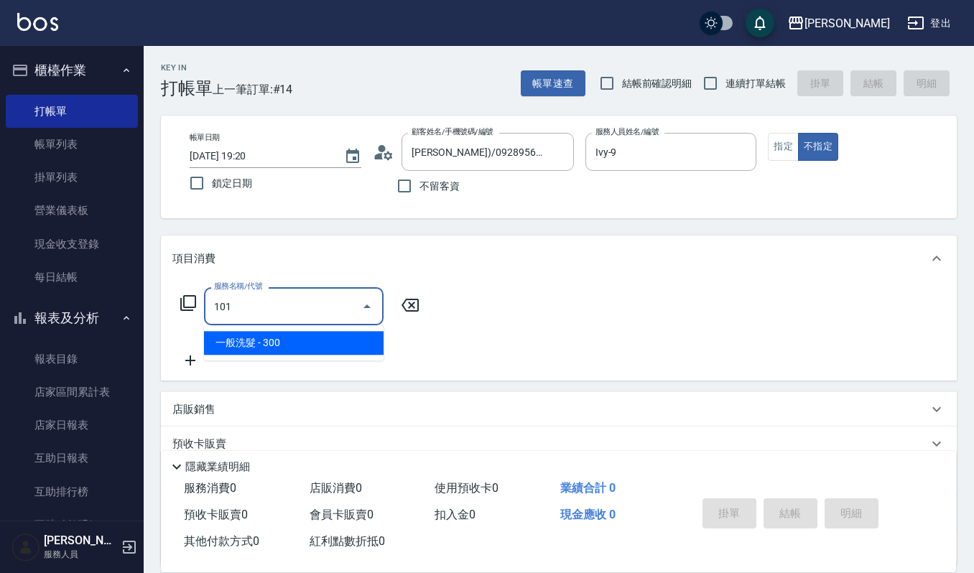
type input "一般洗髮(101)"
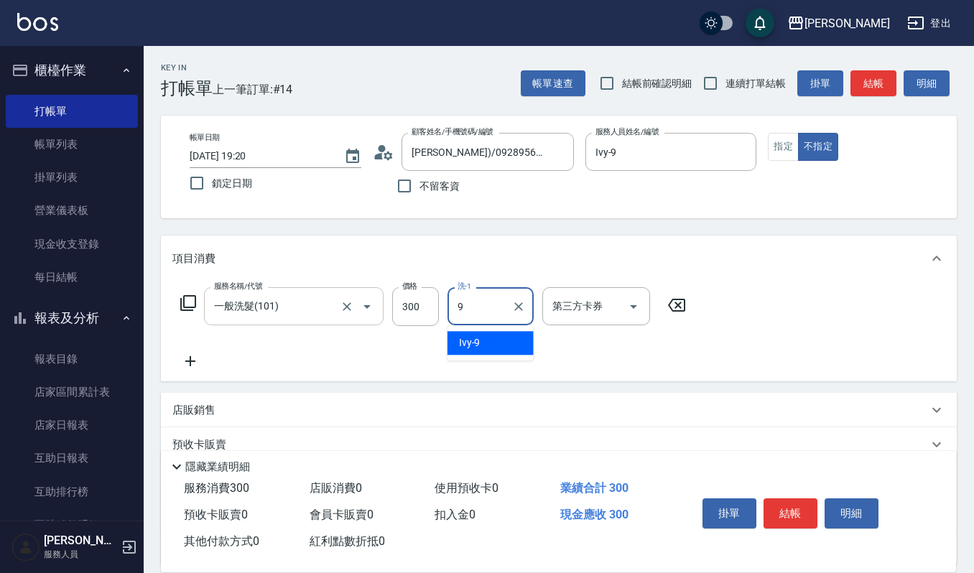
type input "Ivy-9"
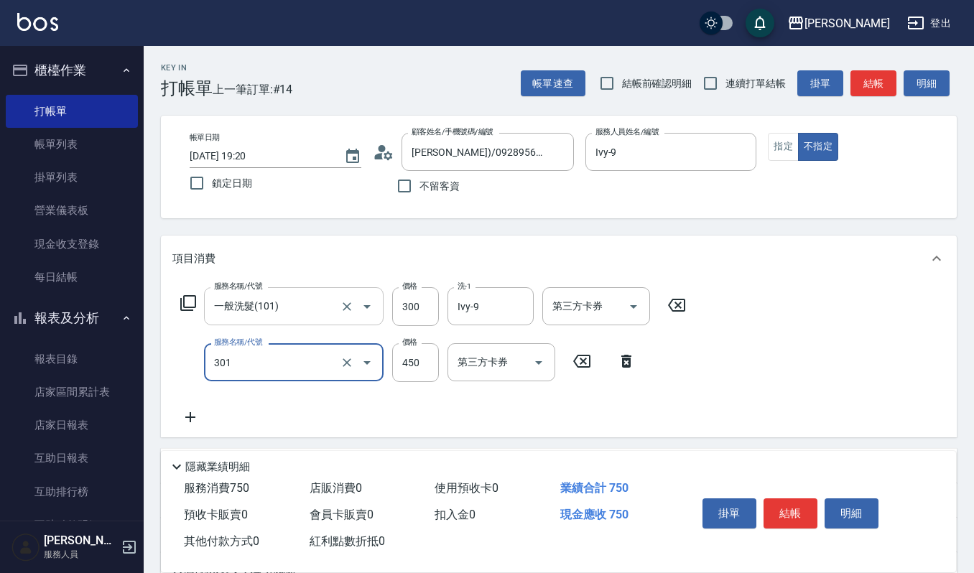
type input "創意剪髮(301)"
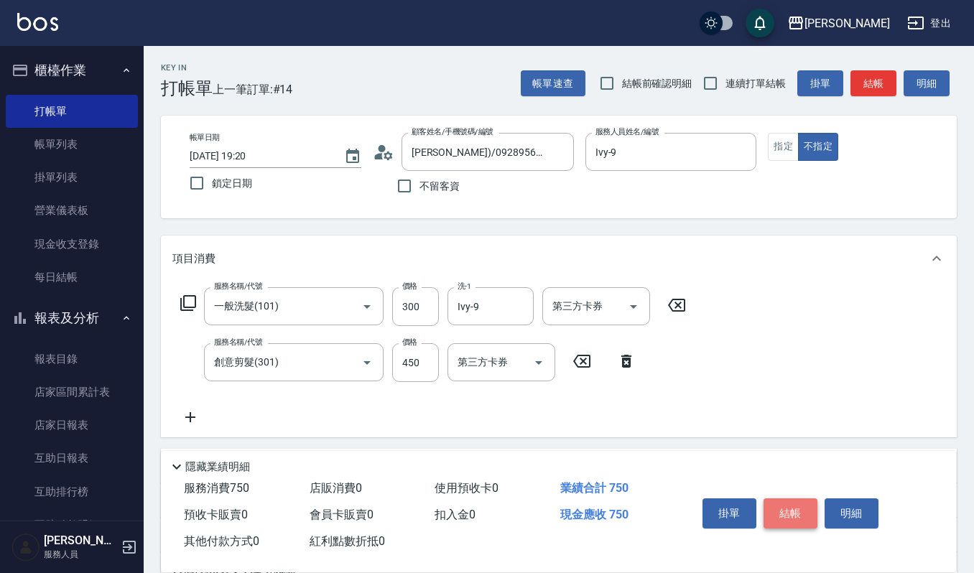
click at [803, 499] on button "結帳" at bounding box center [791, 514] width 54 height 30
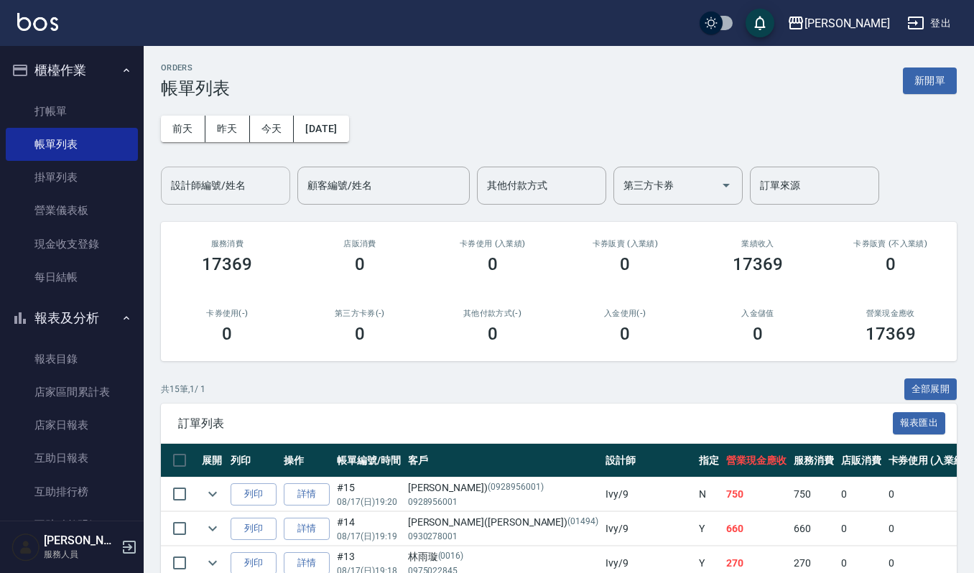
drag, startPoint x: 297, startPoint y: 183, endPoint x: 276, endPoint y: 187, distance: 21.3
click at [277, 187] on div "設計師編號/姓名 設計師編號/姓名 顧客編號/姓名 顧客編號/姓名 其他付款方式 其他付款方式 第三方卡券 第三方卡券 訂單來源 訂單來源" at bounding box center [520, 186] width 719 height 38
click at [274, 187] on input "設計師編號/姓名" at bounding box center [225, 185] width 116 height 25
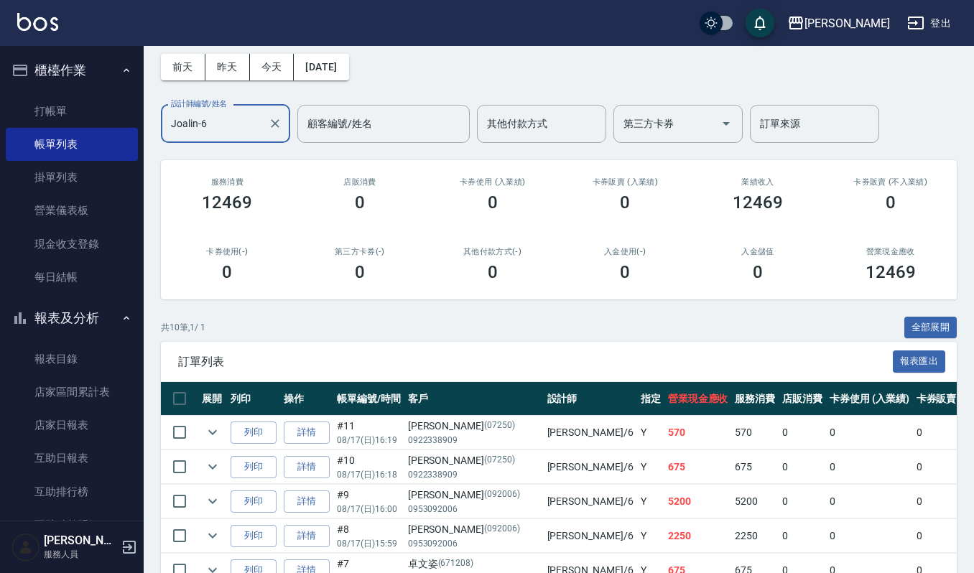
scroll to position [96, 0]
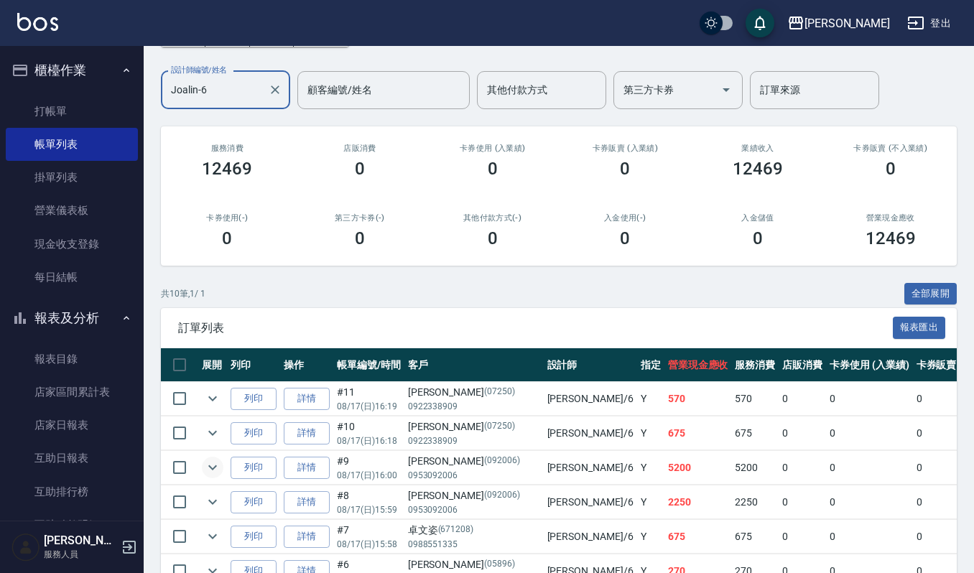
click at [217, 473] on icon "expand row" at bounding box center [212, 467] width 17 height 17
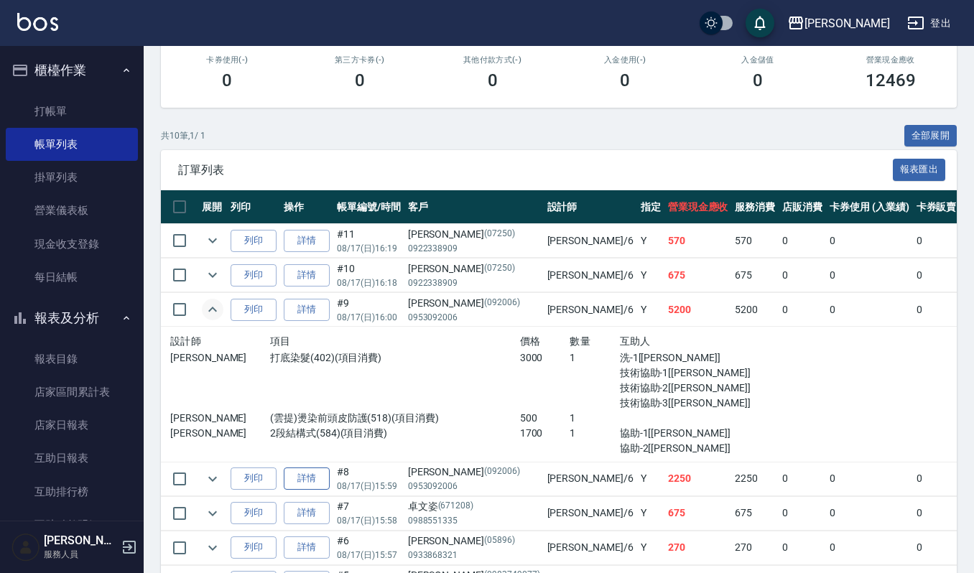
scroll to position [287, 0]
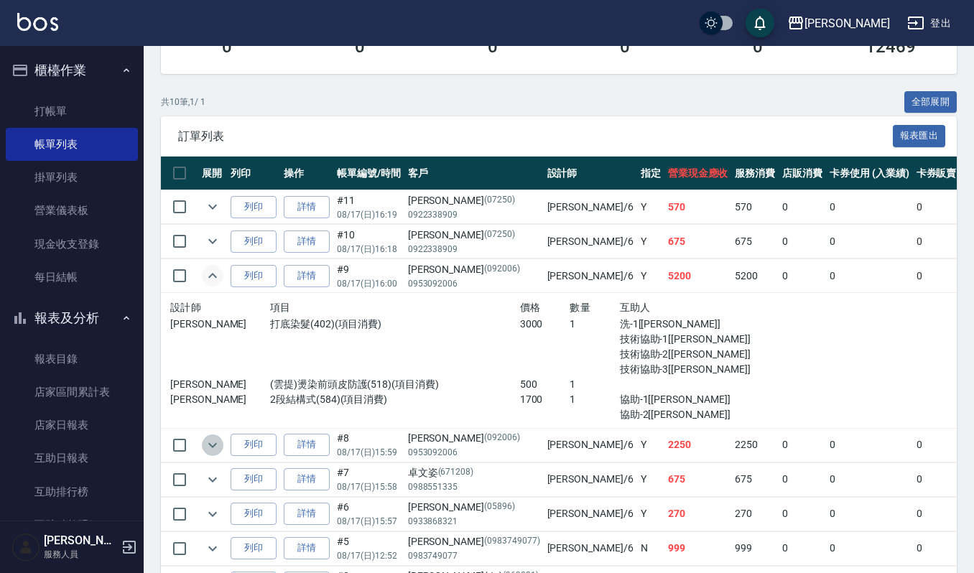
click at [214, 447] on icon "expand row" at bounding box center [212, 445] width 9 height 5
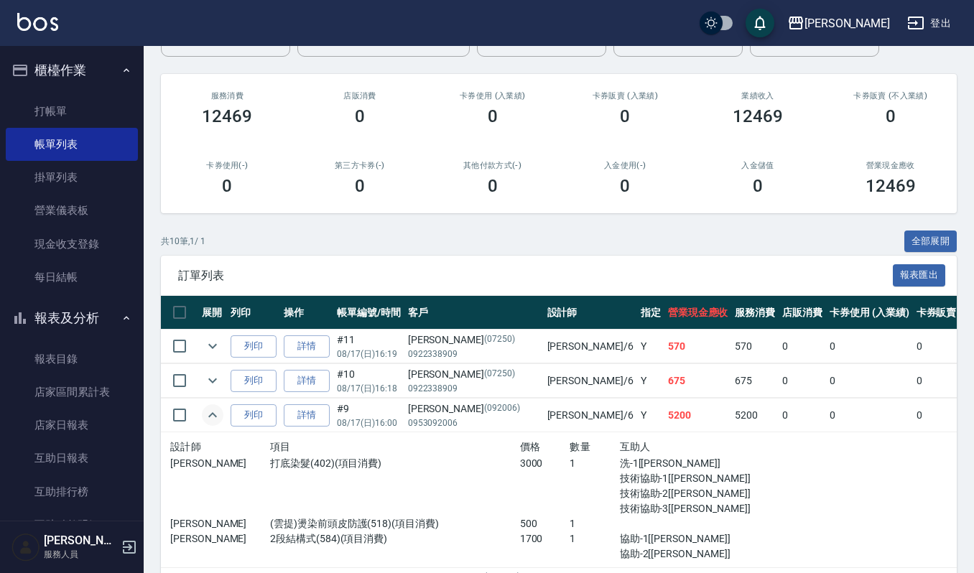
scroll to position [0, 0]
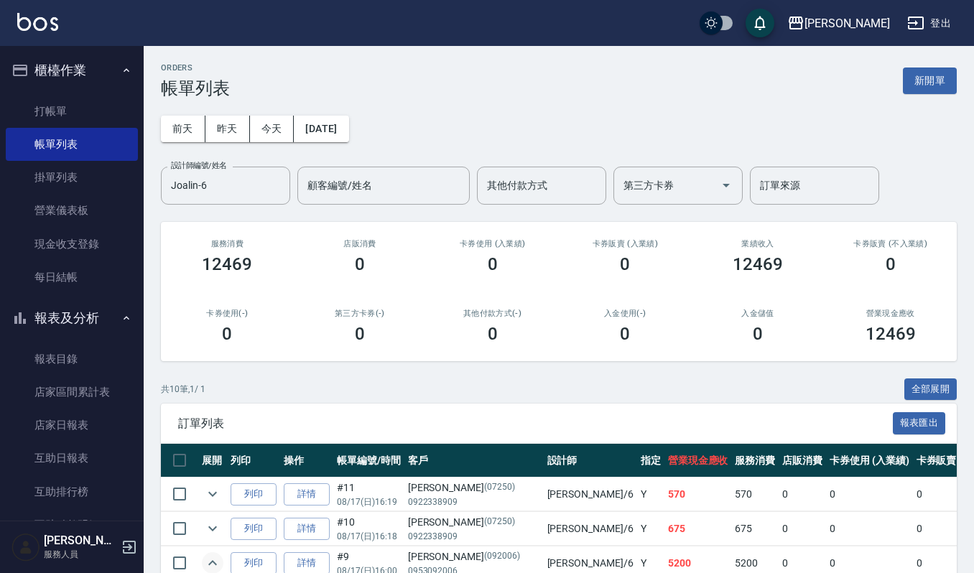
click at [266, 156] on div "[DATE] [DATE] [DATE] [DATE] 設計師編號/姓名 [PERSON_NAME]-6 設計師編號/姓名 顧客編號/姓名 顧客編號/姓名 其…" at bounding box center [559, 151] width 796 height 106
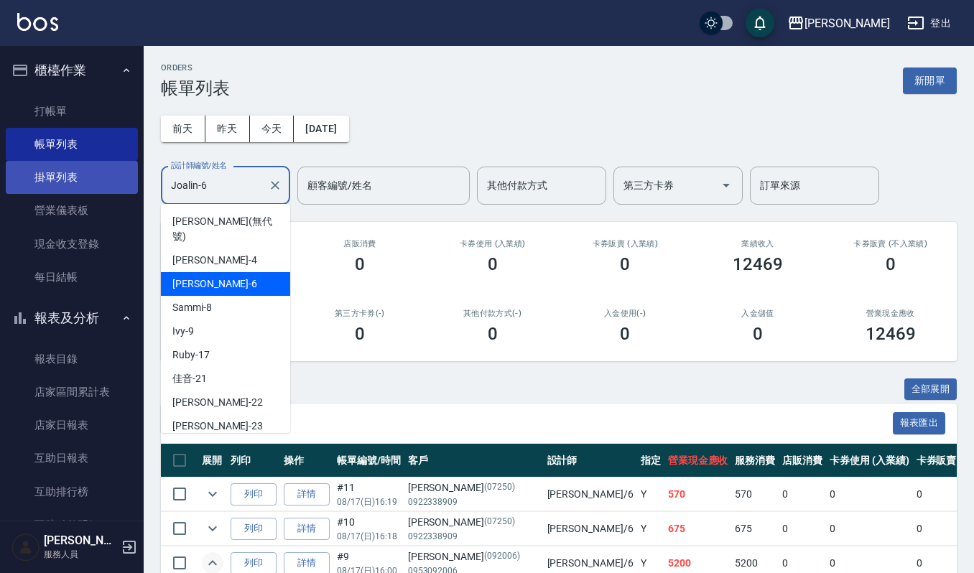
drag, startPoint x: 247, startPoint y: 181, endPoint x: 24, endPoint y: 183, distance: 222.7
click at [24, 183] on div "上越[PERSON_NAME] 登出 櫃檯作業 打帳單 帳單列表 掛單列表 營業儀表板 現金收支登錄 每日結帳 報表及分析 報表目錄 店家區間累計表 店家日報…" at bounding box center [487, 566] width 974 height 1133
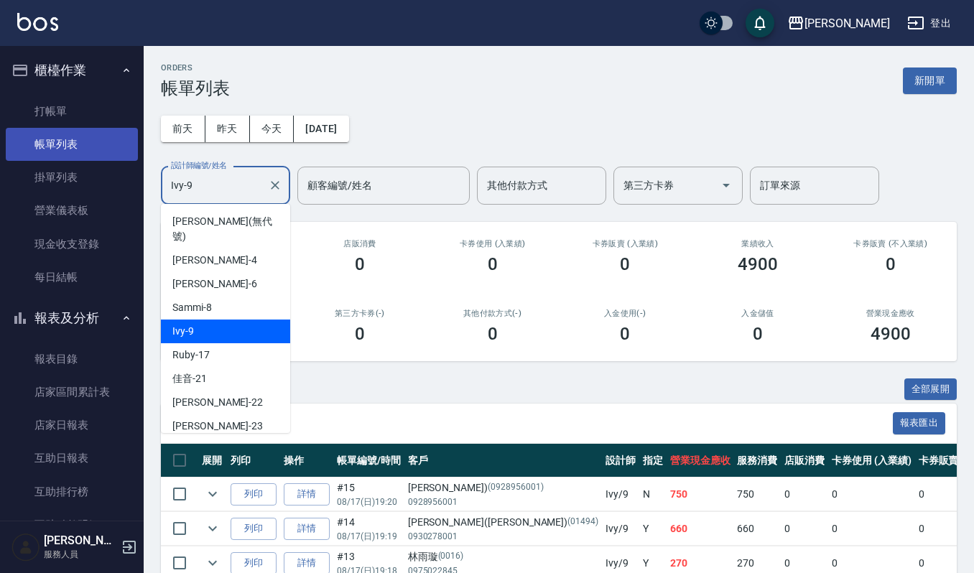
drag, startPoint x: 241, startPoint y: 175, endPoint x: 63, endPoint y: 156, distance: 179.2
click at [90, 160] on div "上越[PERSON_NAME] 登出 櫃檯作業 打帳單 帳單列表 掛單列表 營業儀表板 現金收支登錄 每日結帳 報表及分析 報表目錄 店家區間累計表 店家日報…" at bounding box center [487, 353] width 974 height 706
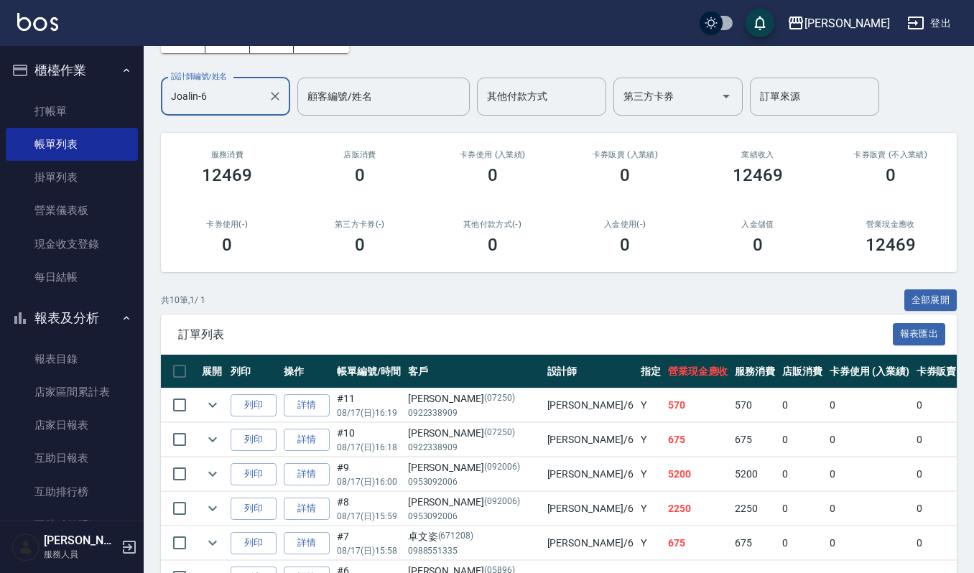
scroll to position [191, 0]
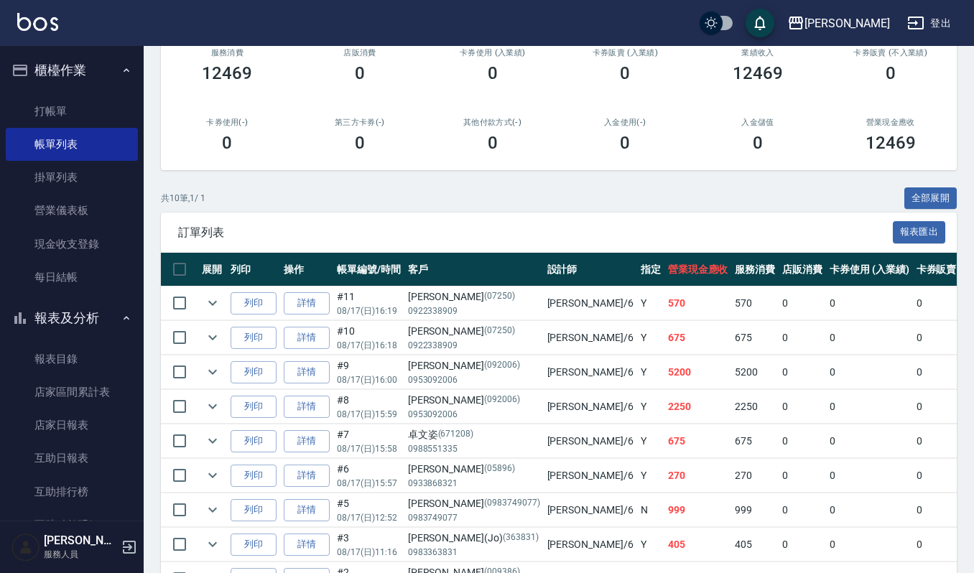
type input "Joalin-6"
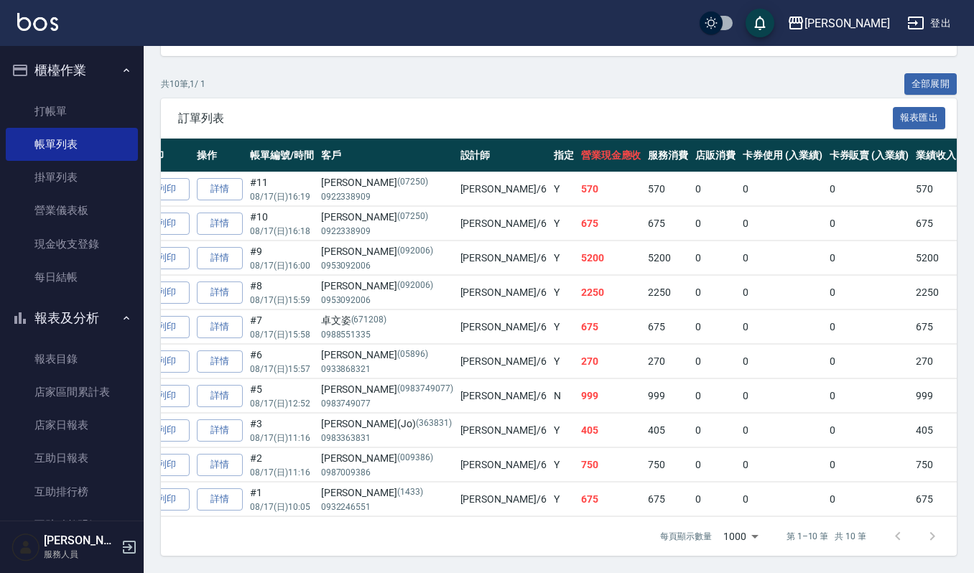
scroll to position [0, 95]
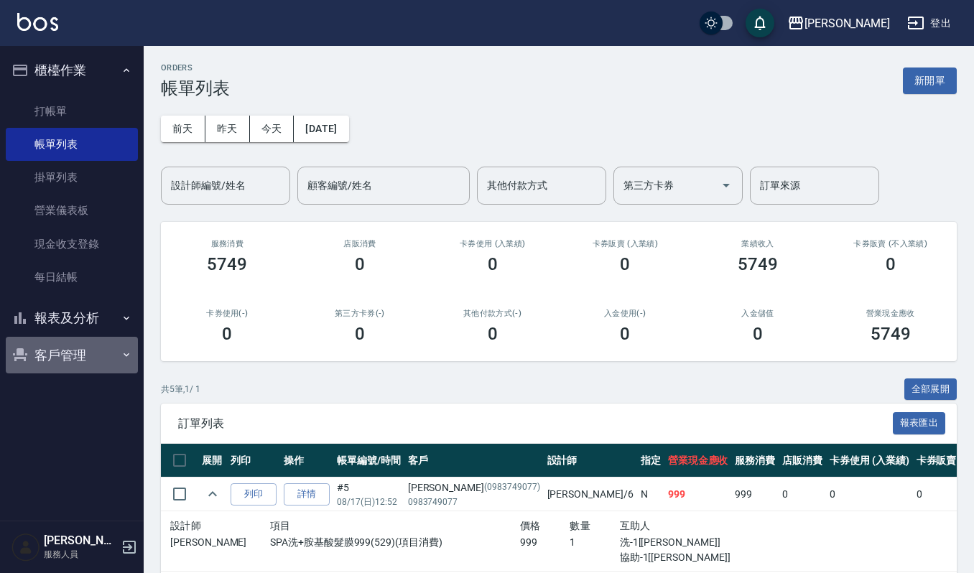
click at [93, 346] on button "客戶管理" at bounding box center [72, 355] width 132 height 37
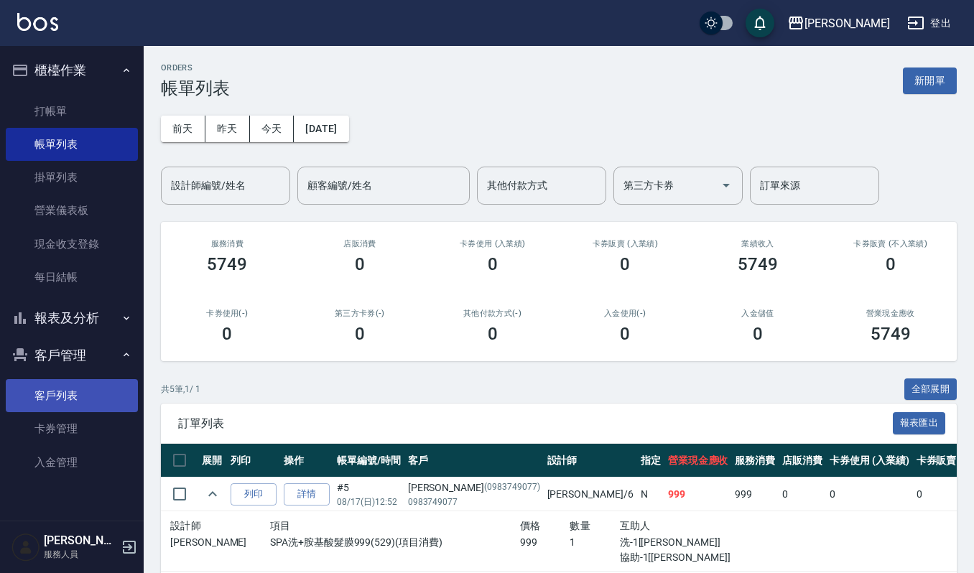
click at [98, 392] on link "客戶列表" at bounding box center [72, 395] width 132 height 33
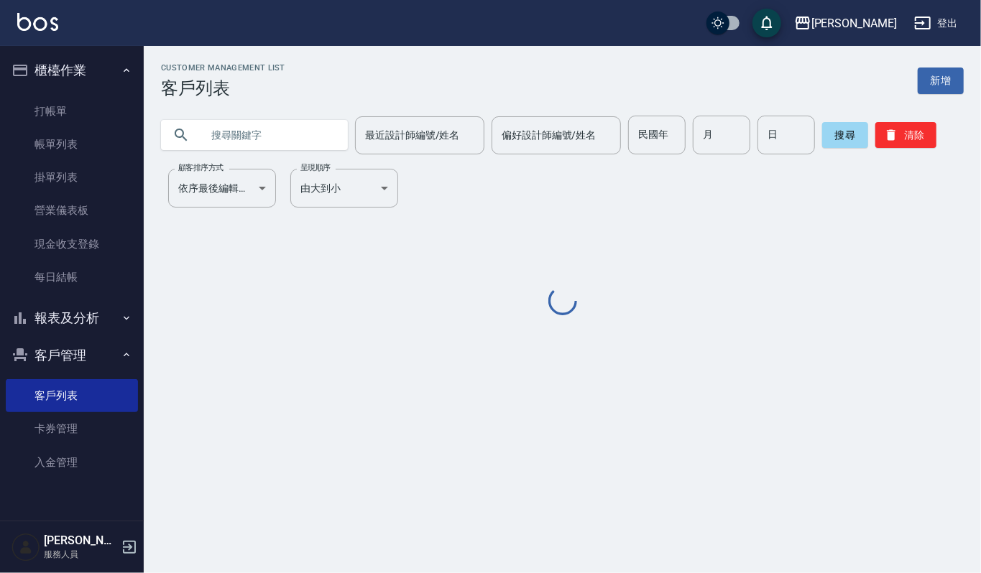
click at [259, 144] on input "text" at bounding box center [268, 135] width 135 height 39
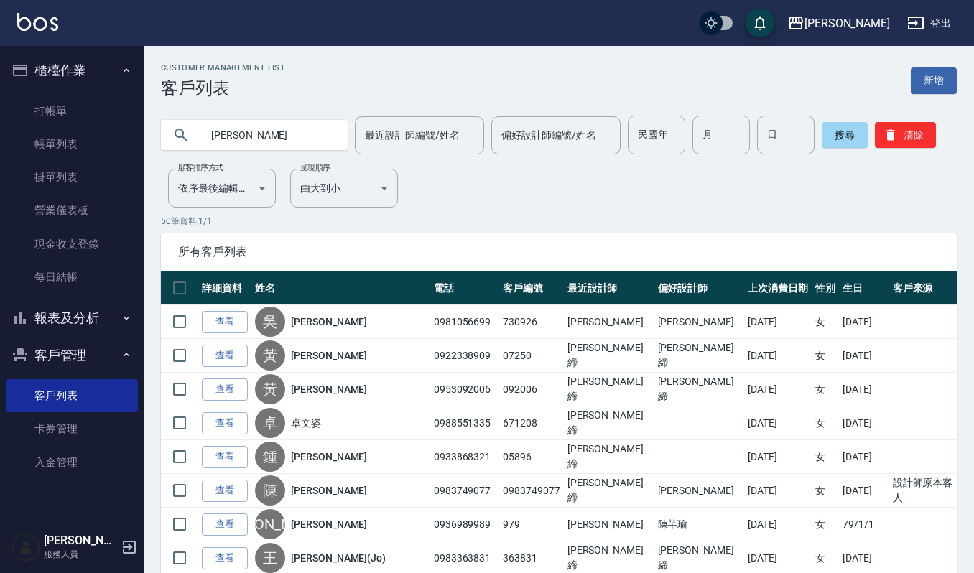
type input "吳偲"
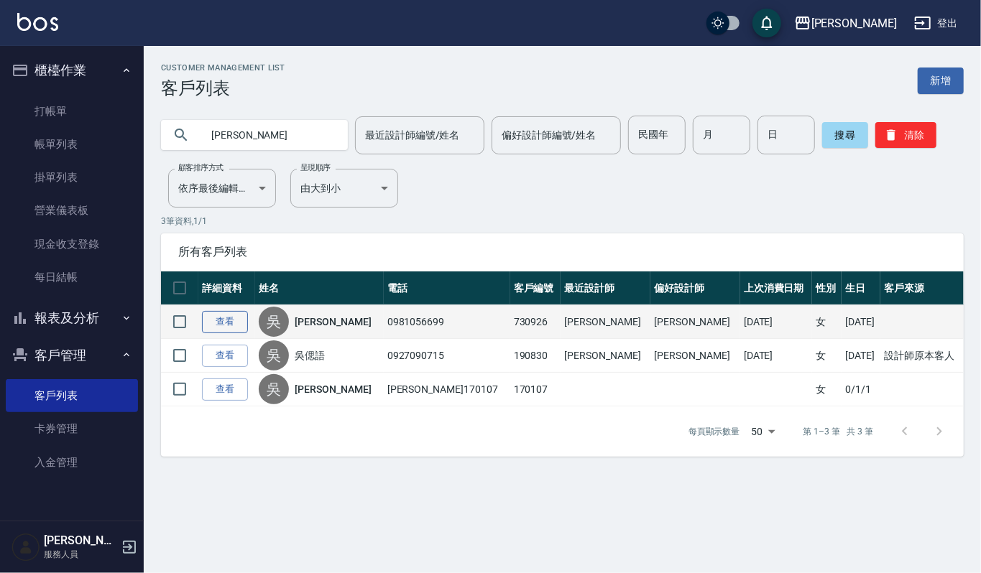
click at [213, 320] on link "查看" at bounding box center [225, 322] width 46 height 22
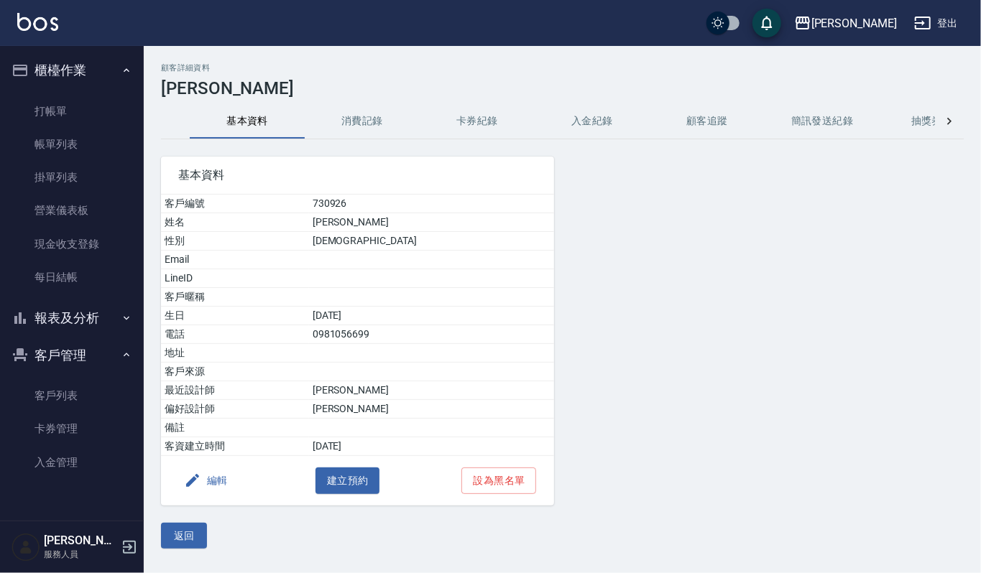
click at [391, 118] on button "消費記錄" at bounding box center [362, 121] width 115 height 34
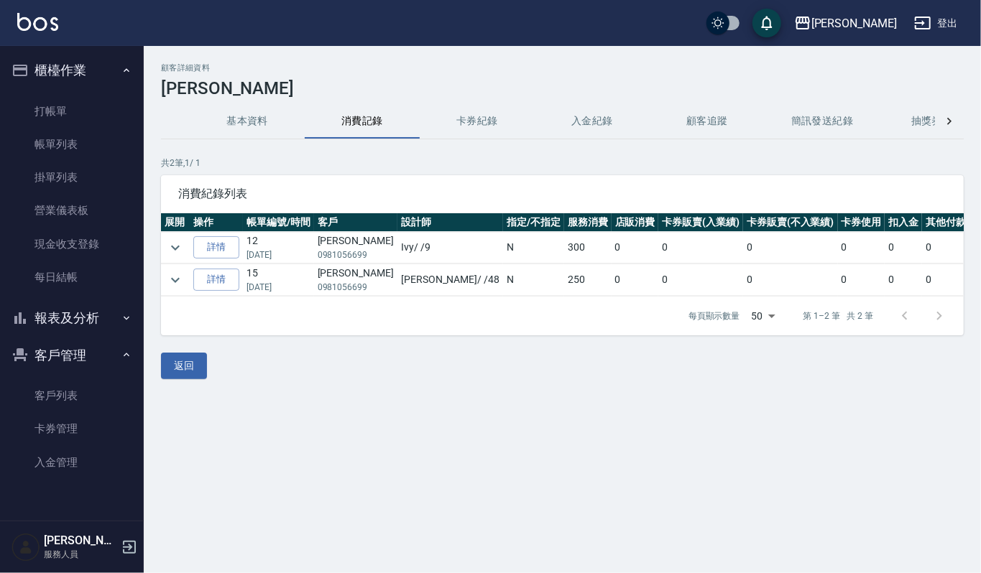
click at [285, 116] on button "基本資料" at bounding box center [247, 121] width 115 height 34
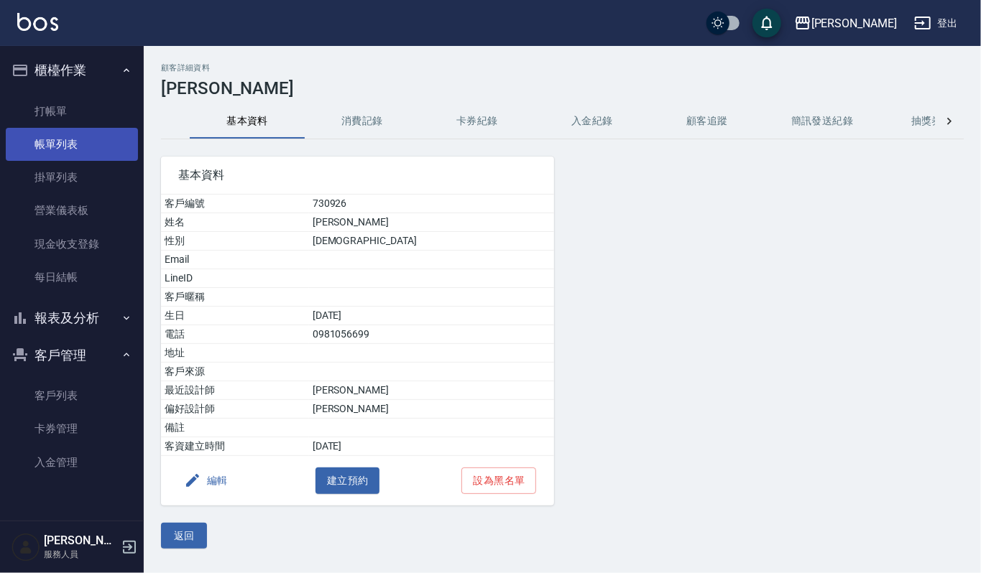
click at [66, 136] on link "帳單列表" at bounding box center [72, 144] width 132 height 33
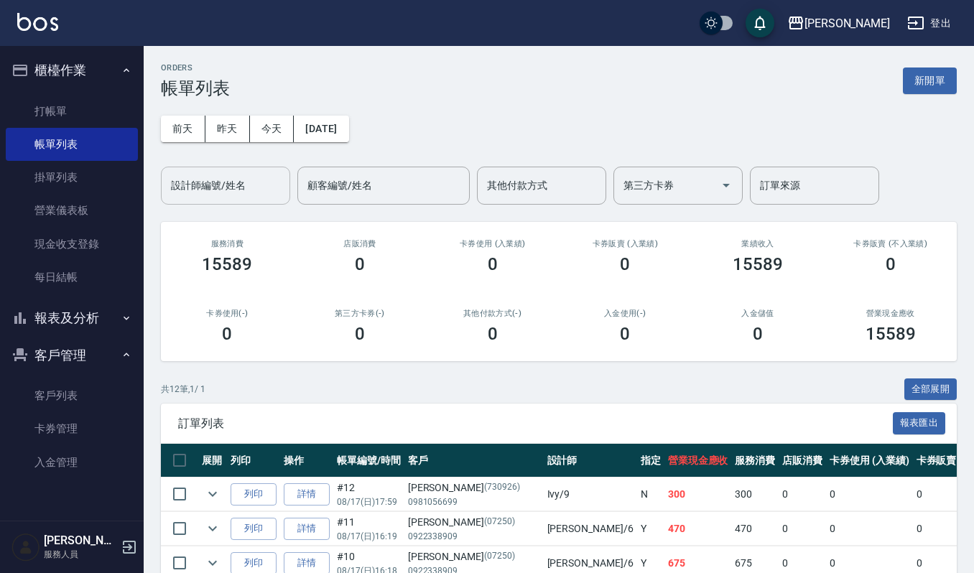
click at [188, 180] on input "設計師編號/姓名" at bounding box center [225, 185] width 116 height 25
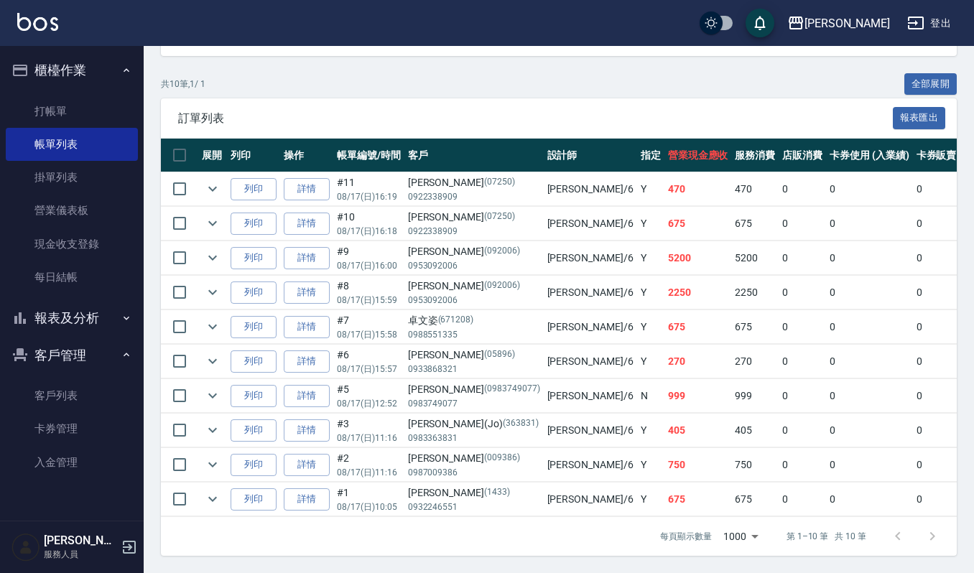
scroll to position [325, 0]
type input "Joalin-6"
click at [216, 187] on icon "expand row" at bounding box center [212, 189] width 9 height 5
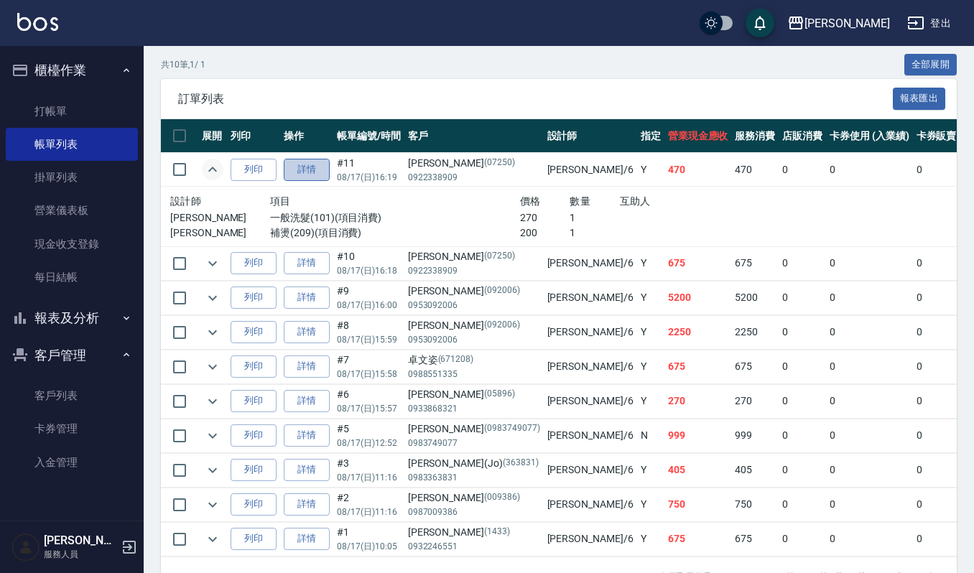
click at [310, 170] on link "詳情" at bounding box center [307, 170] width 46 height 22
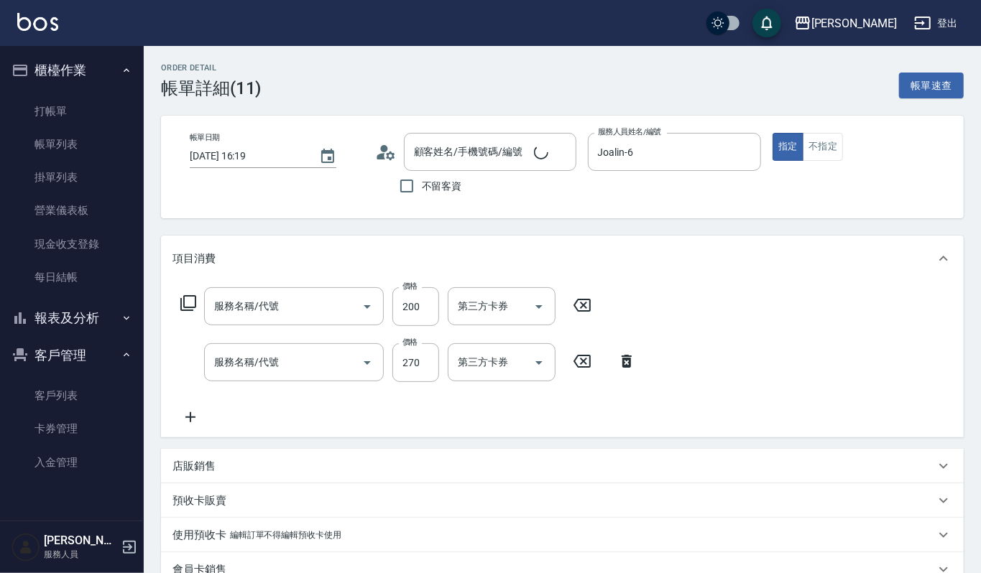
type input "2025/08/17 16:19"
type input "Joalin-6"
type input "補燙(209)"
type input "一般洗髮(101)"
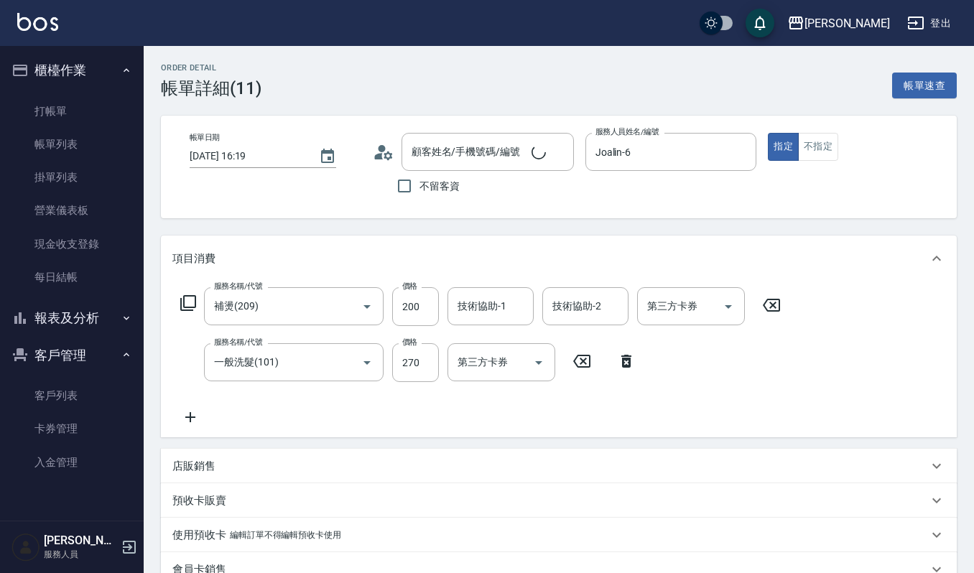
type input "[PERSON_NAME]/0922338909/07250"
click at [190, 414] on icon at bounding box center [190, 417] width 10 height 10
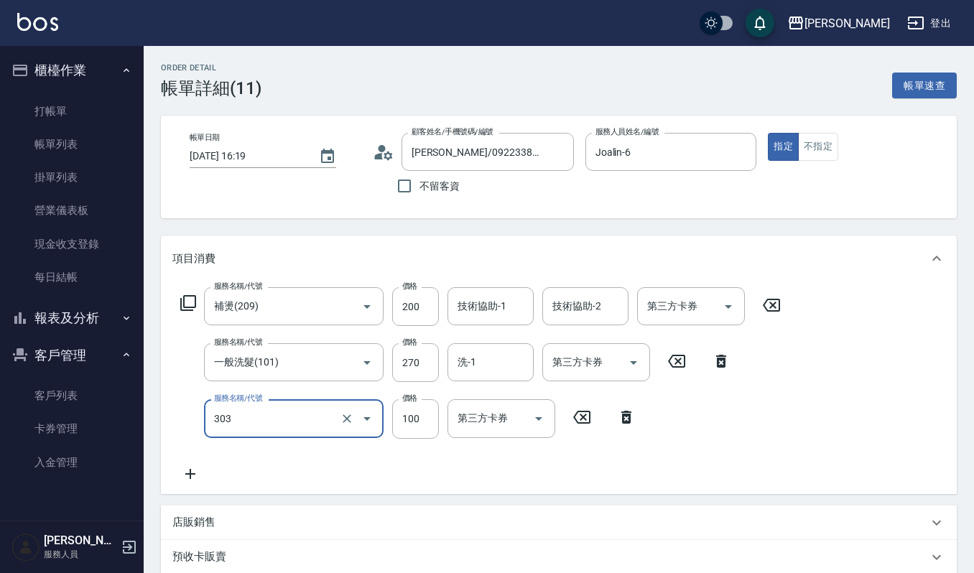
type input "修瀏海(303)"
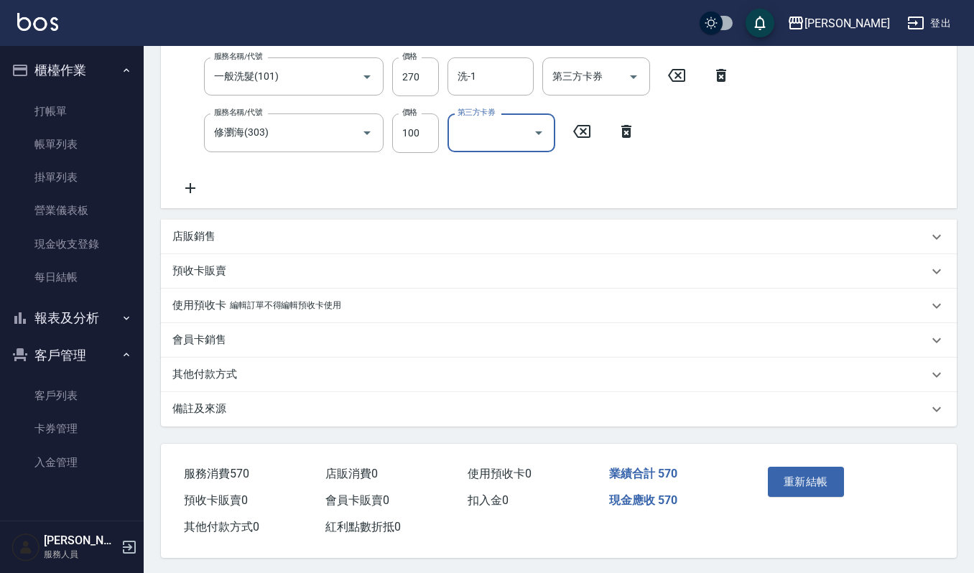
scroll to position [291, 0]
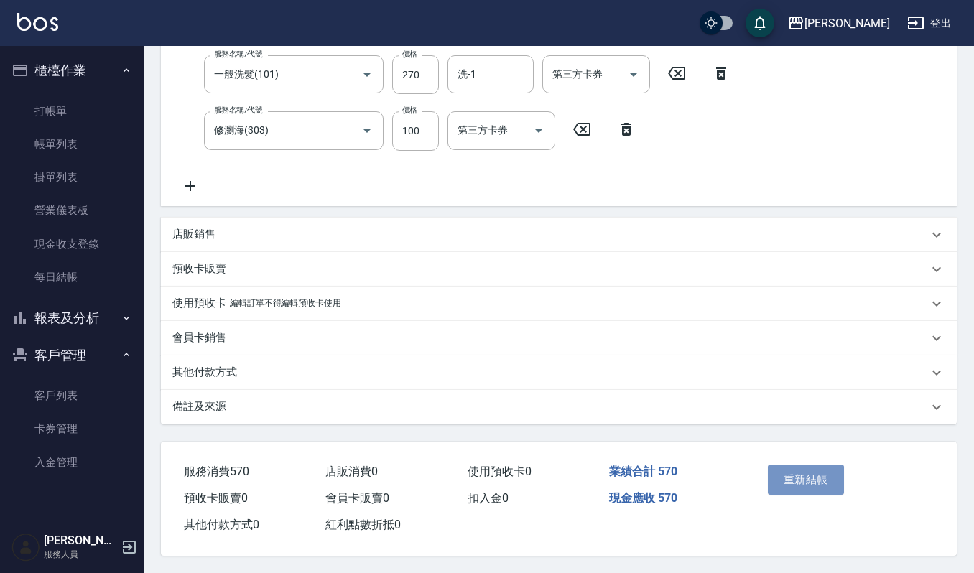
click at [820, 484] on button "重新結帳" at bounding box center [806, 480] width 76 height 30
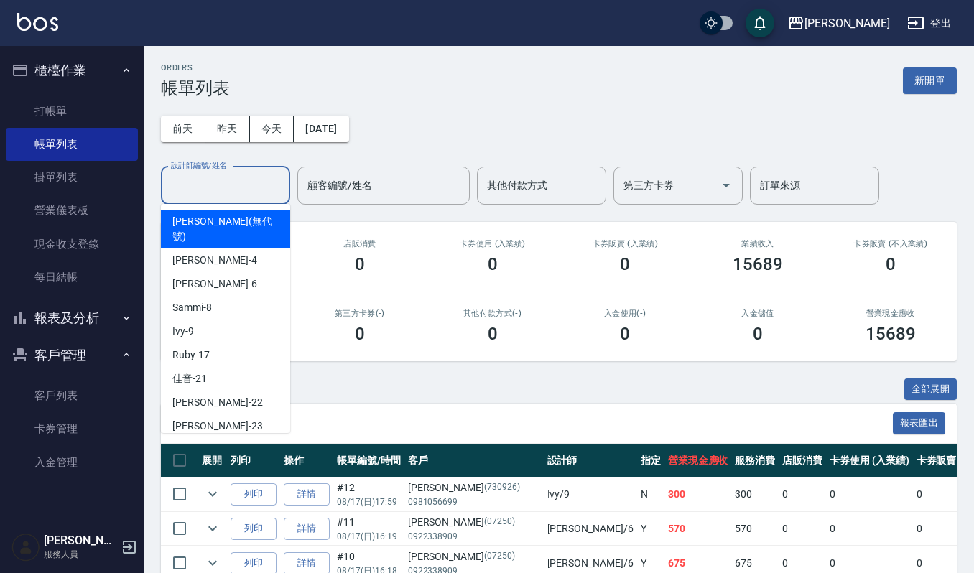
click at [234, 193] on input "設計師編號/姓名" at bounding box center [225, 185] width 116 height 25
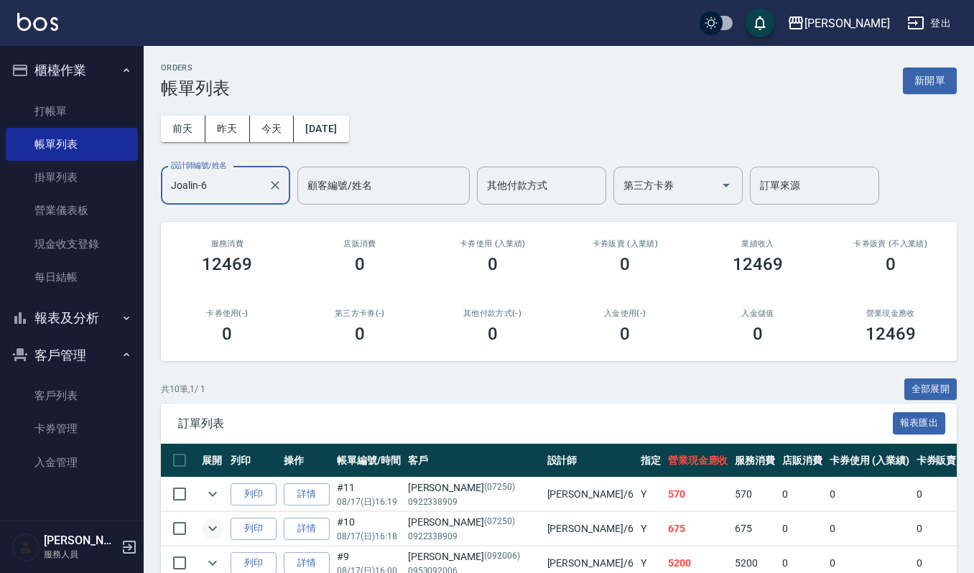
type input "Joalin-6"
click at [210, 536] on icon "expand row" at bounding box center [212, 528] width 17 height 17
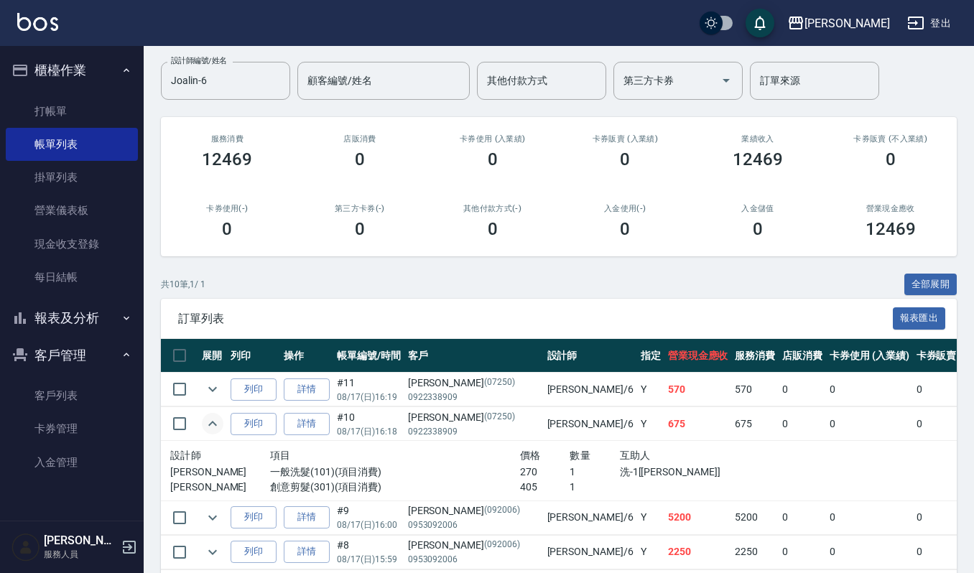
scroll to position [115, 0]
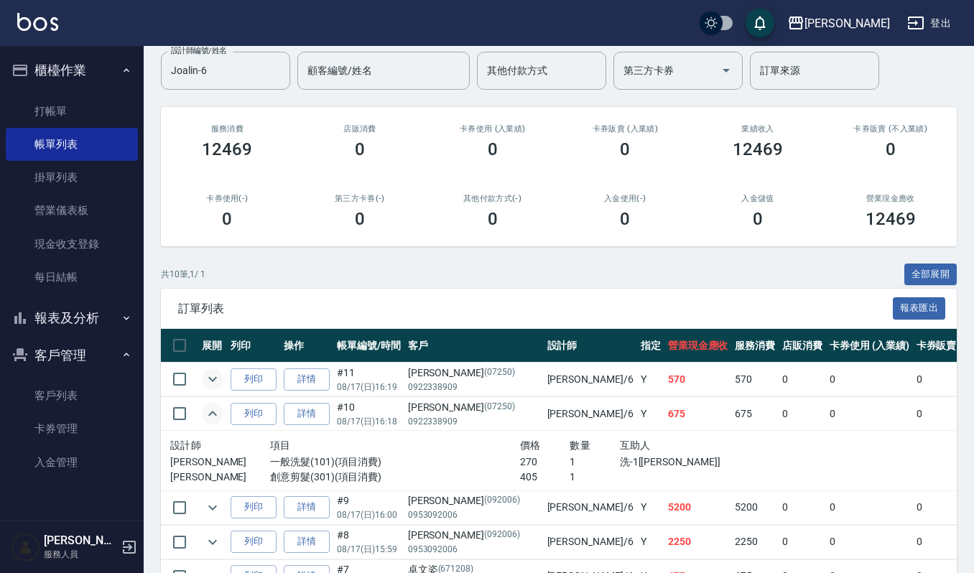
click at [213, 383] on icon "expand row" at bounding box center [212, 379] width 17 height 17
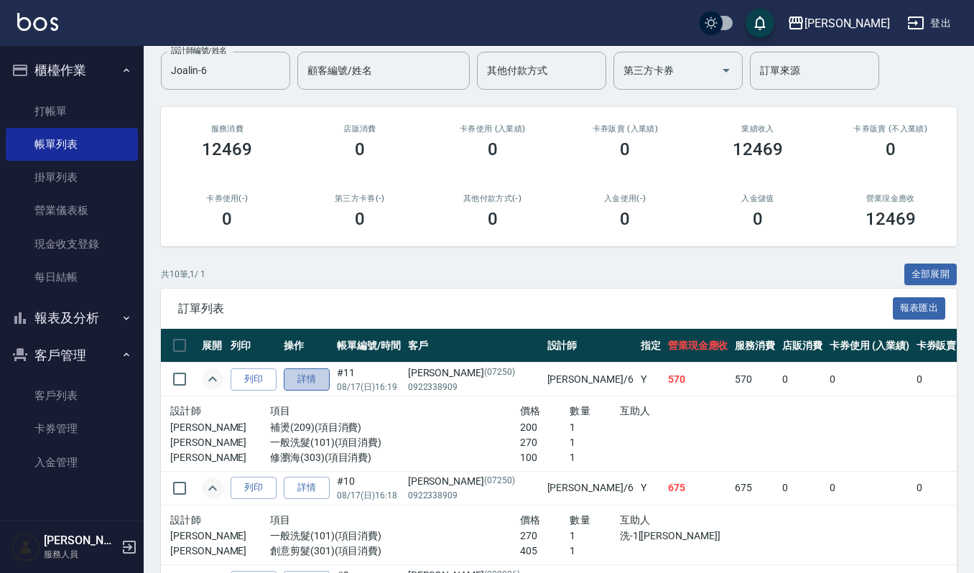
click at [320, 382] on link "詳情" at bounding box center [307, 380] width 46 height 22
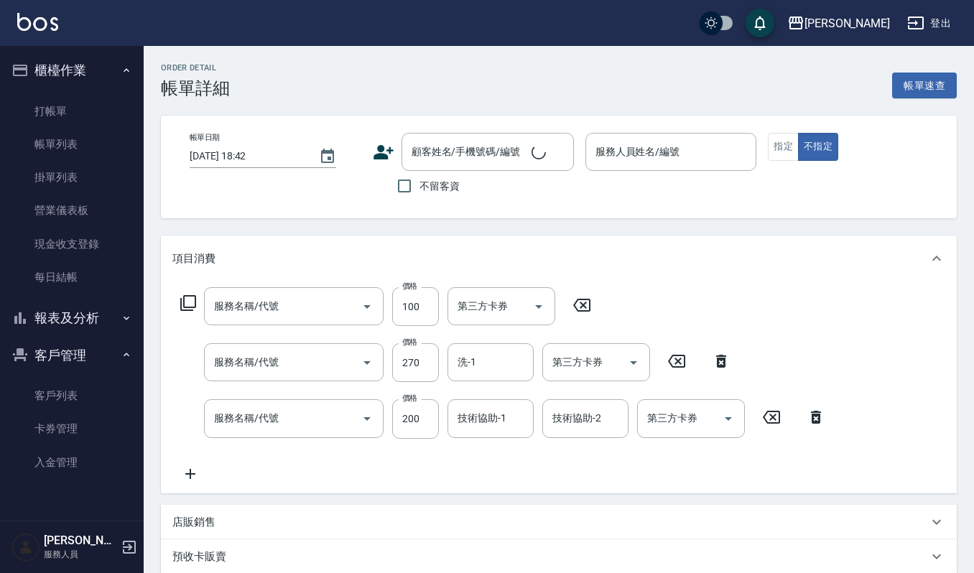
type input "修瀏海(303)"
type input "一般洗髮(101)"
type input "補燙(209)"
type input "2025/08/17 16:19"
type input "Joalin-6"
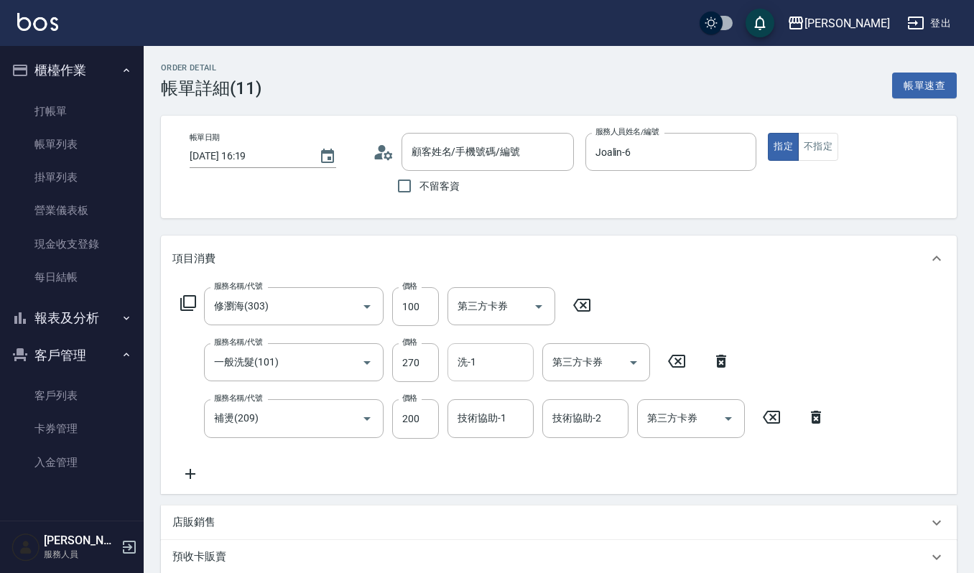
type input "[PERSON_NAME]/0922338909/07250"
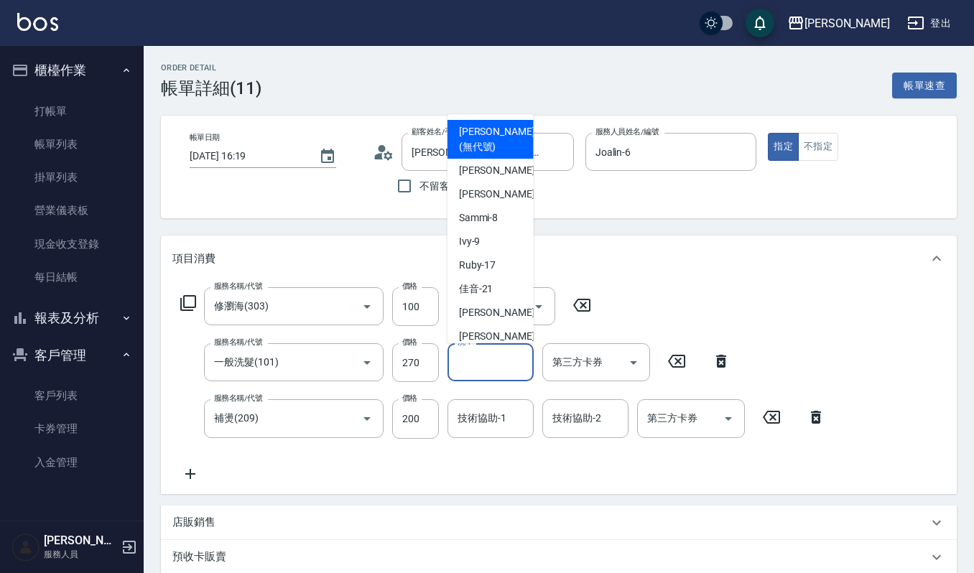
click at [490, 363] on input "洗-1" at bounding box center [490, 362] width 73 height 25
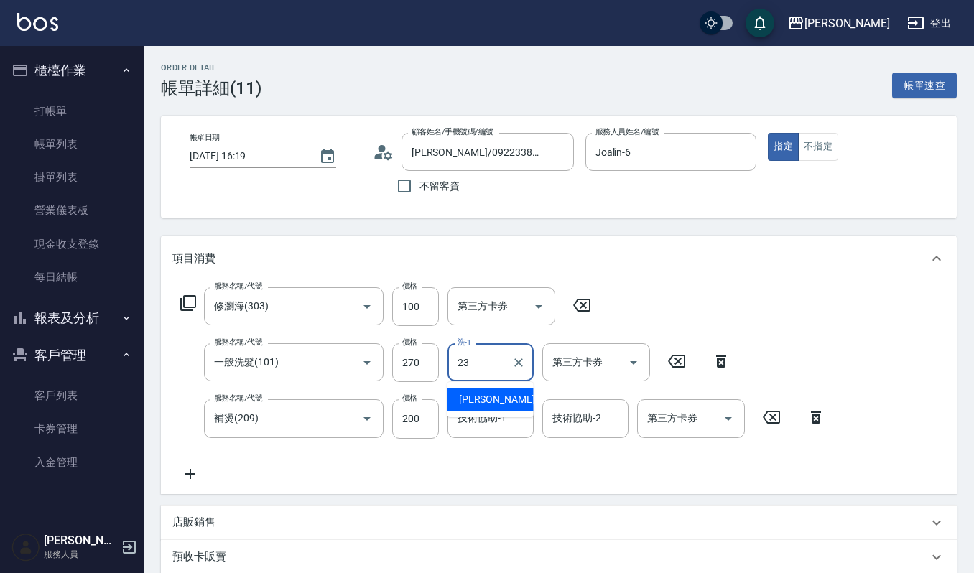
type input "[PERSON_NAME]-23"
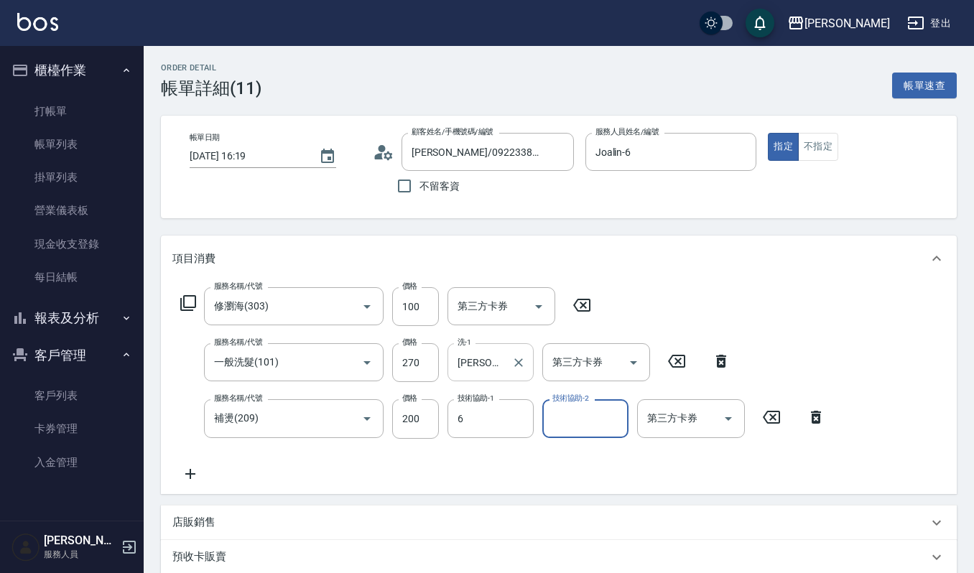
type input "Joalin-6"
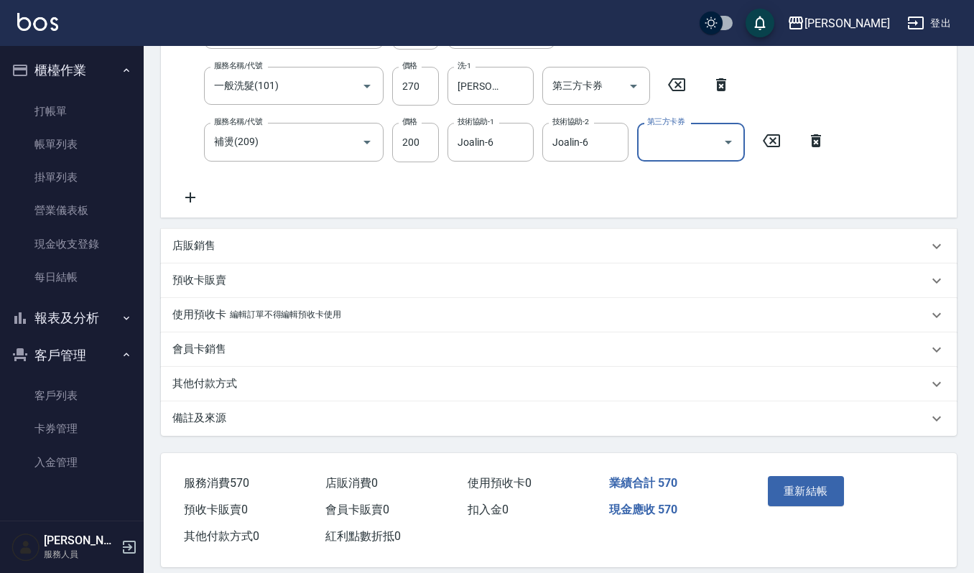
scroll to position [291, 0]
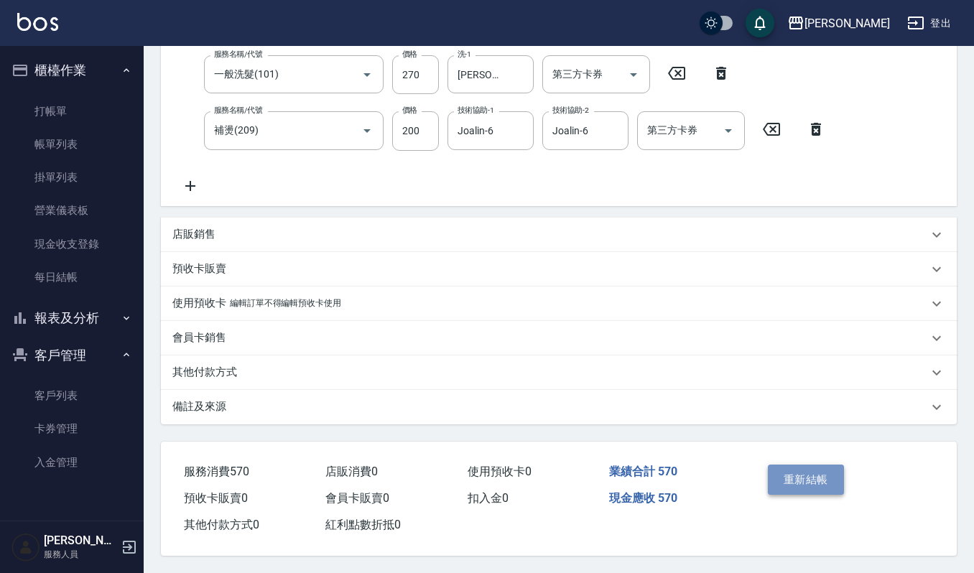
click at [834, 484] on button "重新結帳" at bounding box center [806, 480] width 76 height 30
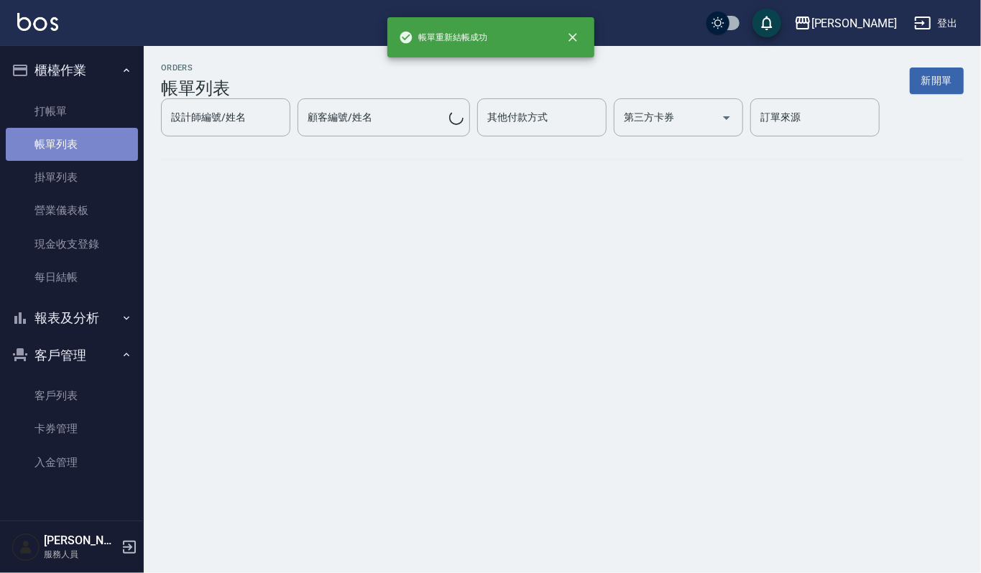
click at [70, 135] on link "帳單列表" at bounding box center [72, 144] width 132 height 33
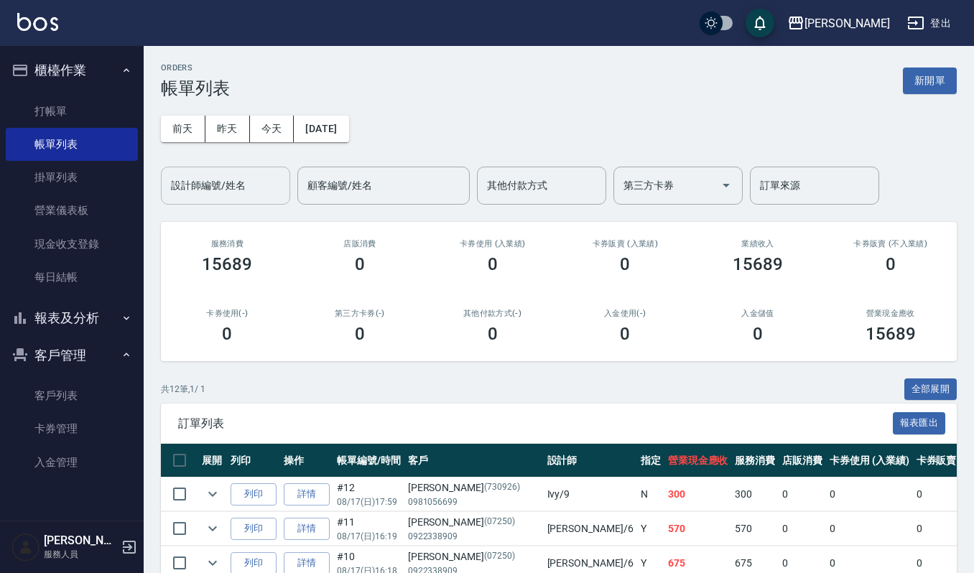
click at [241, 190] on input "設計師編號/姓名" at bounding box center [225, 185] width 116 height 25
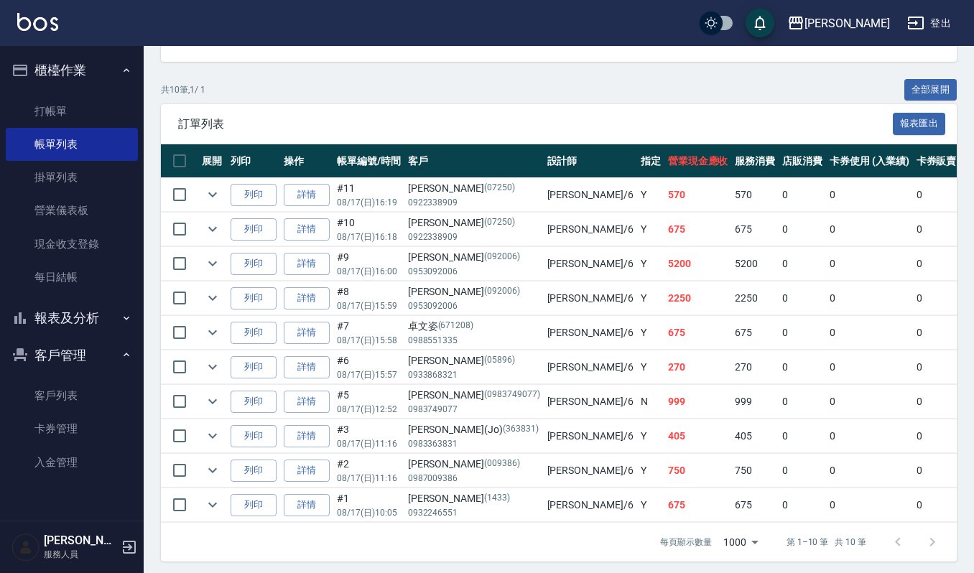
scroll to position [325, 0]
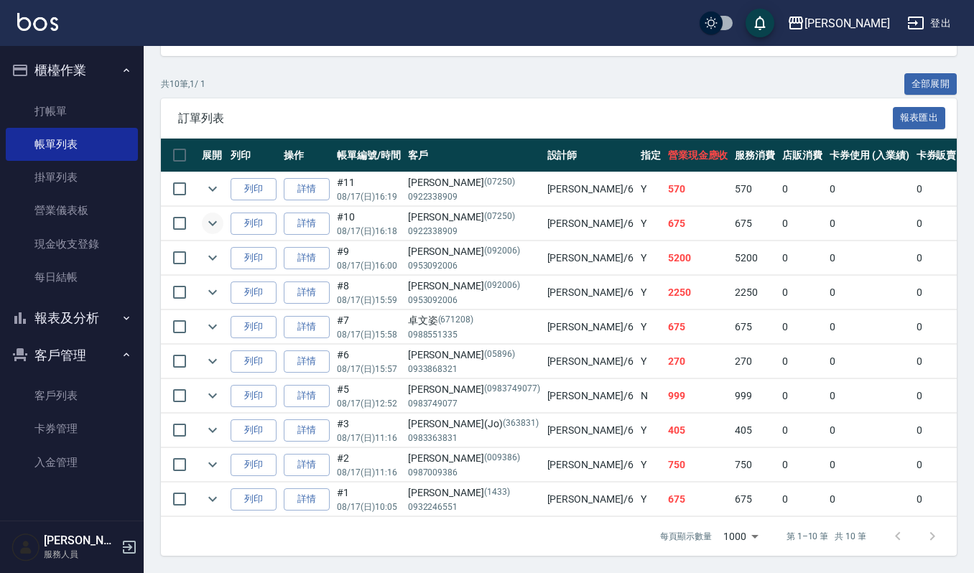
type input "Joalin-6"
click at [205, 215] on icon "expand row" at bounding box center [212, 223] width 17 height 17
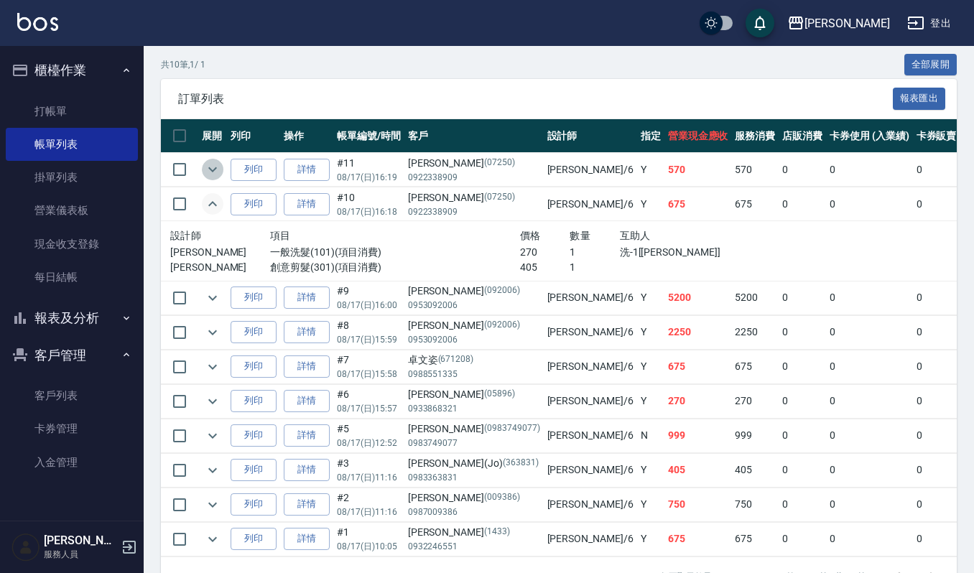
click at [207, 170] on icon "expand row" at bounding box center [212, 169] width 17 height 17
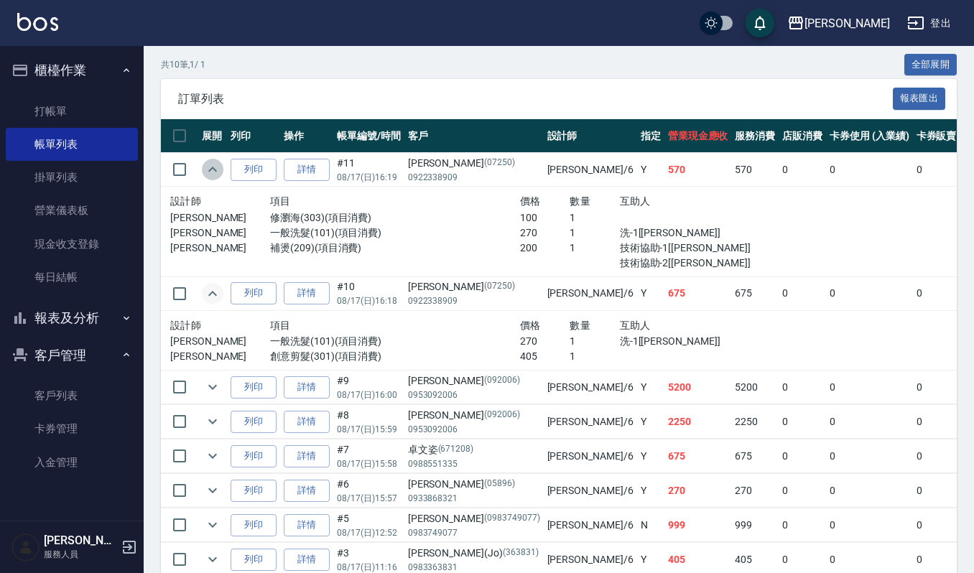
click at [210, 171] on icon "expand row" at bounding box center [212, 169] width 9 height 5
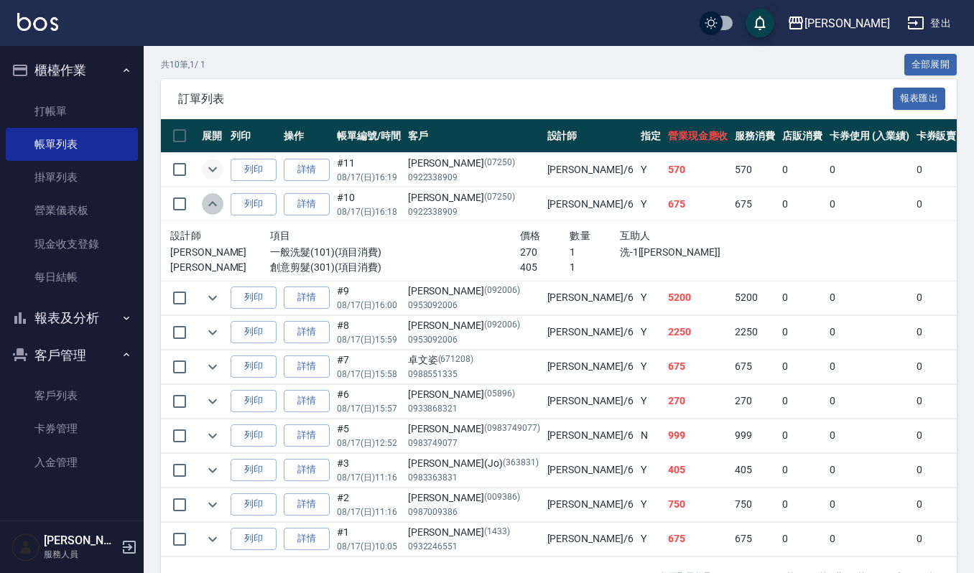
click at [217, 213] on icon "expand row" at bounding box center [212, 203] width 17 height 17
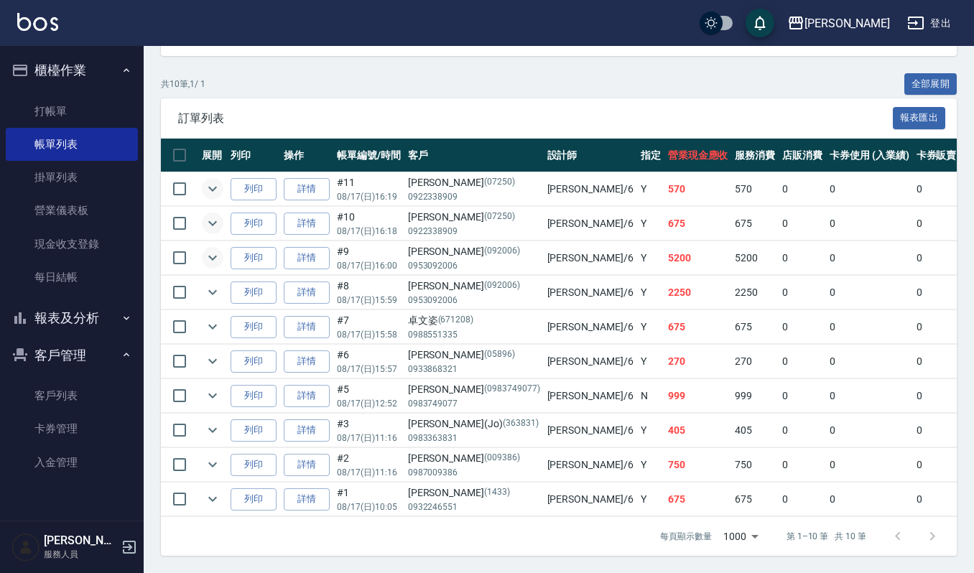
click at [208, 249] on icon "expand row" at bounding box center [212, 257] width 17 height 17
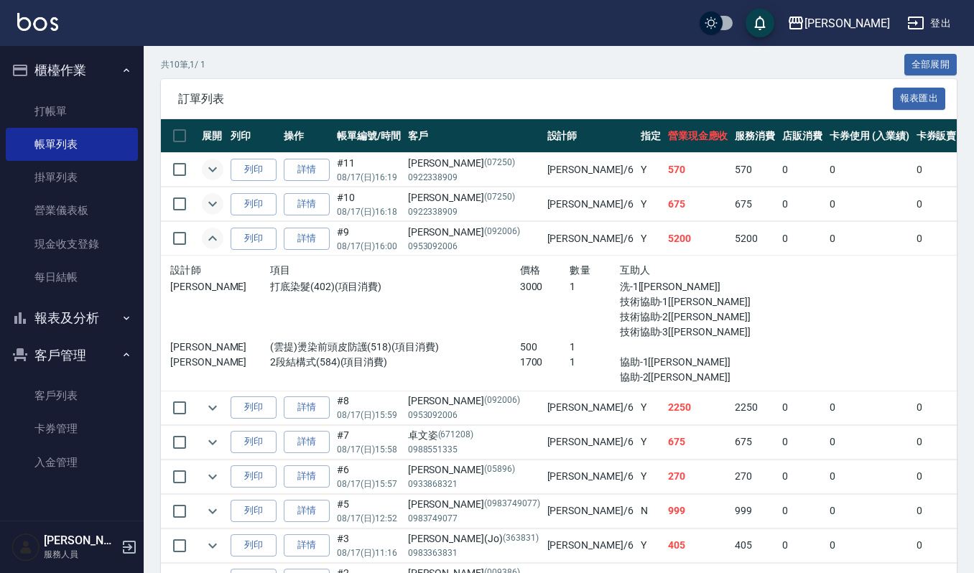
click at [208, 233] on icon "expand row" at bounding box center [212, 238] width 17 height 17
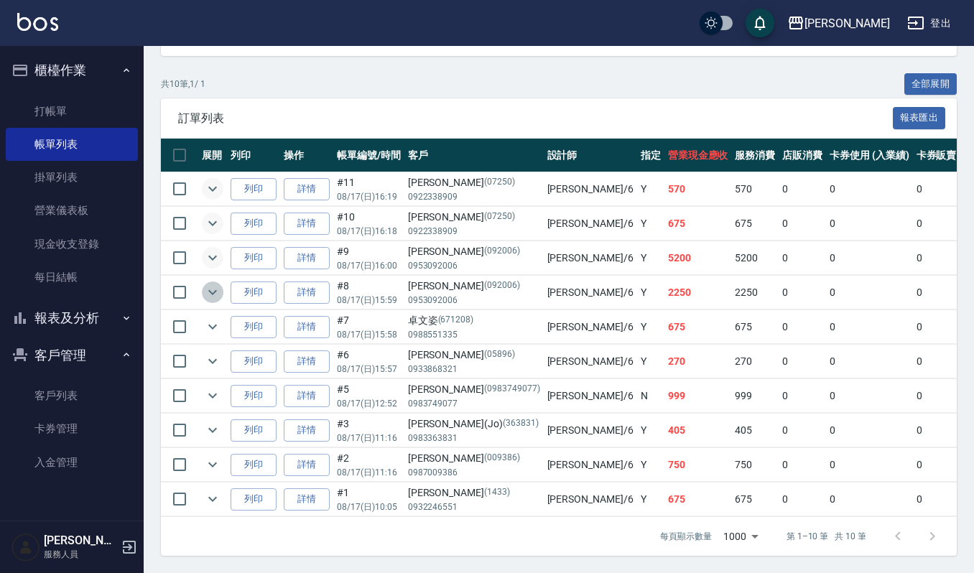
click at [219, 284] on icon "expand row" at bounding box center [212, 292] width 17 height 17
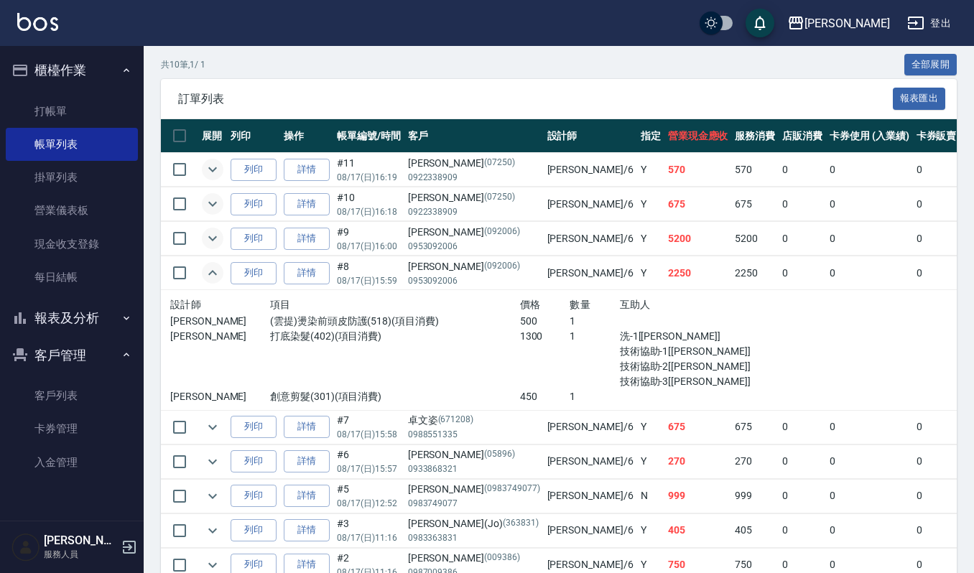
click at [218, 274] on icon "expand row" at bounding box center [212, 272] width 17 height 17
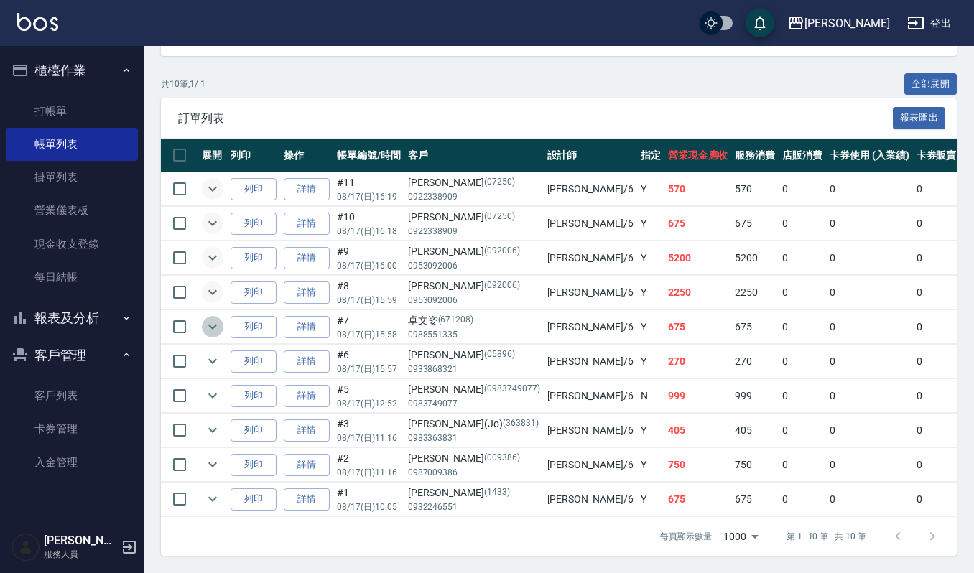
click at [216, 318] on icon "expand row" at bounding box center [212, 326] width 17 height 17
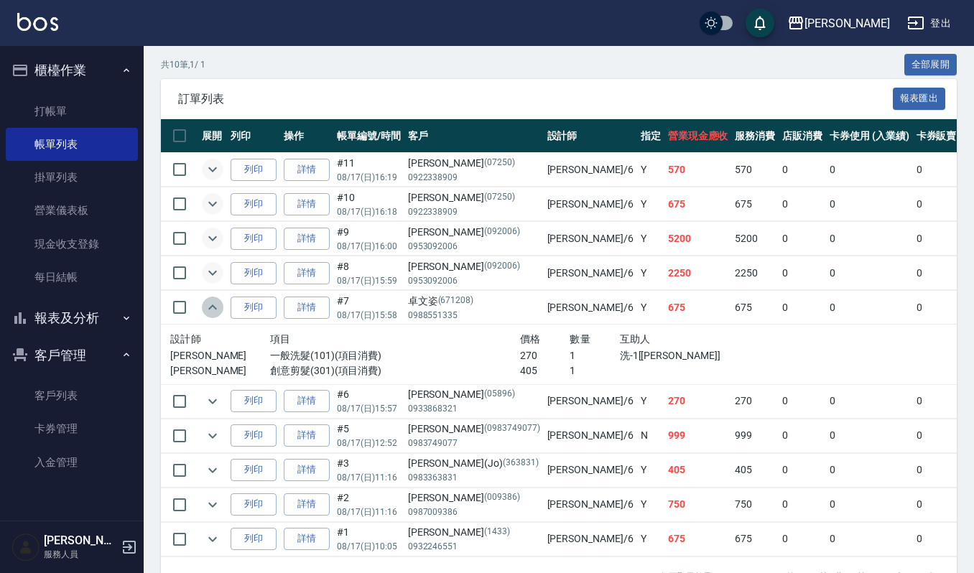
click at [216, 315] on icon "expand row" at bounding box center [212, 307] width 17 height 17
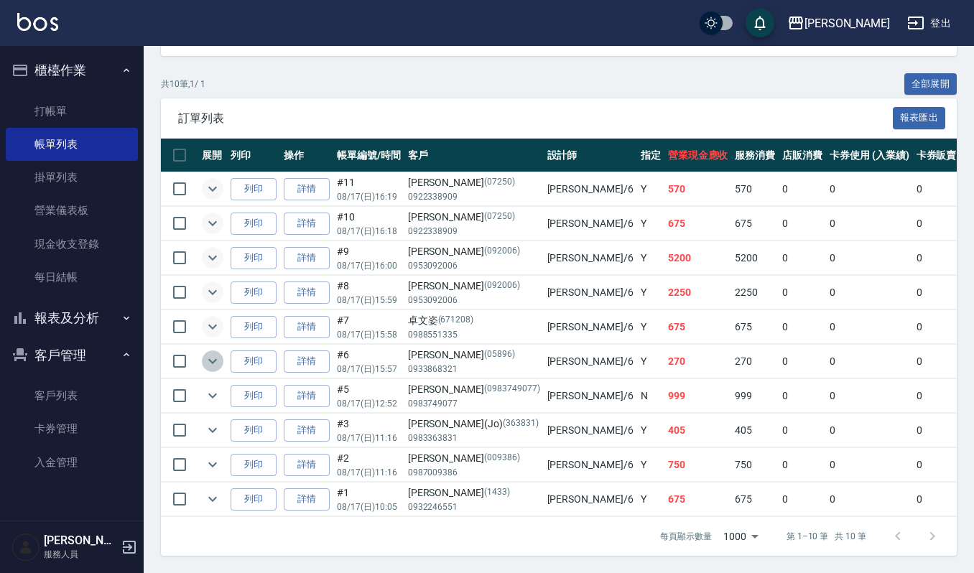
click at [211, 354] on icon "expand row" at bounding box center [212, 361] width 17 height 17
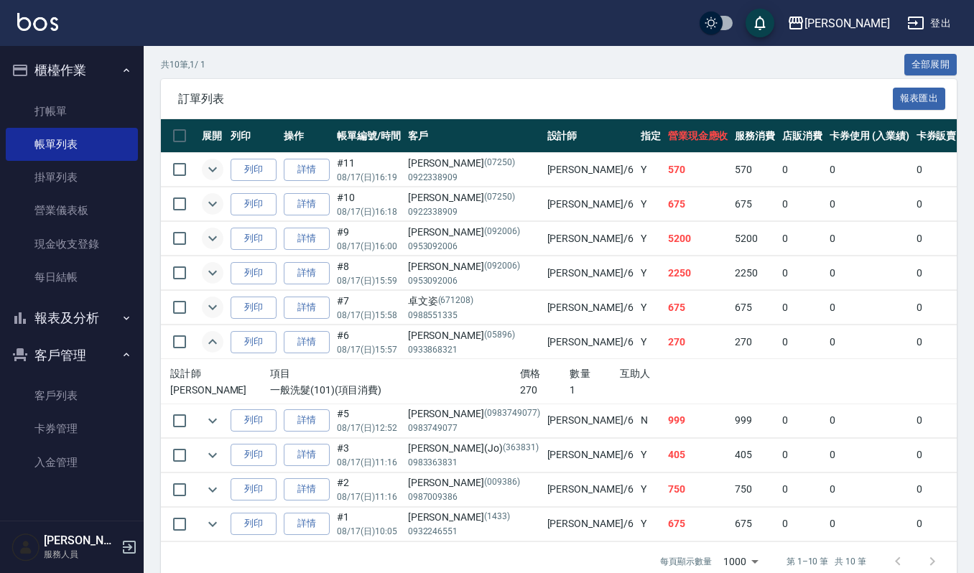
click at [207, 354] on td at bounding box center [212, 342] width 29 height 34
click at [214, 344] on icon "expand row" at bounding box center [212, 341] width 9 height 5
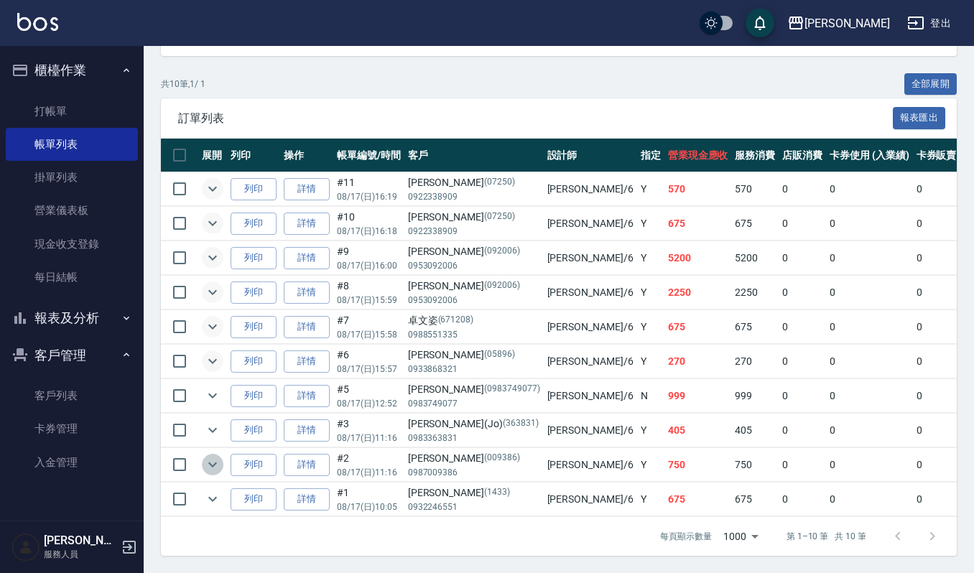
click at [219, 456] on icon "expand row" at bounding box center [212, 464] width 17 height 17
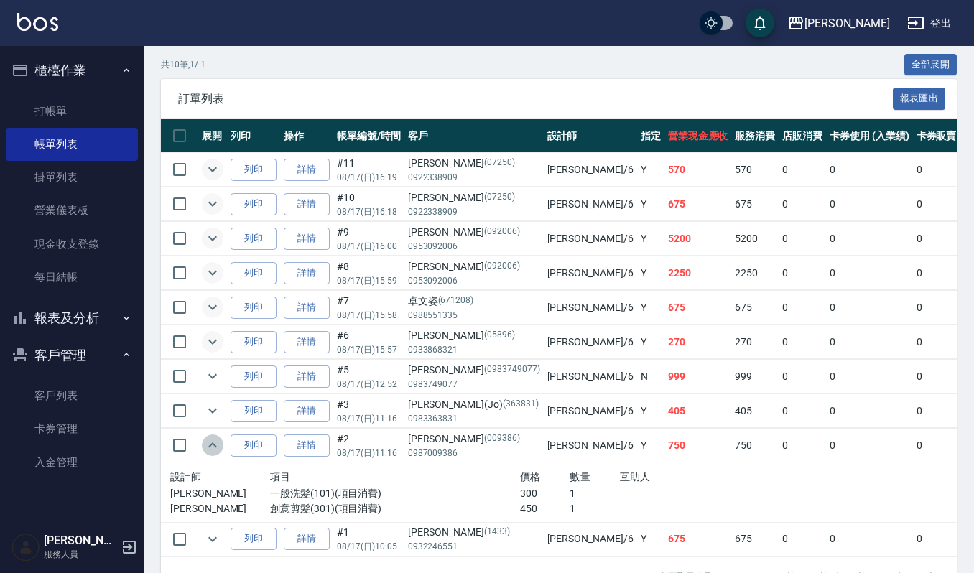
click at [219, 450] on icon "expand row" at bounding box center [212, 445] width 17 height 17
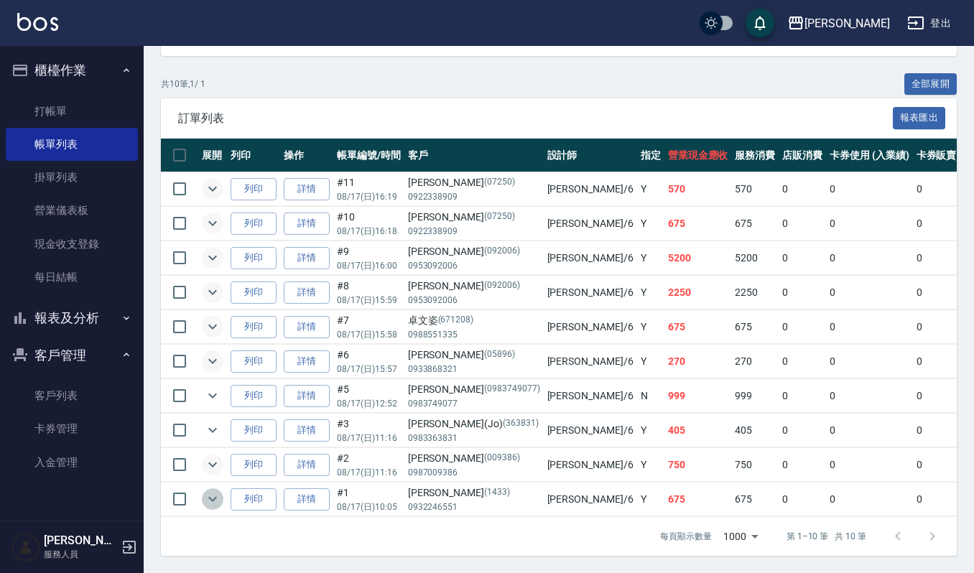
click at [216, 491] on icon "expand row" at bounding box center [212, 499] width 17 height 17
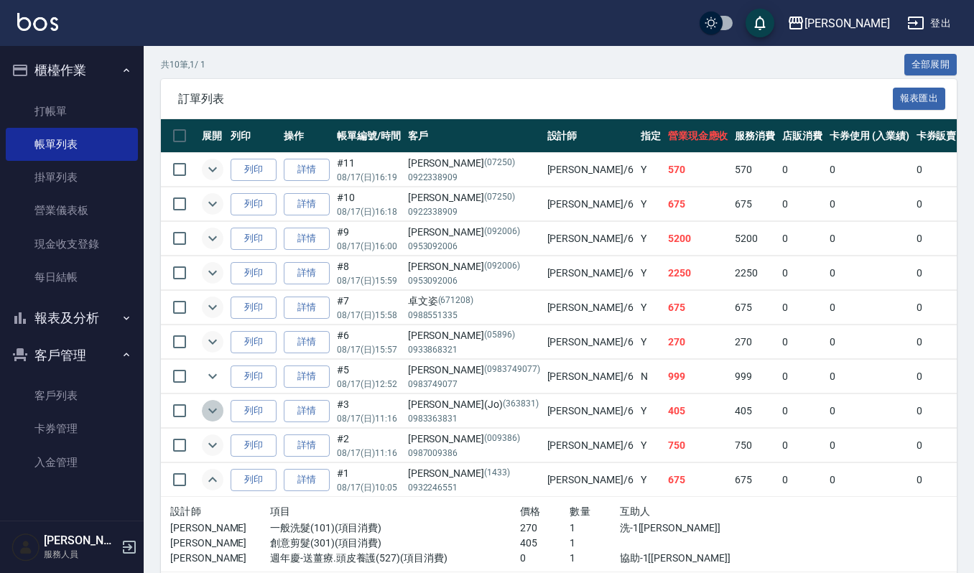
click at [213, 414] on icon "expand row" at bounding box center [212, 411] width 9 height 5
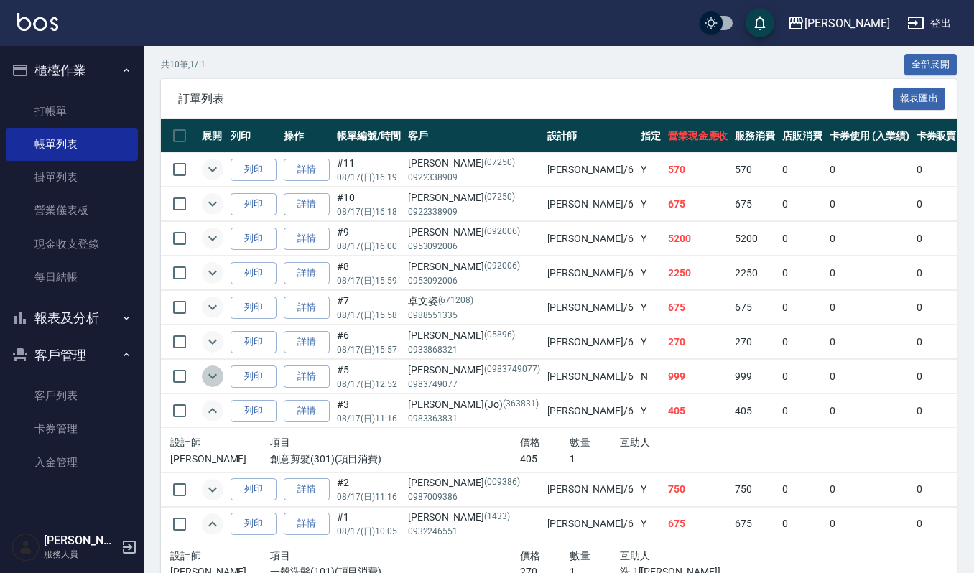
click at [205, 383] on icon "expand row" at bounding box center [212, 376] width 17 height 17
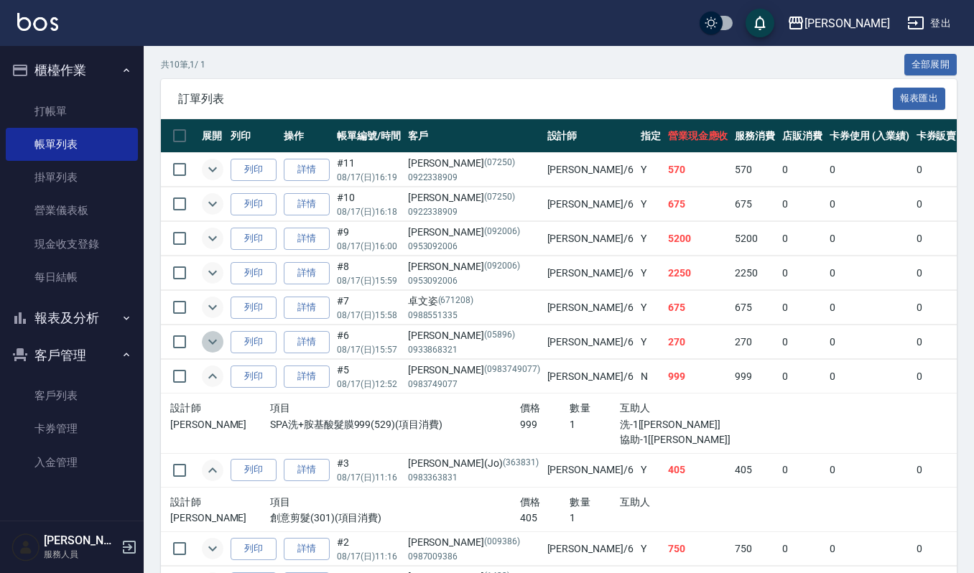
click at [211, 345] on icon "expand row" at bounding box center [212, 342] width 9 height 5
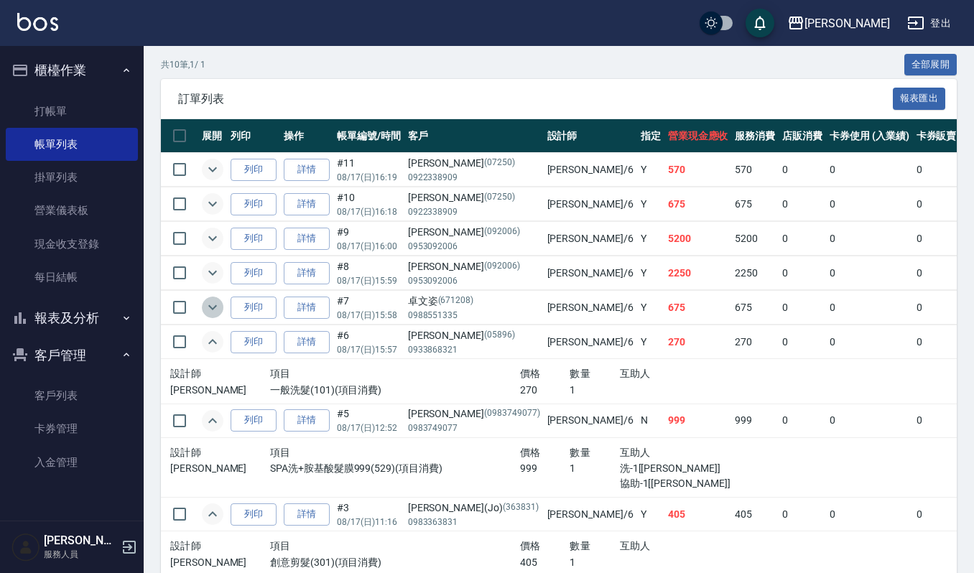
click at [219, 311] on icon "expand row" at bounding box center [212, 307] width 17 height 17
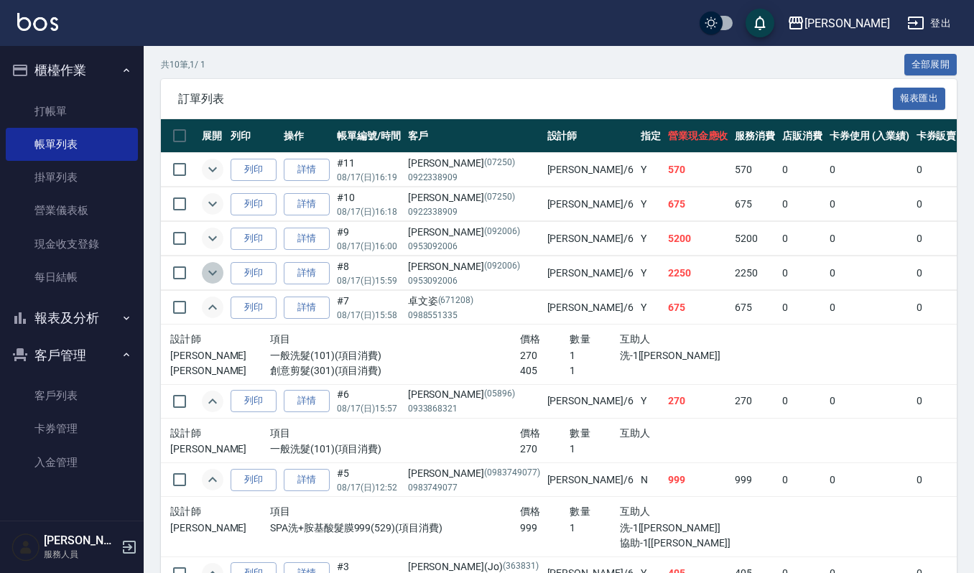
click at [213, 276] on icon "expand row" at bounding box center [212, 273] width 9 height 5
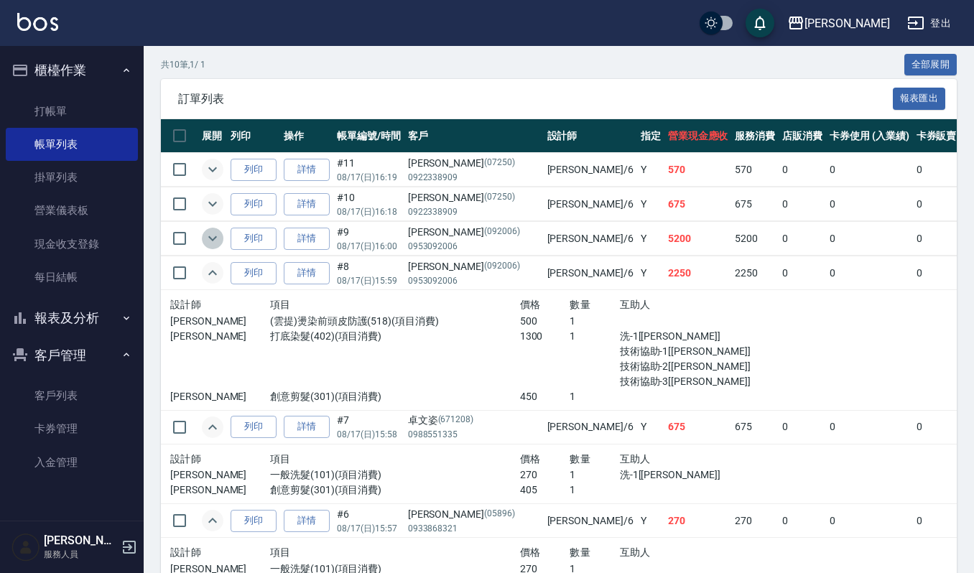
click at [217, 243] on icon "expand row" at bounding box center [212, 238] width 17 height 17
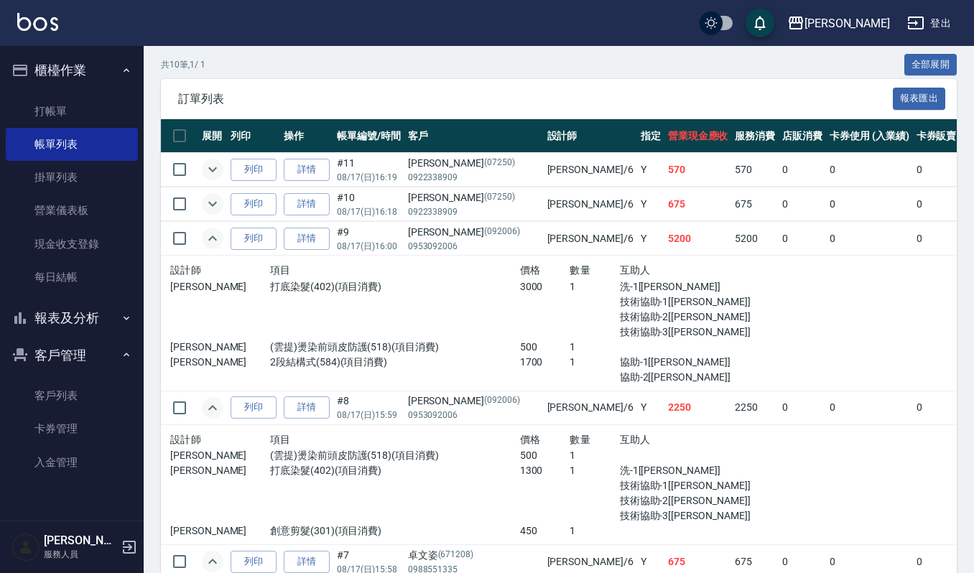
click at [216, 193] on td at bounding box center [212, 205] width 29 height 34
click at [214, 207] on icon "expand row" at bounding box center [212, 203] width 17 height 17
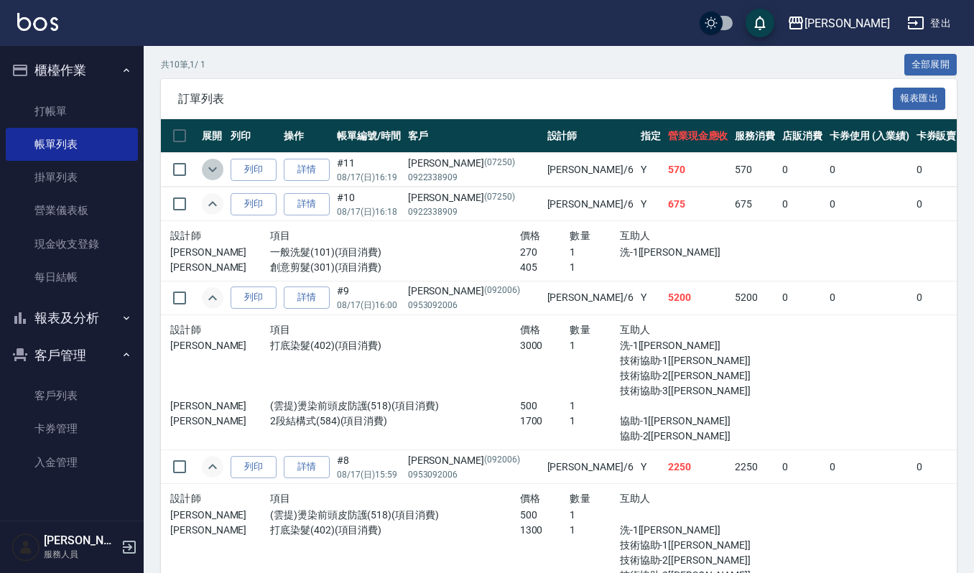
click at [208, 178] on icon "expand row" at bounding box center [212, 169] width 17 height 17
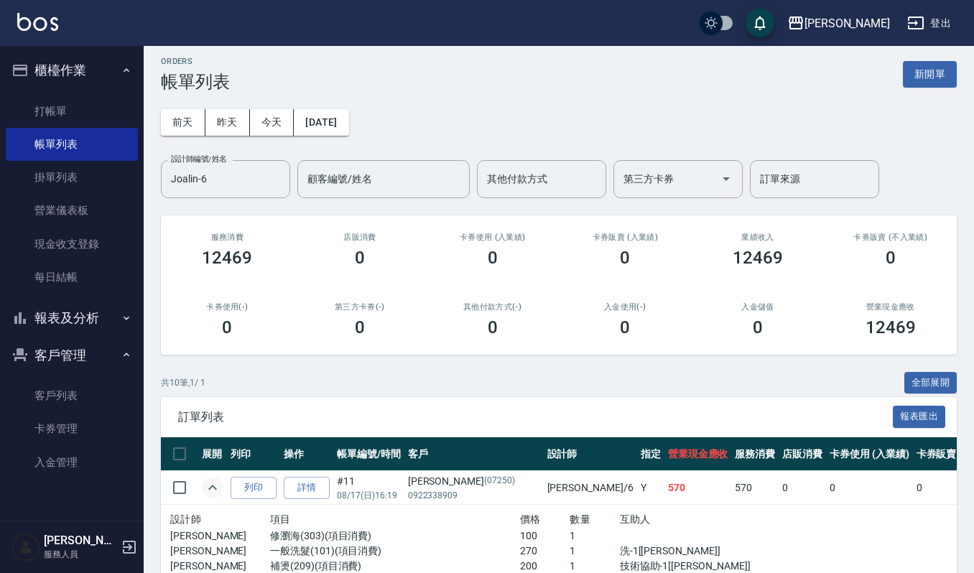
scroll to position [0, 0]
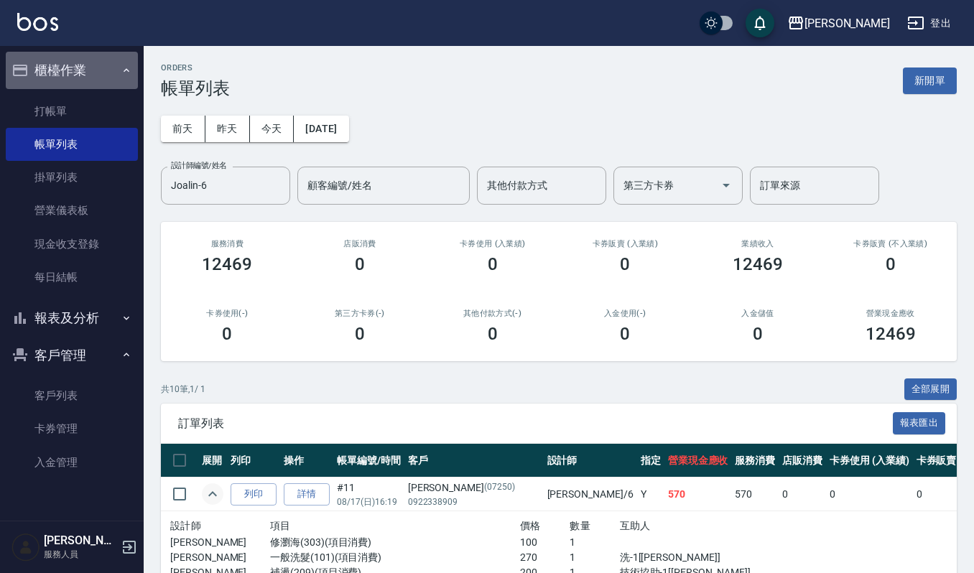
click at [102, 72] on button "櫃檯作業" at bounding box center [72, 70] width 132 height 37
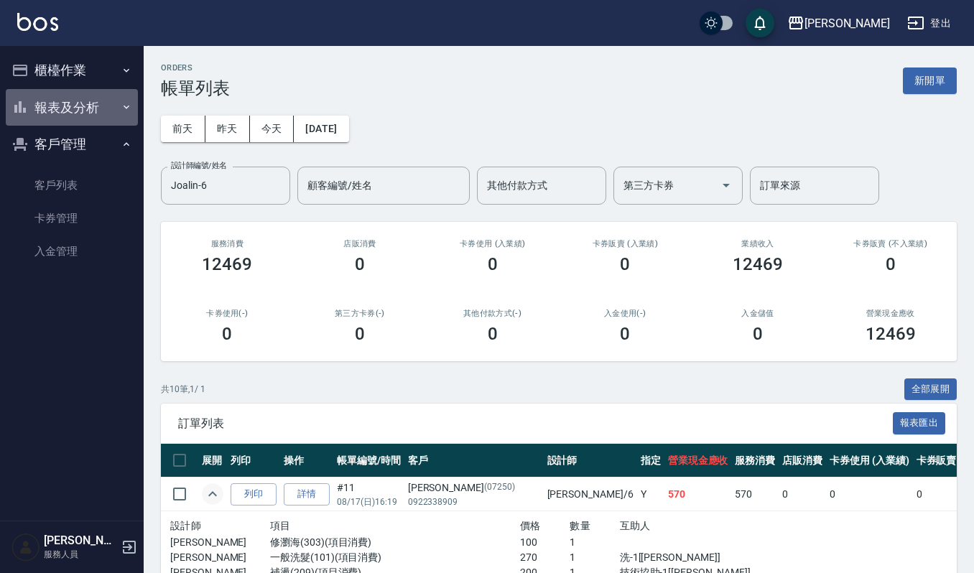
click at [104, 108] on button "報表及分析" at bounding box center [72, 107] width 132 height 37
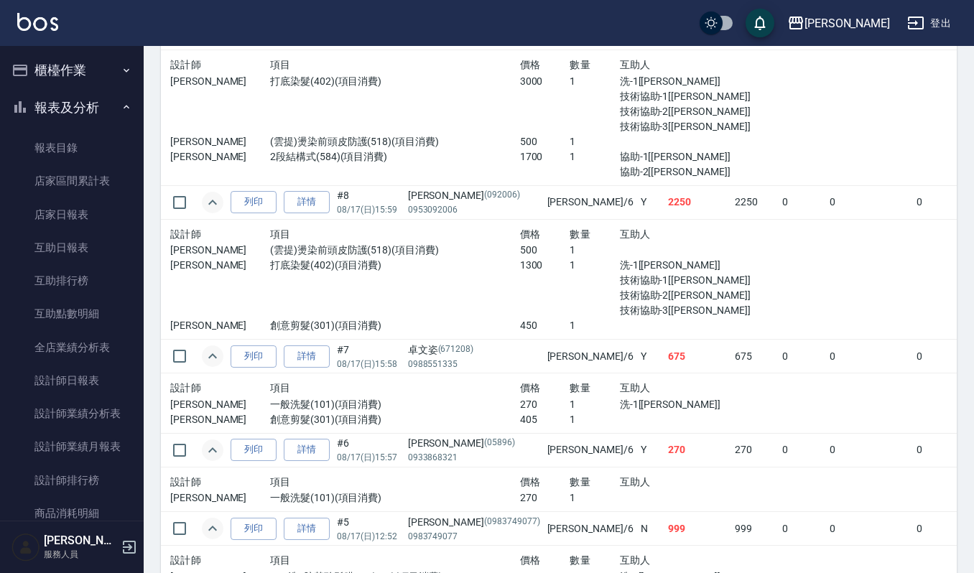
scroll to position [681, 0]
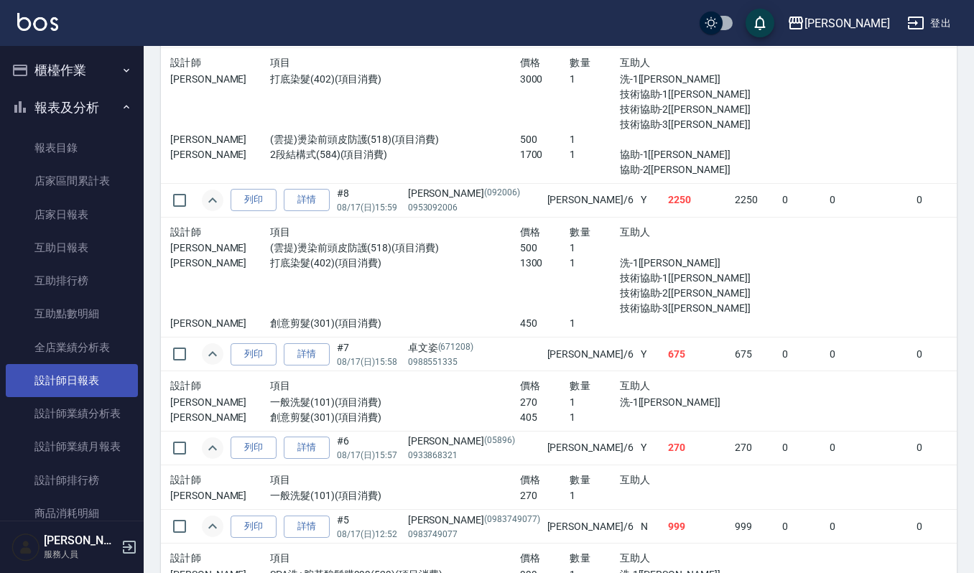
click at [70, 382] on link "設計師日報表" at bounding box center [72, 380] width 132 height 33
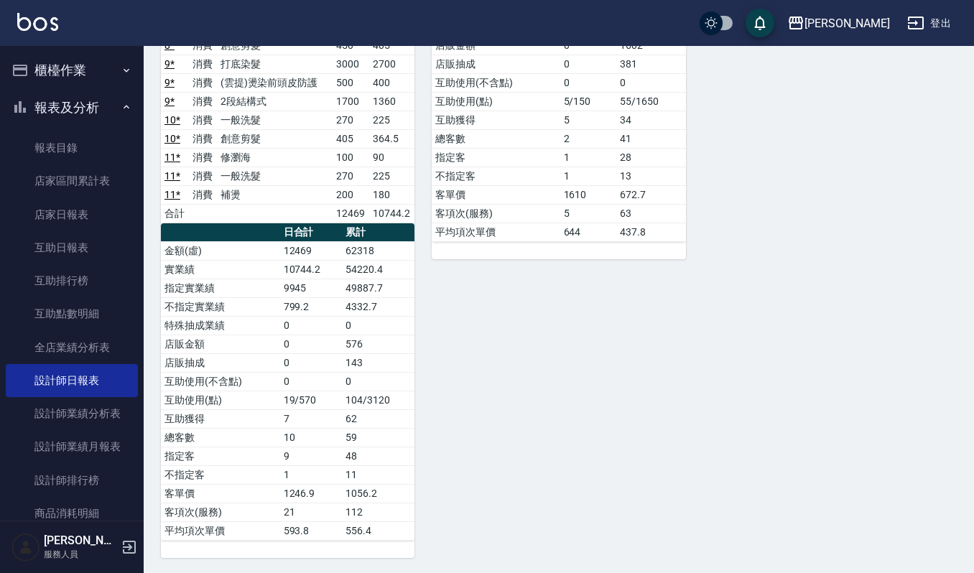
scroll to position [415, 0]
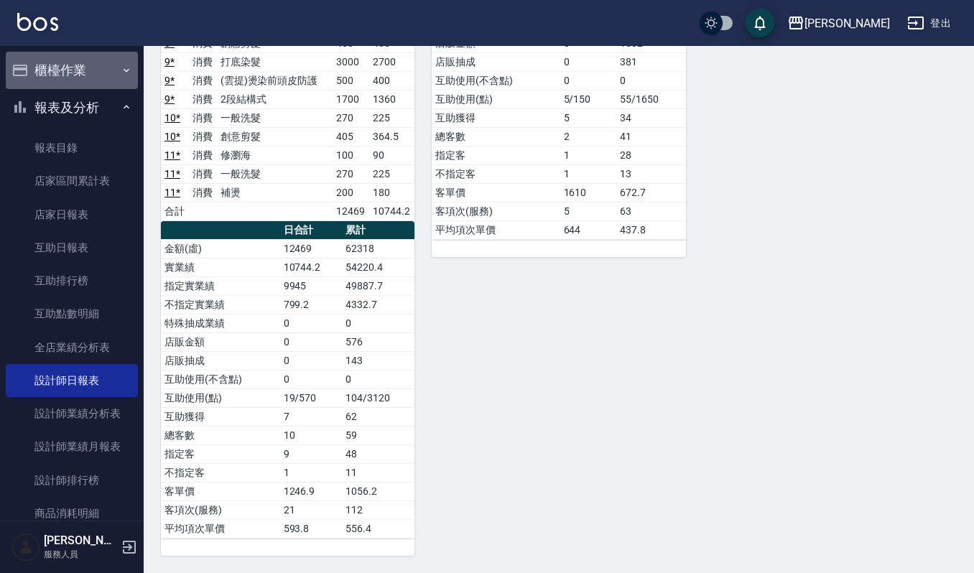
click at [91, 62] on button "櫃檯作業" at bounding box center [72, 70] width 132 height 37
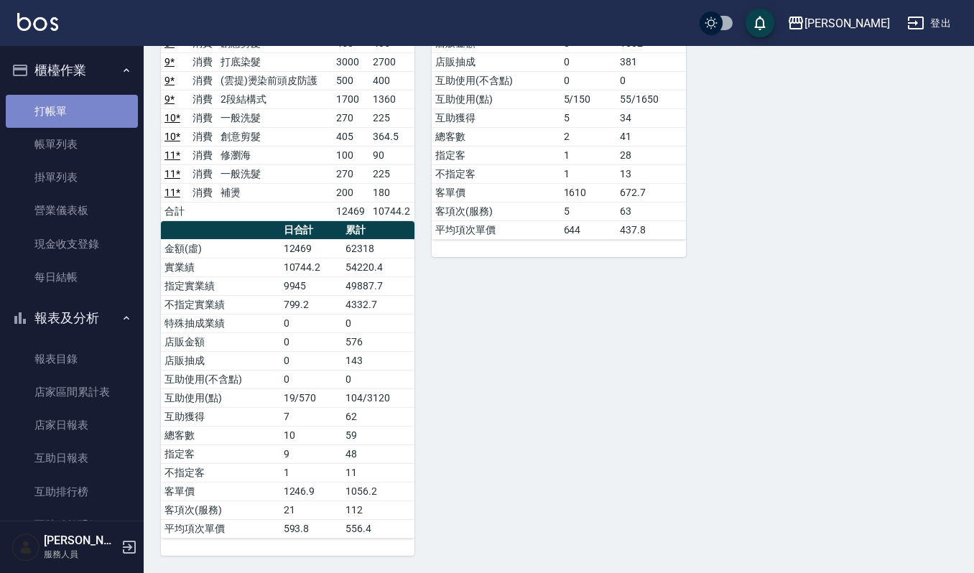
click at [93, 102] on link "打帳單" at bounding box center [72, 111] width 132 height 33
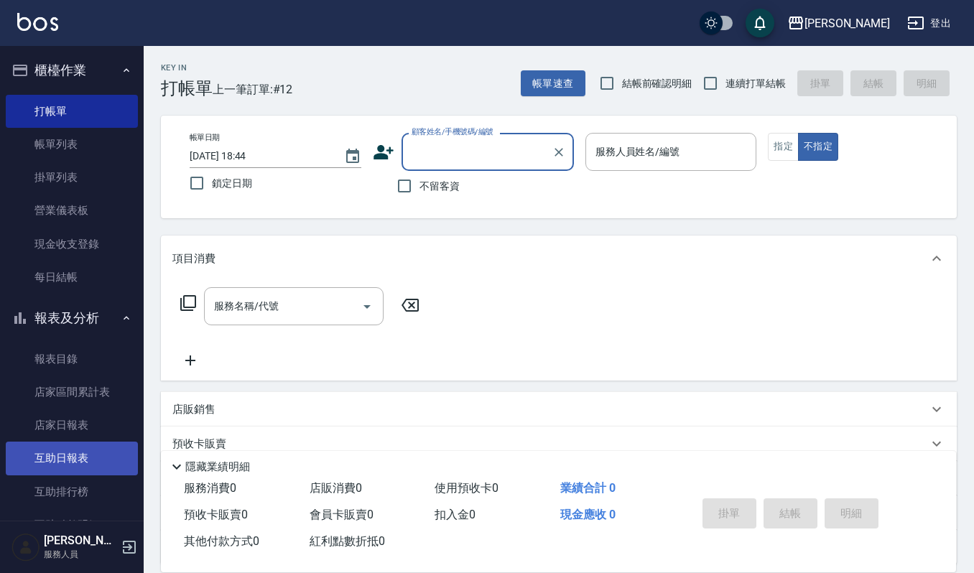
scroll to position [458, 0]
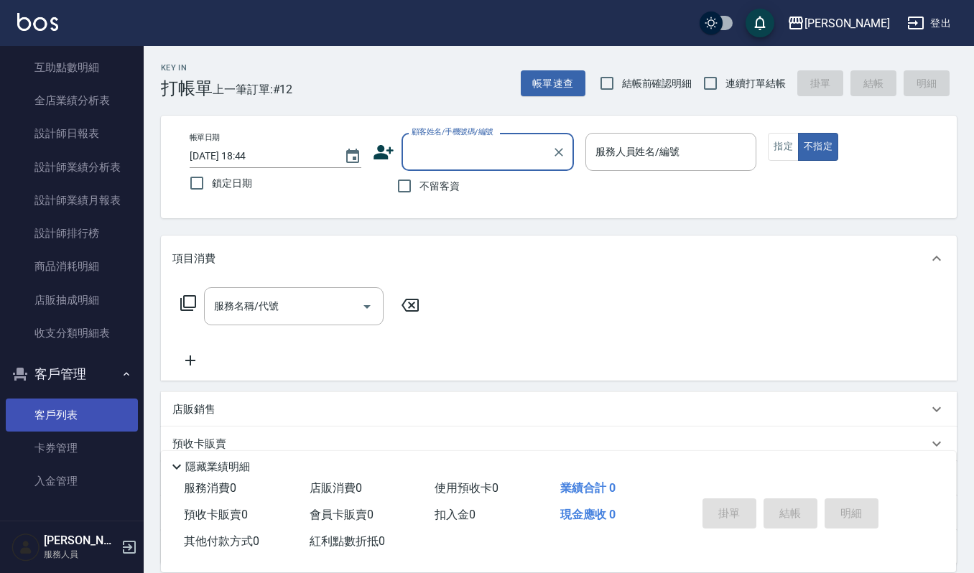
click at [92, 410] on link "客戶列表" at bounding box center [72, 415] width 132 height 33
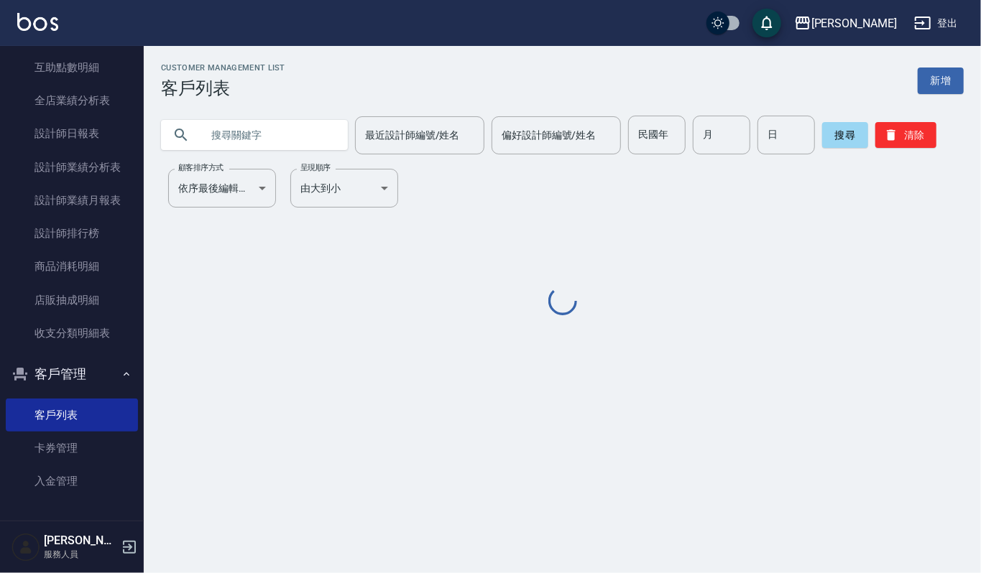
click at [273, 144] on input "text" at bounding box center [268, 135] width 135 height 39
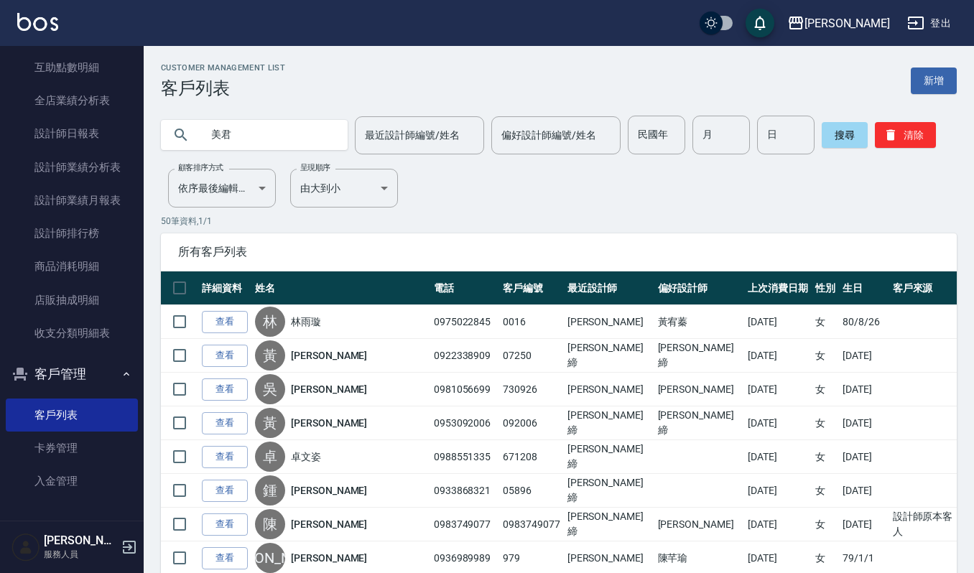
type input "美君"
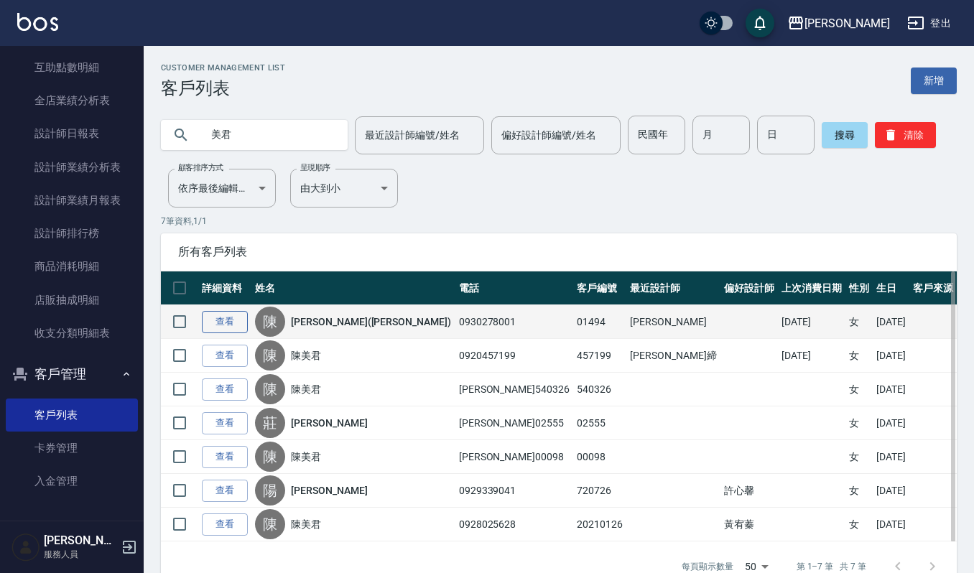
click at [213, 325] on link "查看" at bounding box center [225, 322] width 46 height 22
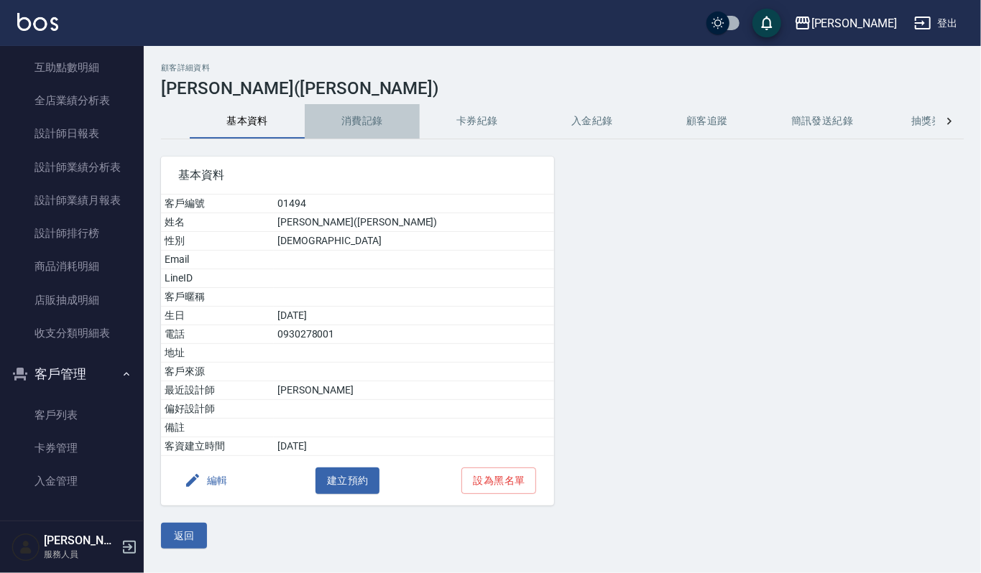
drag, startPoint x: 387, startPoint y: 129, endPoint x: 369, endPoint y: 118, distance: 20.7
click at [387, 129] on button "消費記錄" at bounding box center [362, 121] width 115 height 34
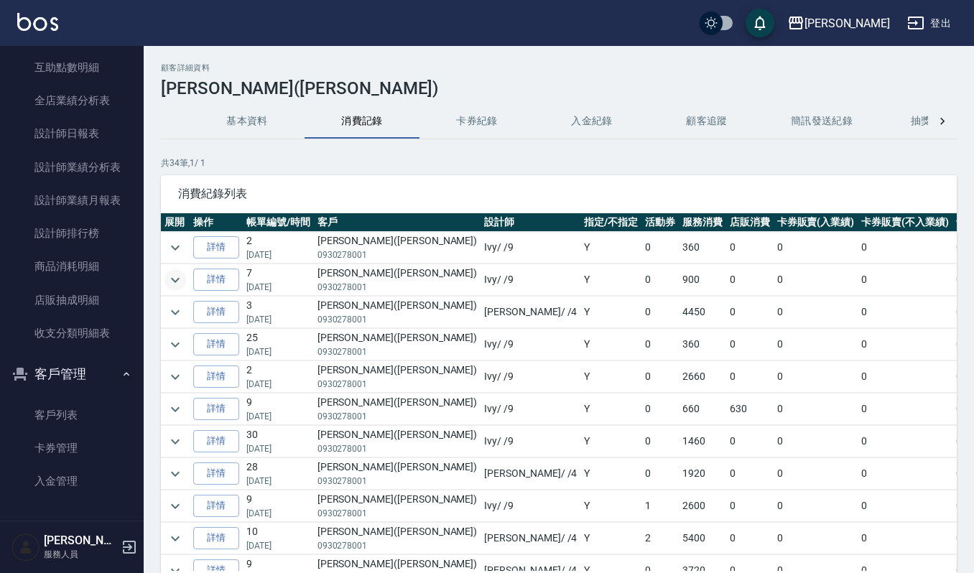
click at [170, 280] on icon "expand row" at bounding box center [175, 280] width 17 height 17
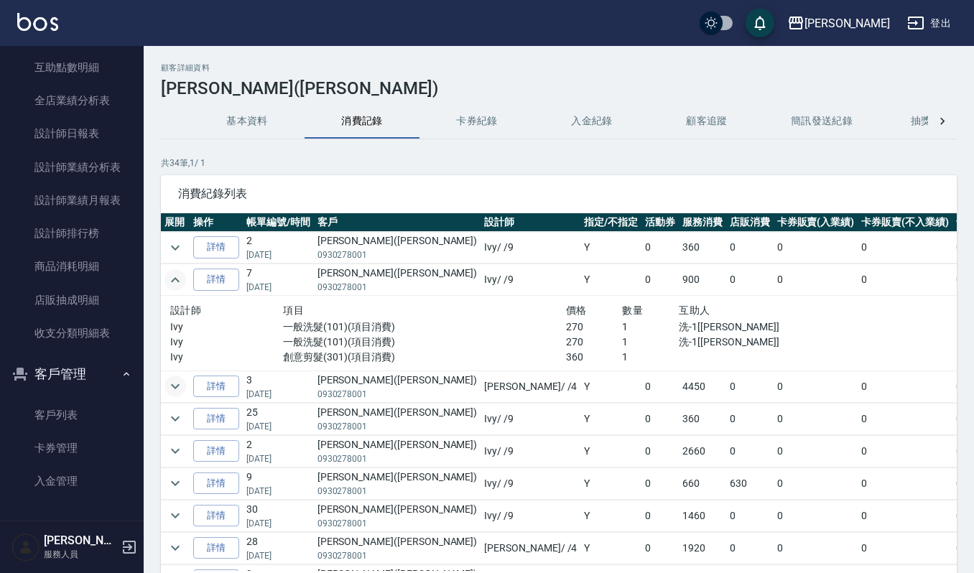
click at [176, 389] on icon "expand row" at bounding box center [175, 386] width 9 height 5
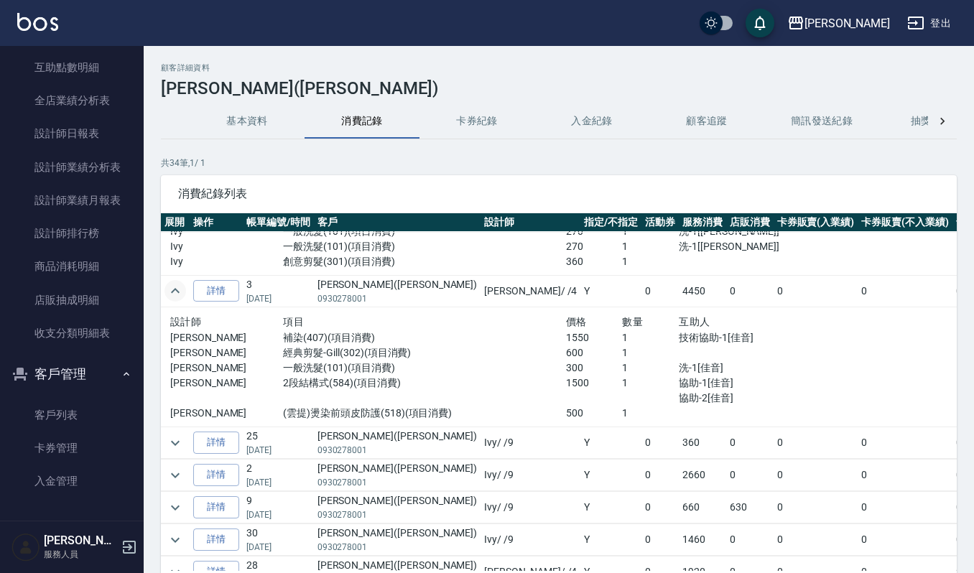
scroll to position [287, 0]
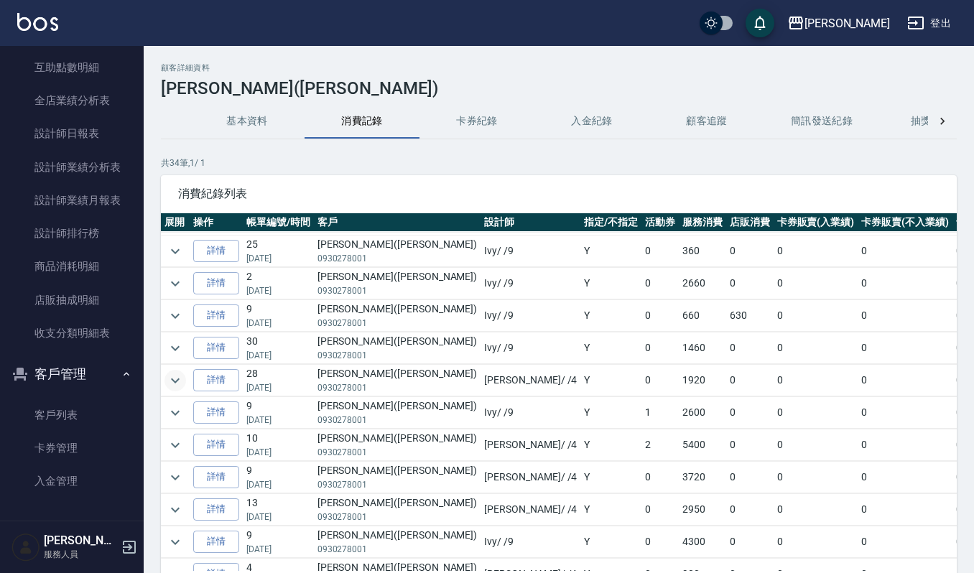
click at [170, 386] on icon "expand row" at bounding box center [175, 380] width 17 height 17
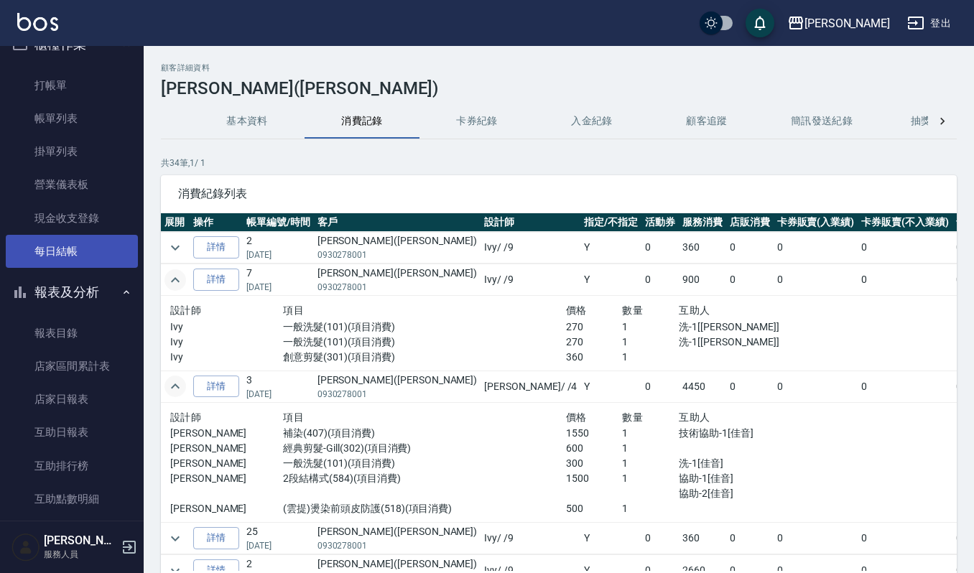
scroll to position [0, 0]
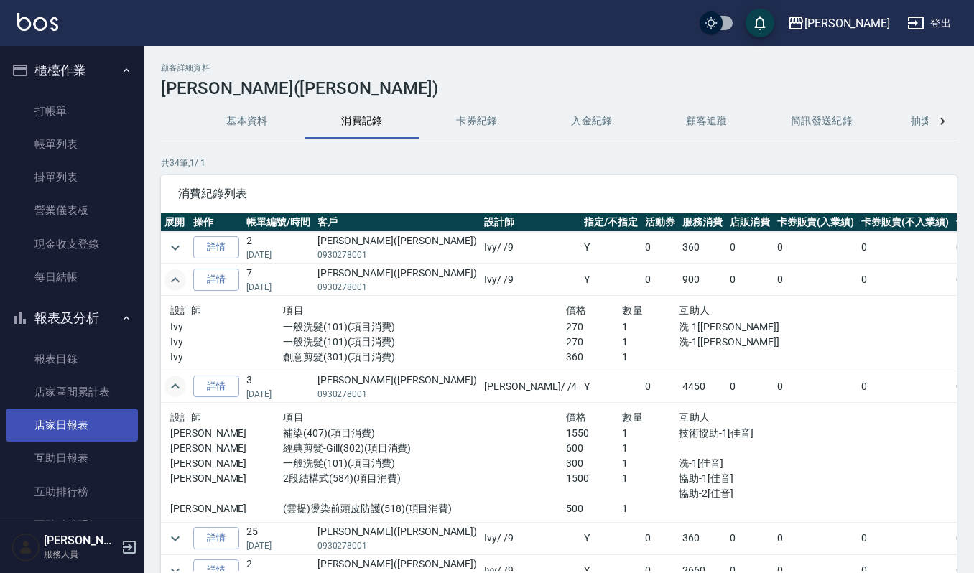
click at [72, 417] on link "店家日報表" at bounding box center [72, 425] width 132 height 33
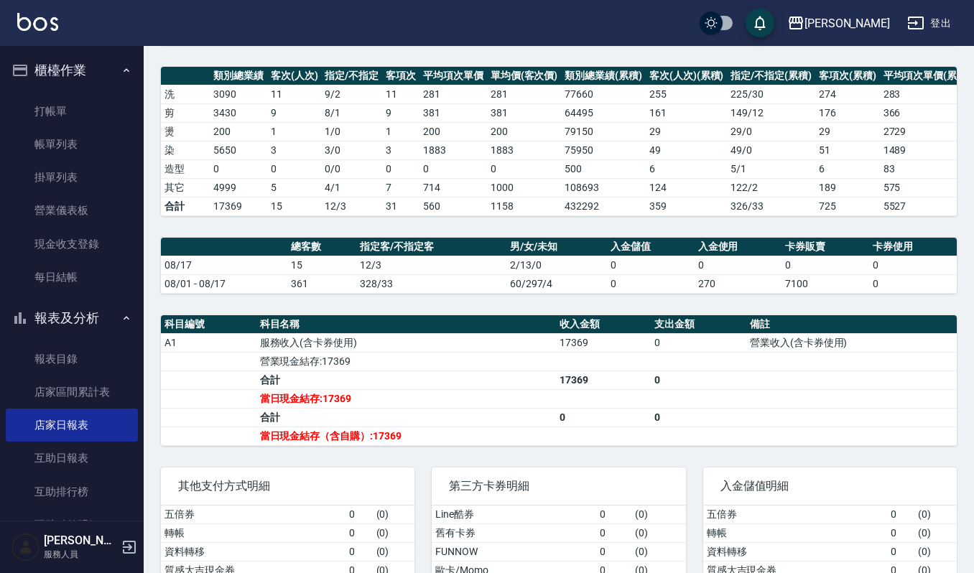
scroll to position [265, 0]
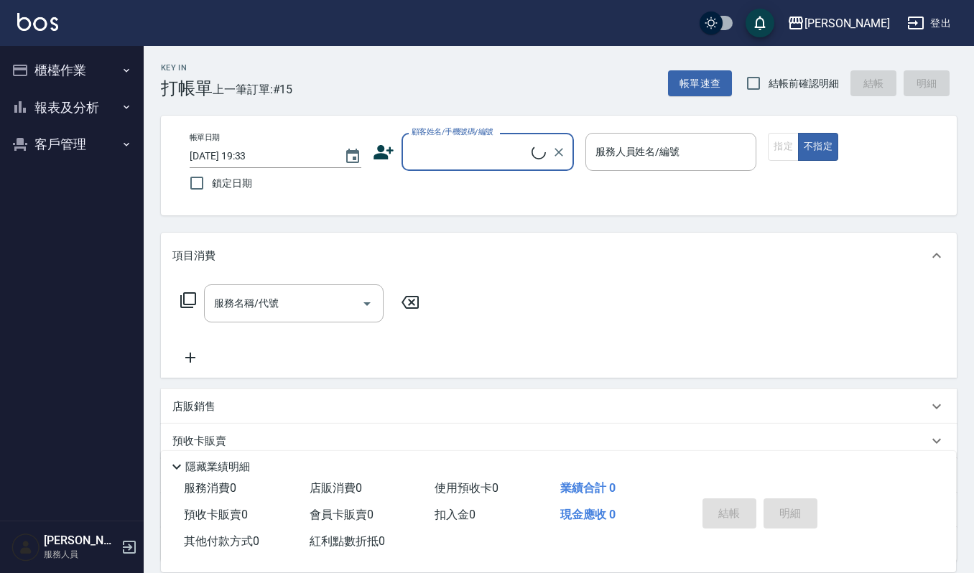
click at [83, 73] on button "櫃檯作業" at bounding box center [72, 70] width 132 height 37
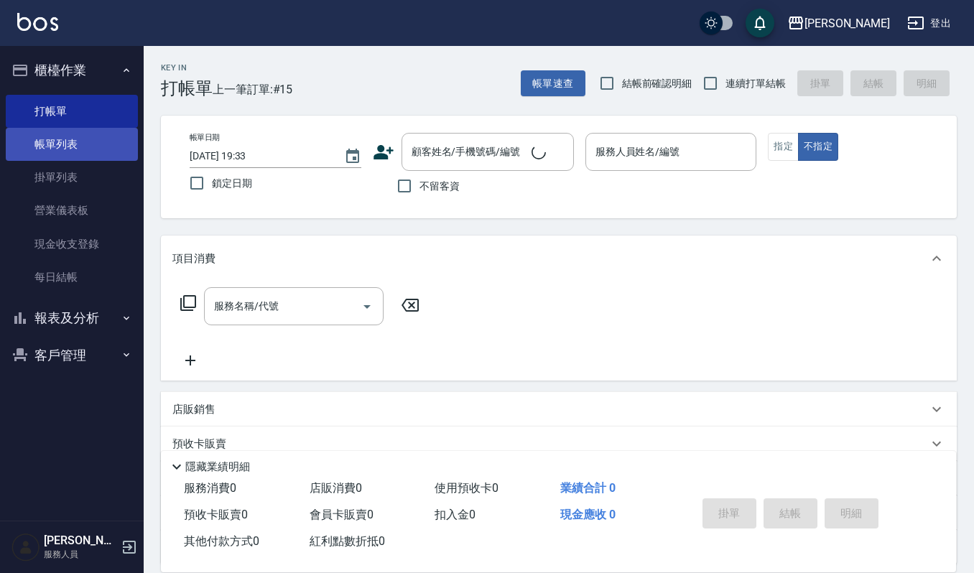
click at [101, 150] on link "帳單列表" at bounding box center [72, 144] width 132 height 33
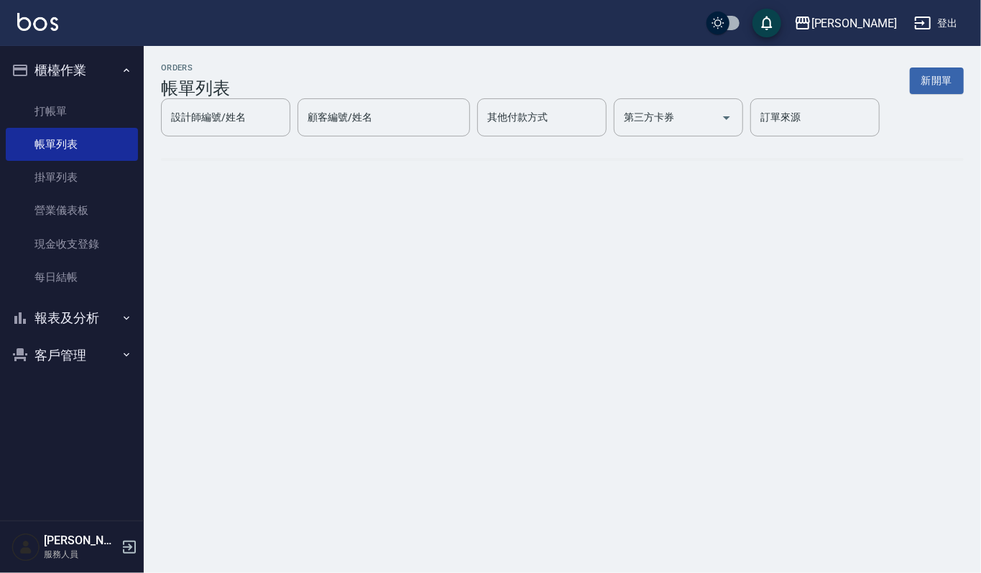
click at [270, 128] on input "設計師編號/姓名" at bounding box center [225, 117] width 116 height 25
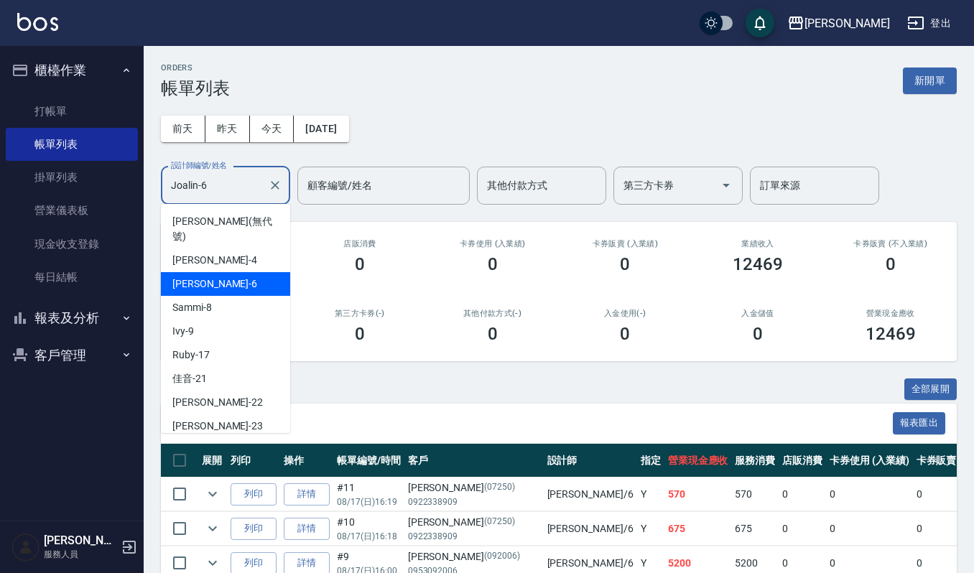
drag, startPoint x: 251, startPoint y: 185, endPoint x: 0, endPoint y: 142, distance: 254.6
click at [49, 151] on div "上越[PERSON_NAME] 登出 櫃檯作業 打帳單 帳單列表 掛單列表 營業儀表板 現金收支登錄 每日結帳 報表及分析 報表目錄 店家區間累計表 店家日報…" at bounding box center [487, 439] width 974 height 879
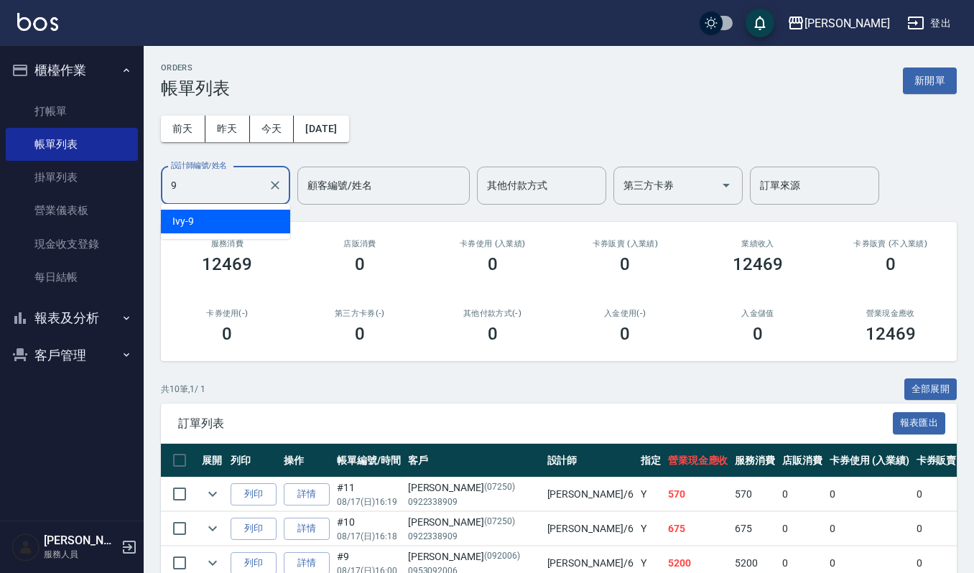
type input "Ivy-9"
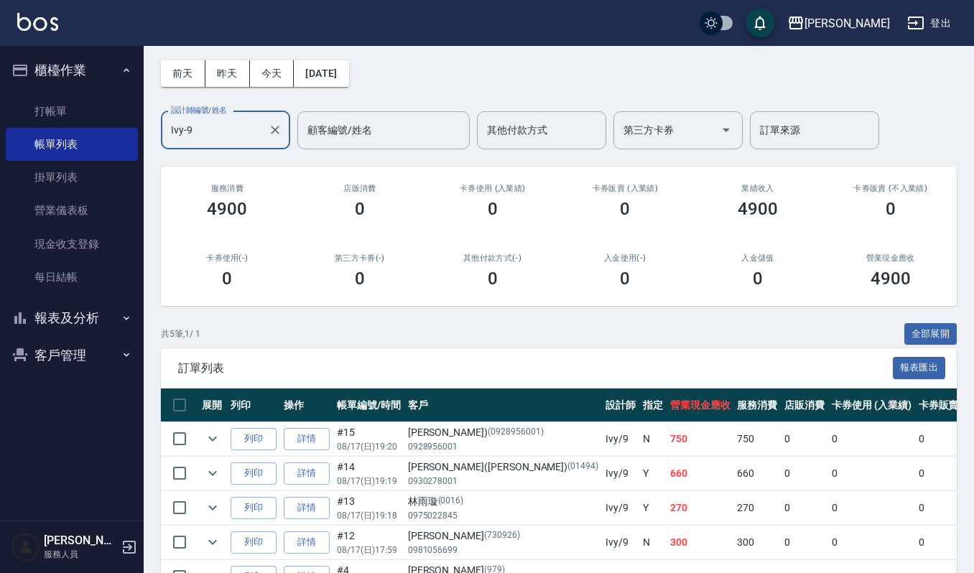
scroll to position [149, 0]
